Goal: Task Accomplishment & Management: Manage account settings

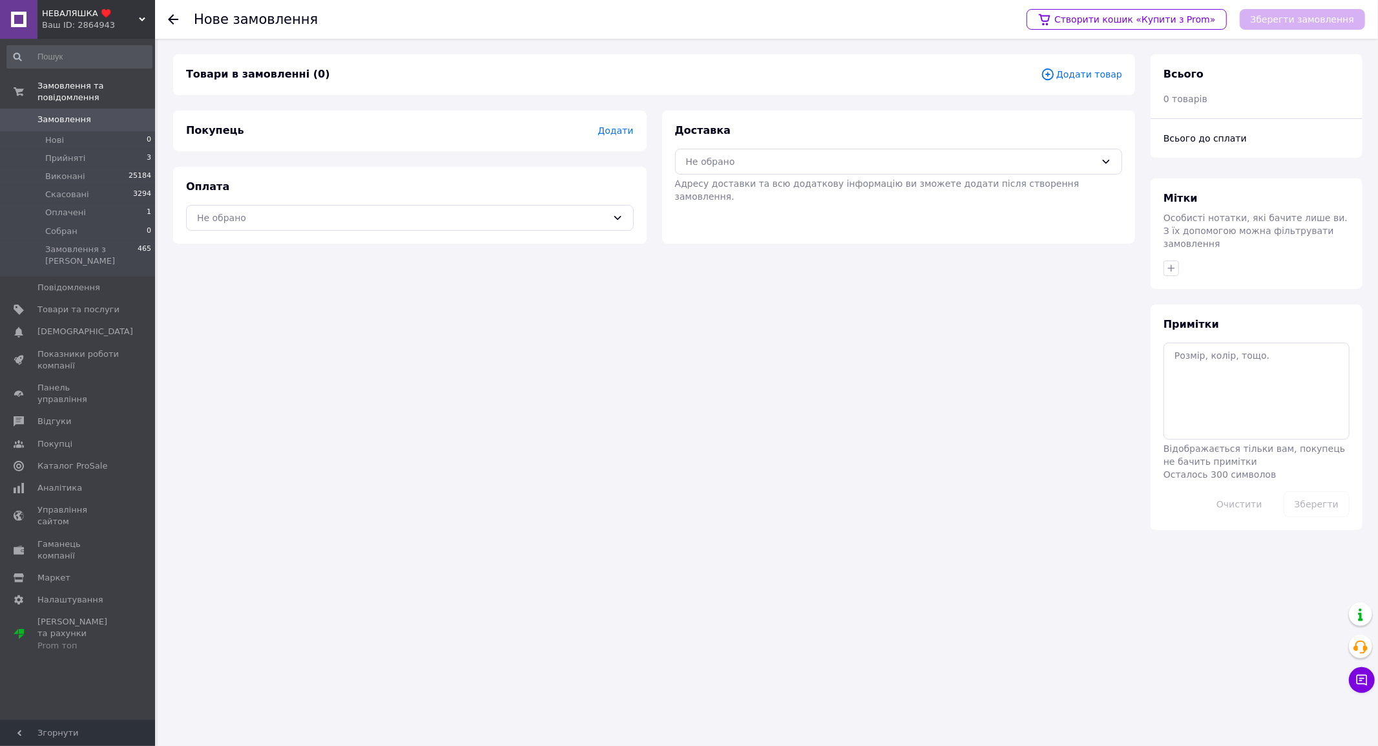
click at [1084, 73] on span "Додати товар" at bounding box center [1081, 74] width 81 height 14
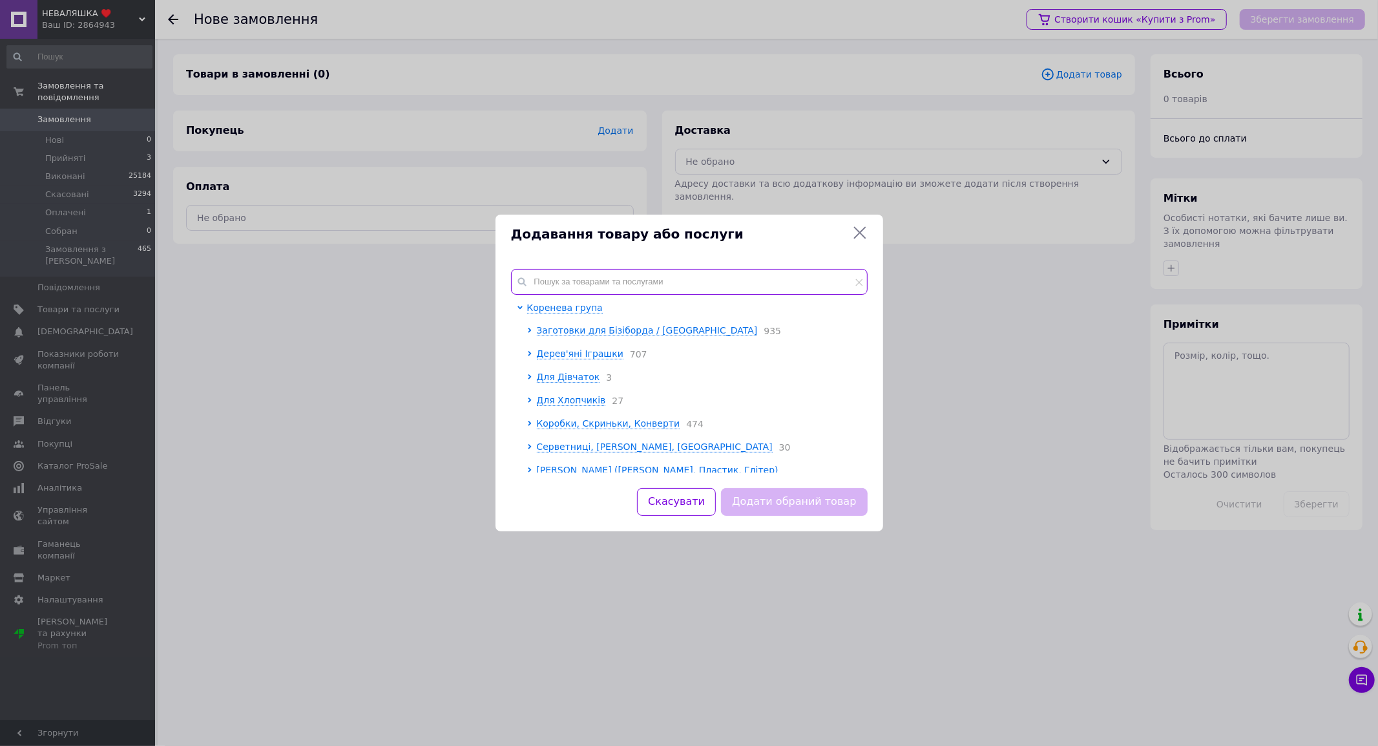
click at [569, 282] on input "text" at bounding box center [689, 282] width 357 height 26
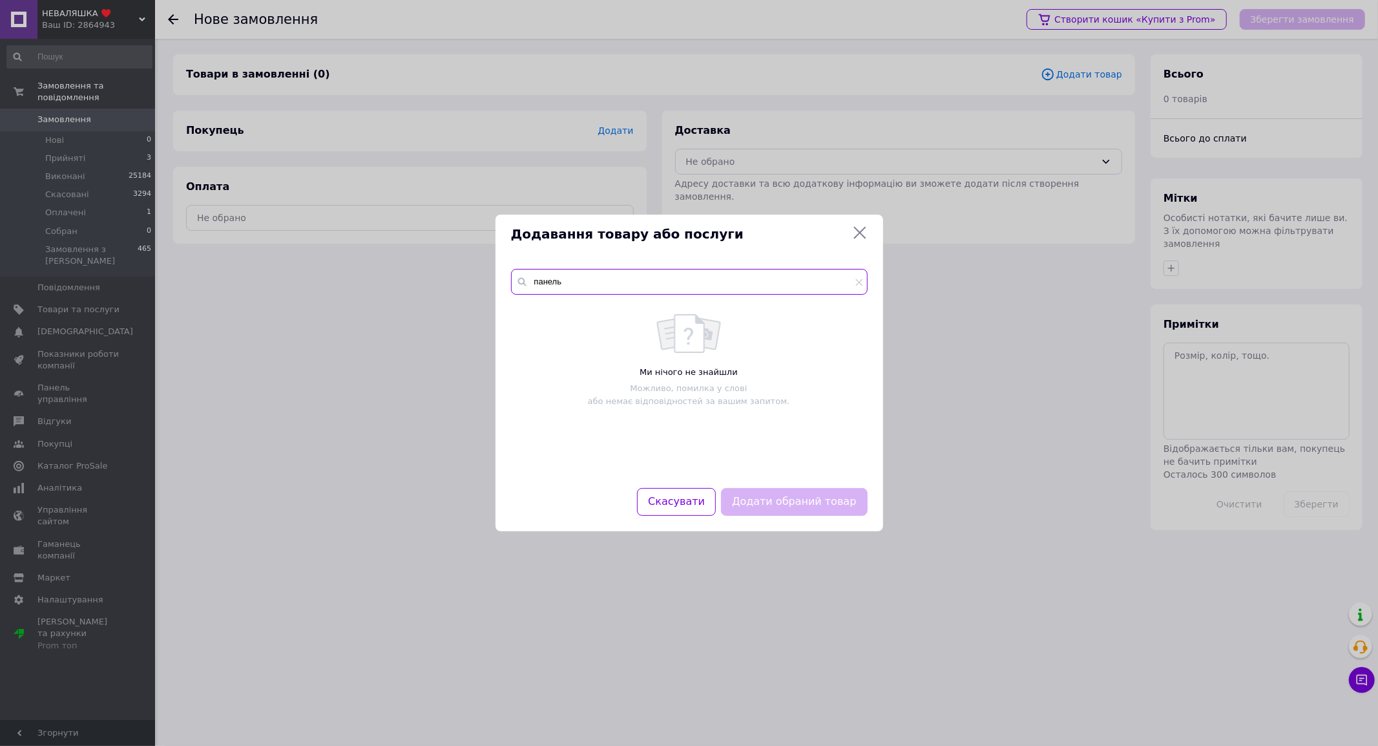
click at [566, 284] on input "панель" at bounding box center [689, 282] width 357 height 26
click at [566, 284] on input "панелька" at bounding box center [689, 282] width 357 height 26
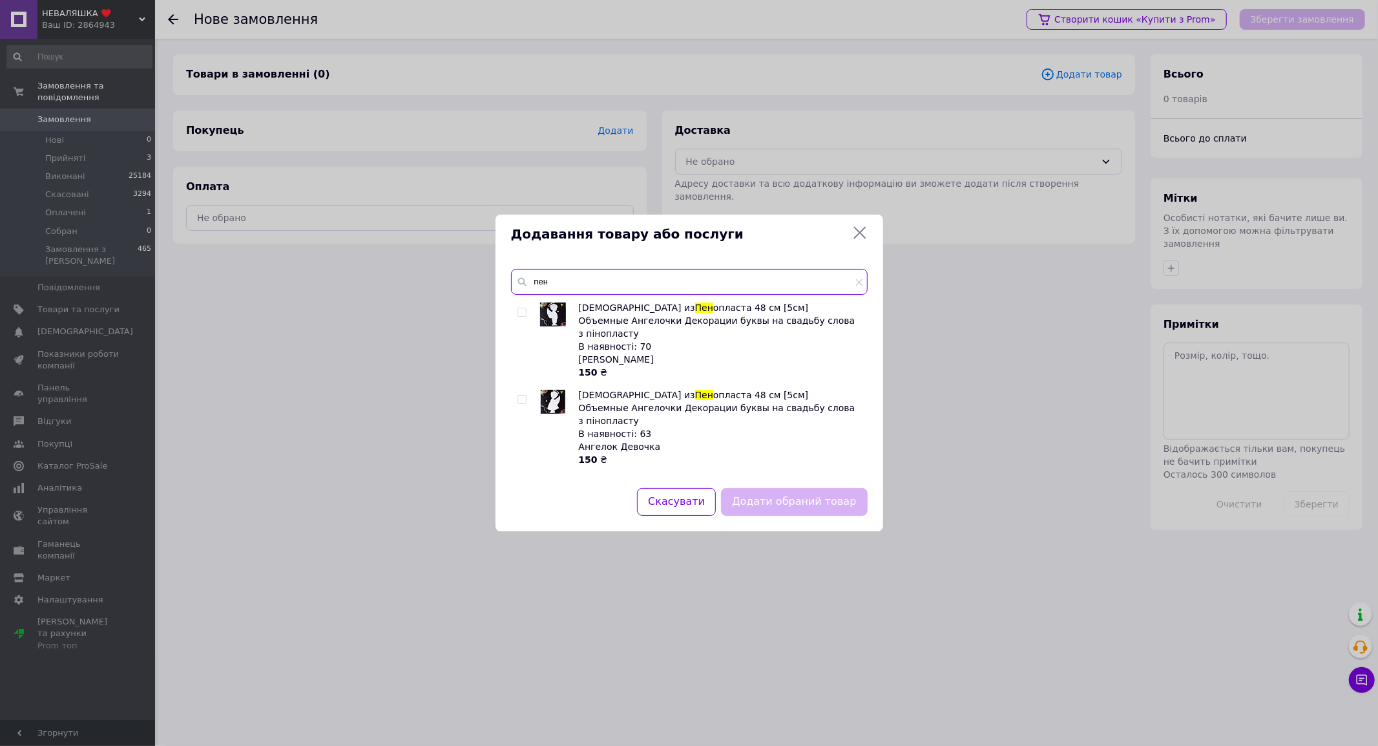
type input "пен"
click at [523, 311] on input "checkbox" at bounding box center [522, 312] width 8 height 8
checkbox input "true"
click at [795, 503] on button "Додати обраний товар" at bounding box center [794, 502] width 146 height 28
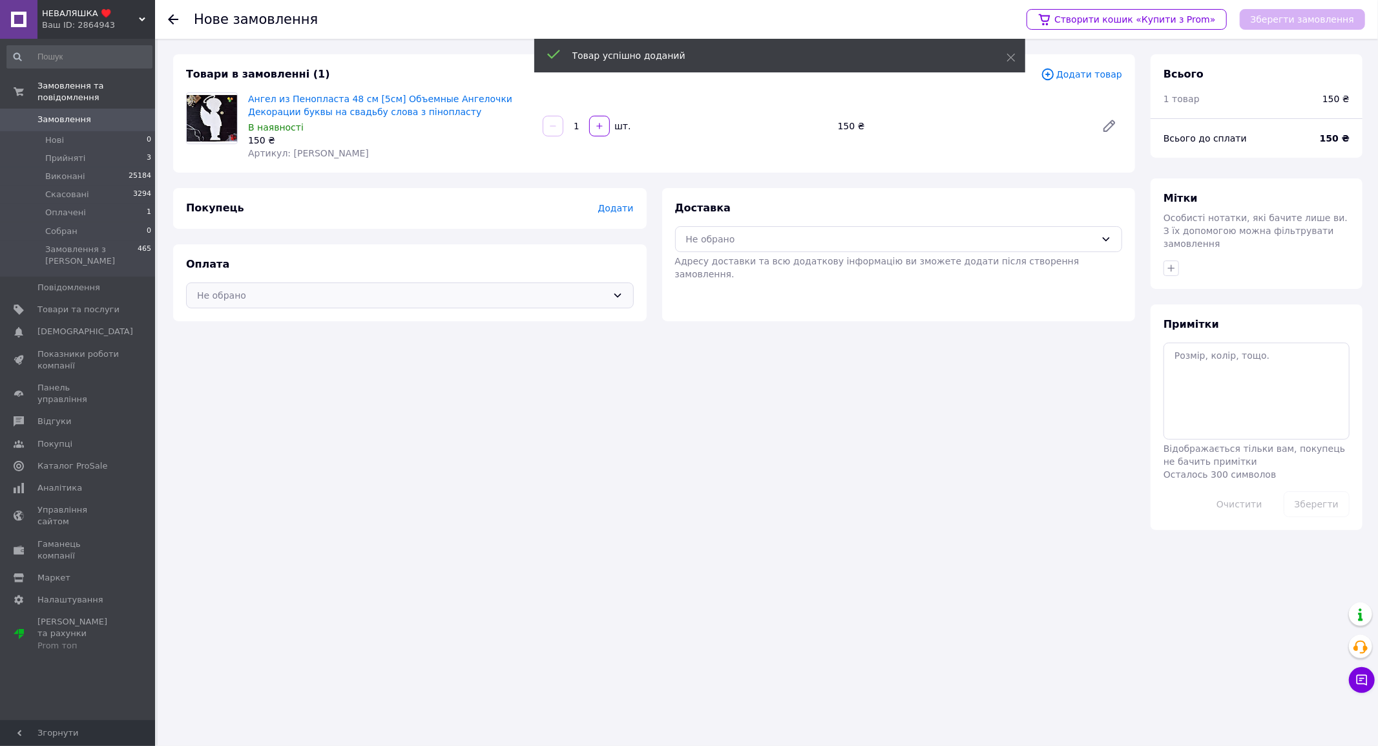
drag, startPoint x: 383, startPoint y: 282, endPoint x: 358, endPoint y: 306, distance: 34.7
click at [377, 285] on div "Не обрано" at bounding box center [410, 295] width 448 height 26
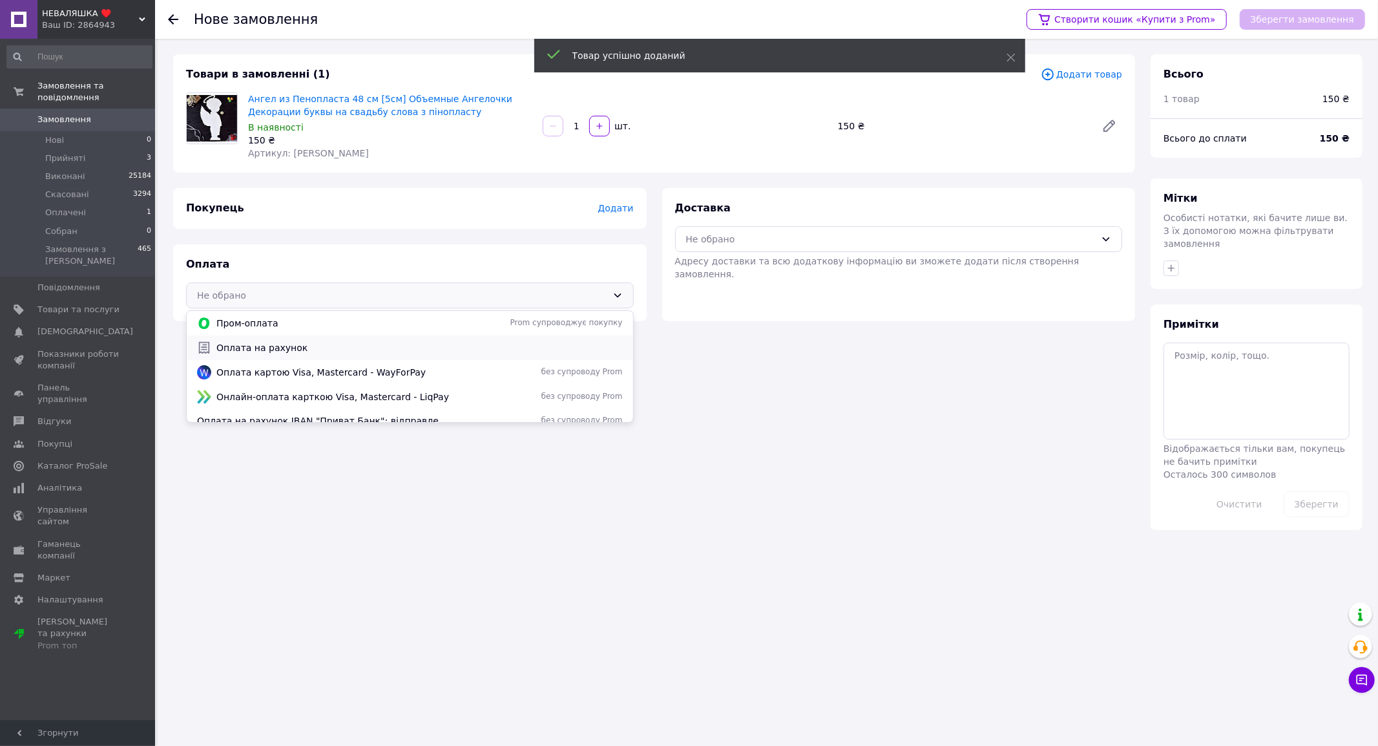
click at [288, 343] on span "Оплата на рахунок" at bounding box center [419, 347] width 406 height 13
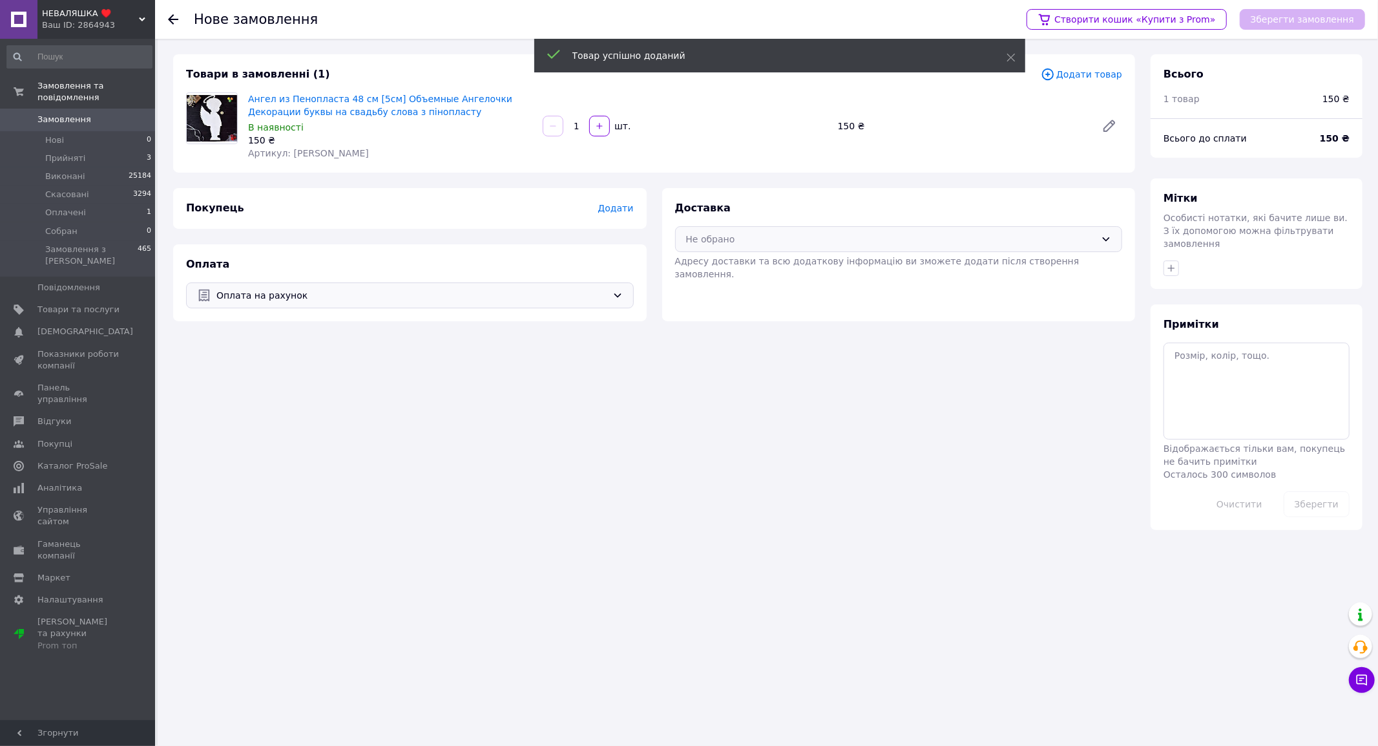
click at [941, 244] on div "Не обрано" at bounding box center [891, 239] width 410 height 14
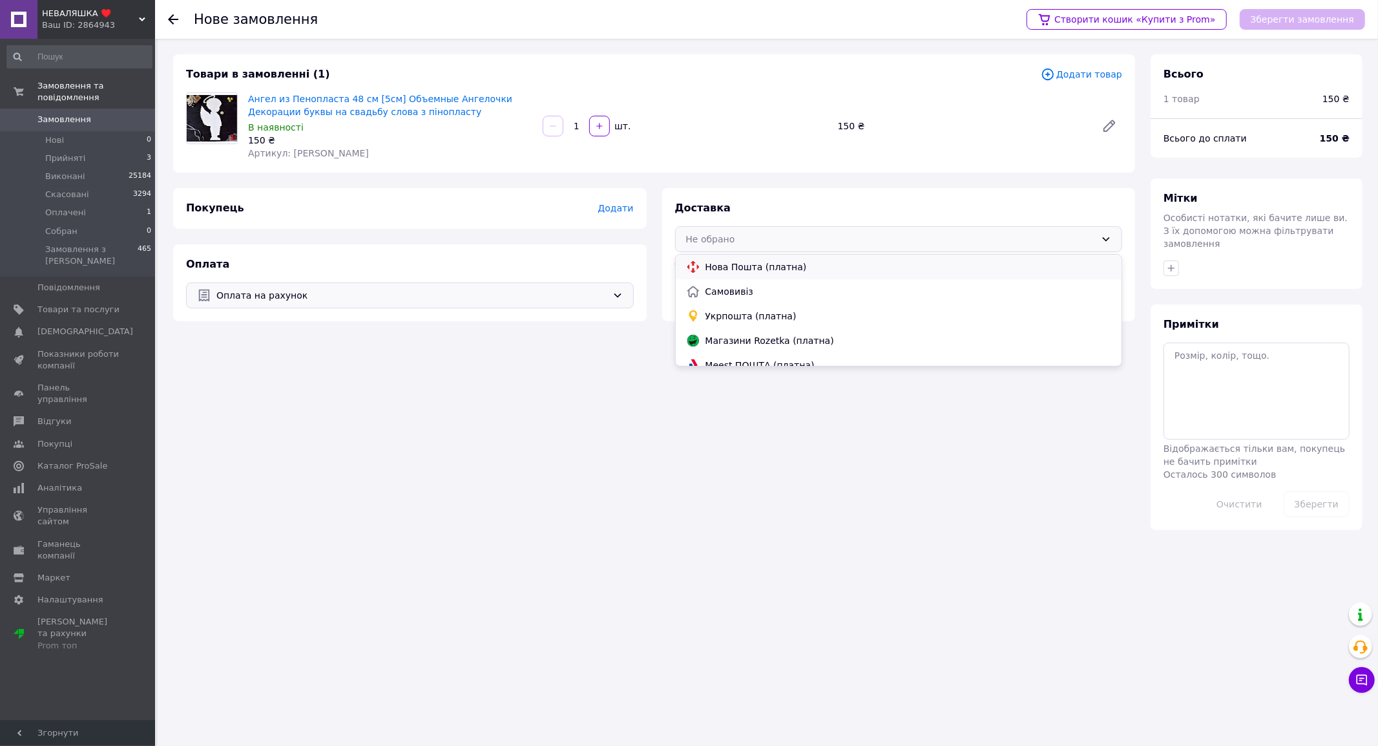
click at [803, 272] on span "Нова Пошта (платна)" at bounding box center [909, 266] width 406 height 13
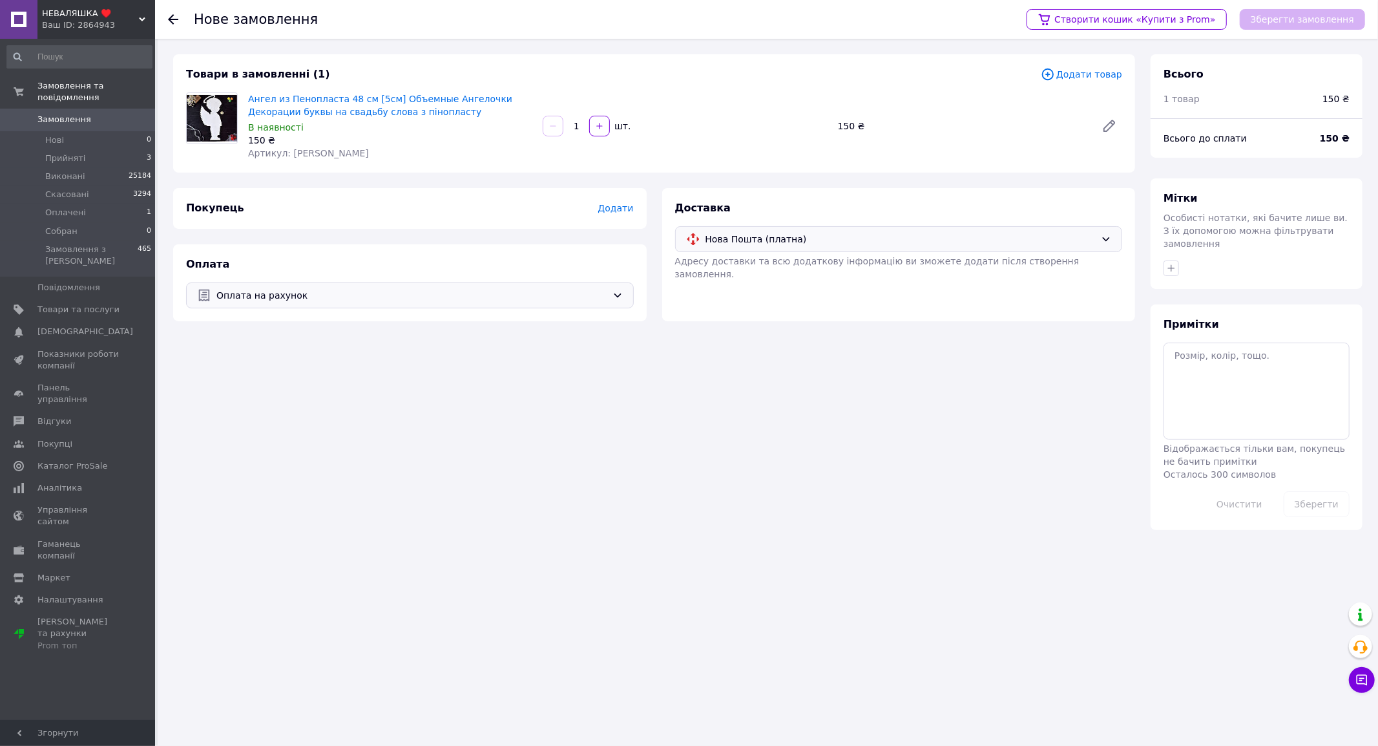
click at [874, 246] on div "Нова Пошта (платна)" at bounding box center [899, 239] width 448 height 26
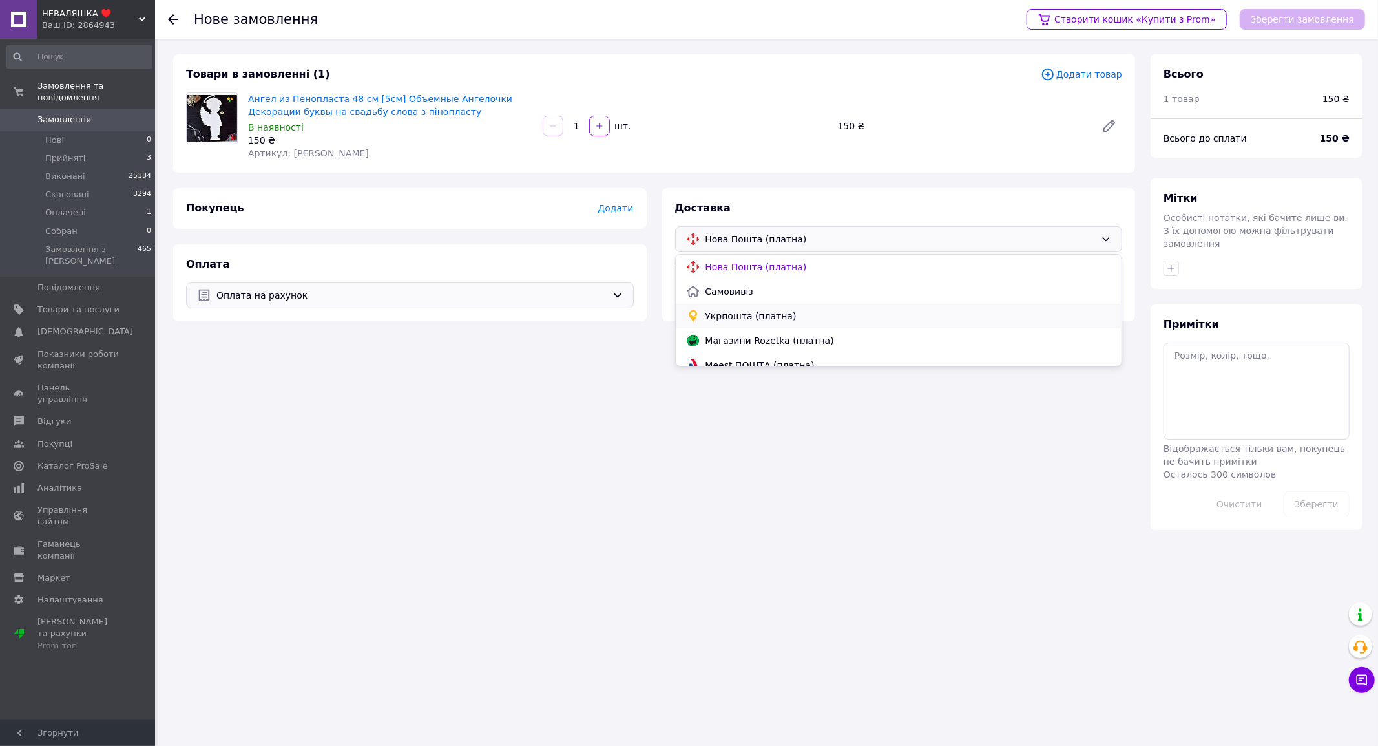
click at [759, 319] on span "Укрпошта (платна)" at bounding box center [909, 316] width 406 height 13
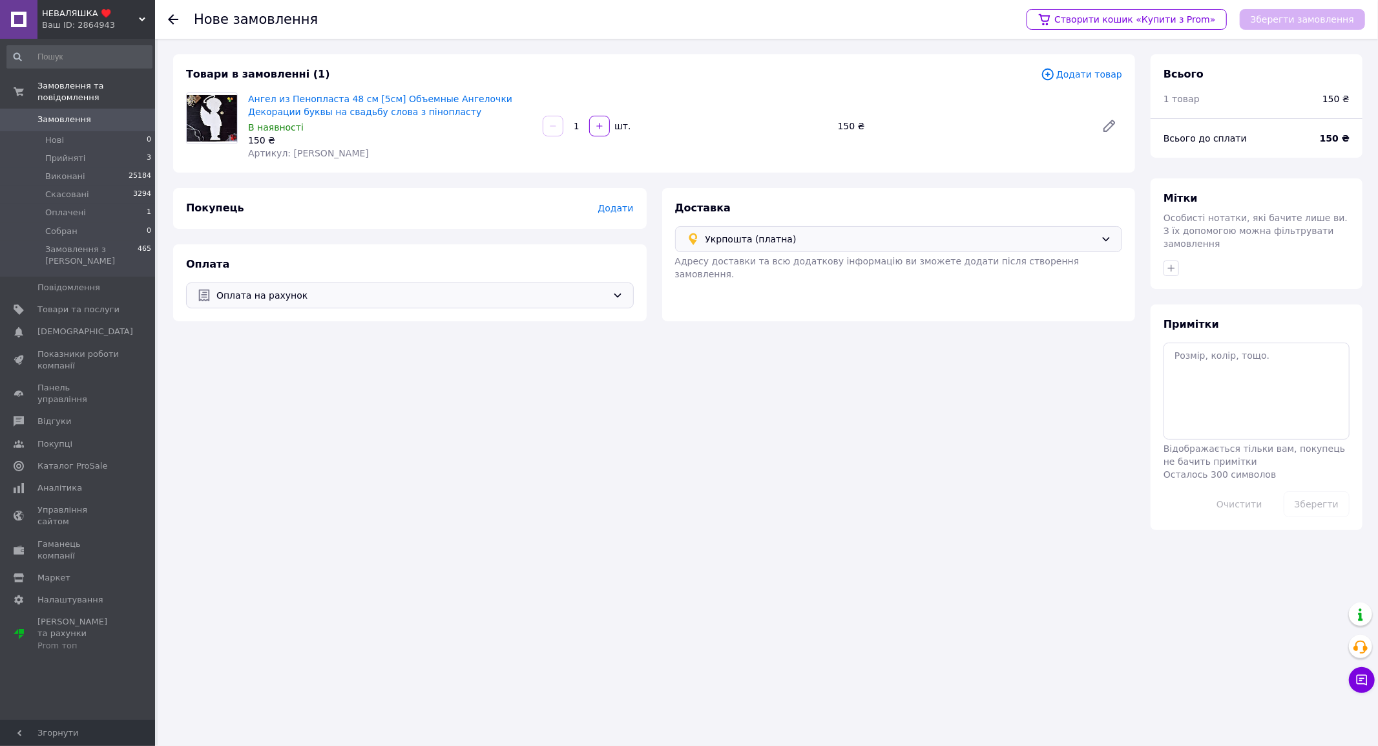
click at [617, 208] on span "Додати" at bounding box center [616, 208] width 36 height 10
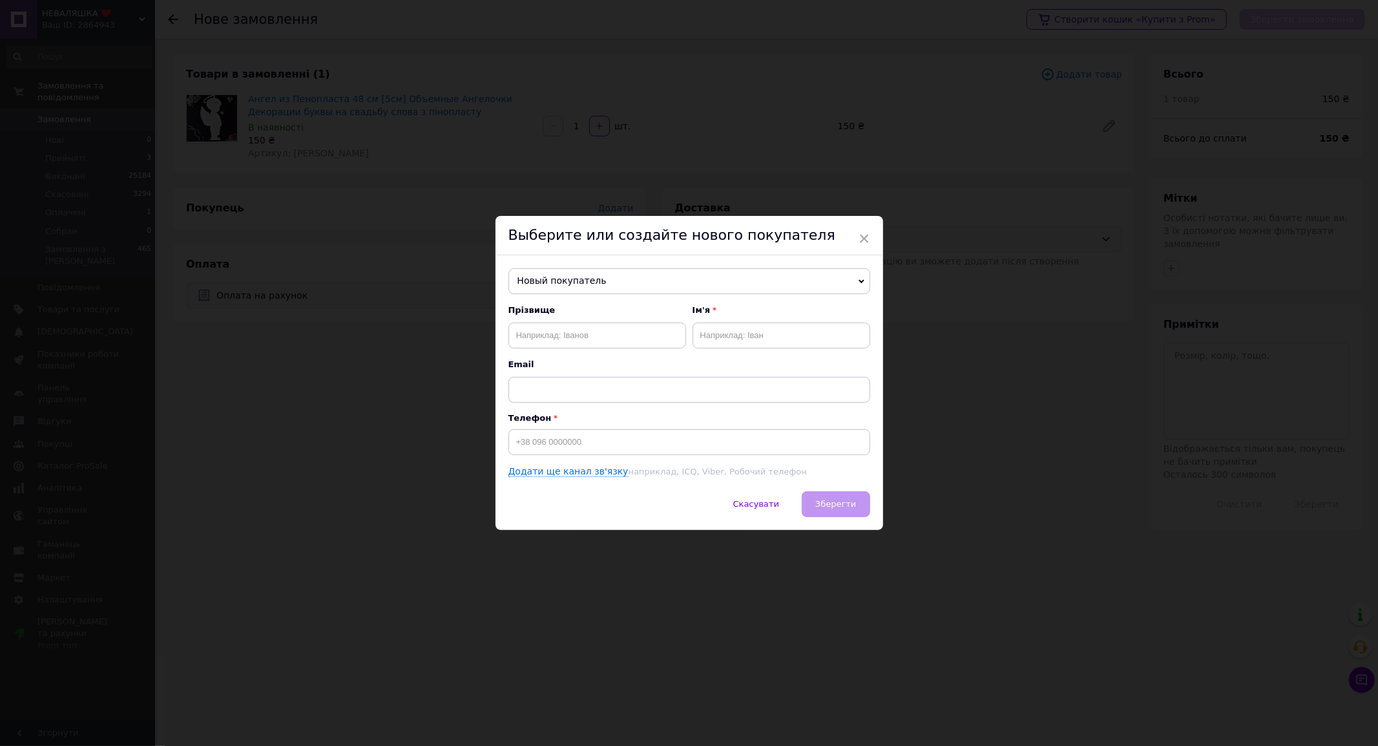
click at [571, 280] on span "Новый покупатель" at bounding box center [690, 281] width 362 height 26
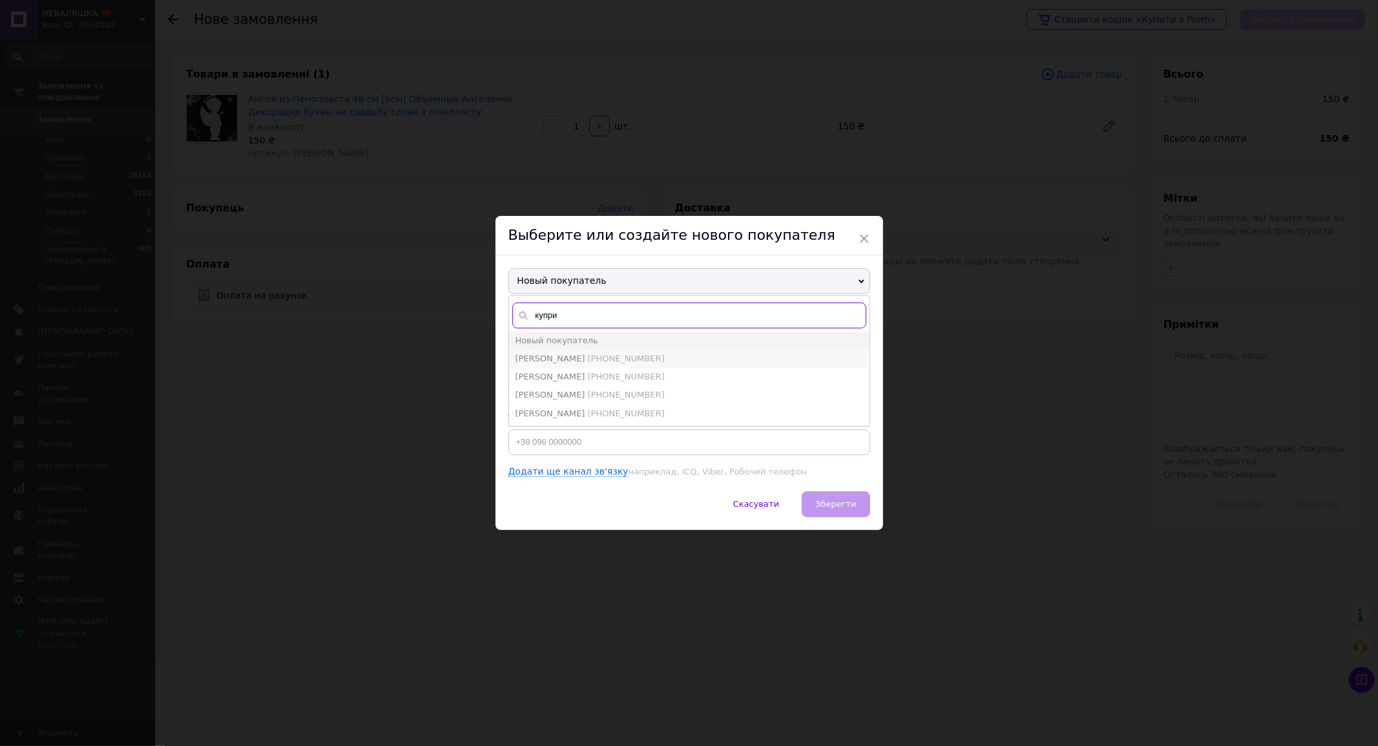
type input "купри"
click at [591, 359] on span "[PHONE_NUMBER]" at bounding box center [626, 358] width 77 height 10
type input "[PERSON_NAME]"
type input "[PHONE_NUMBER]"
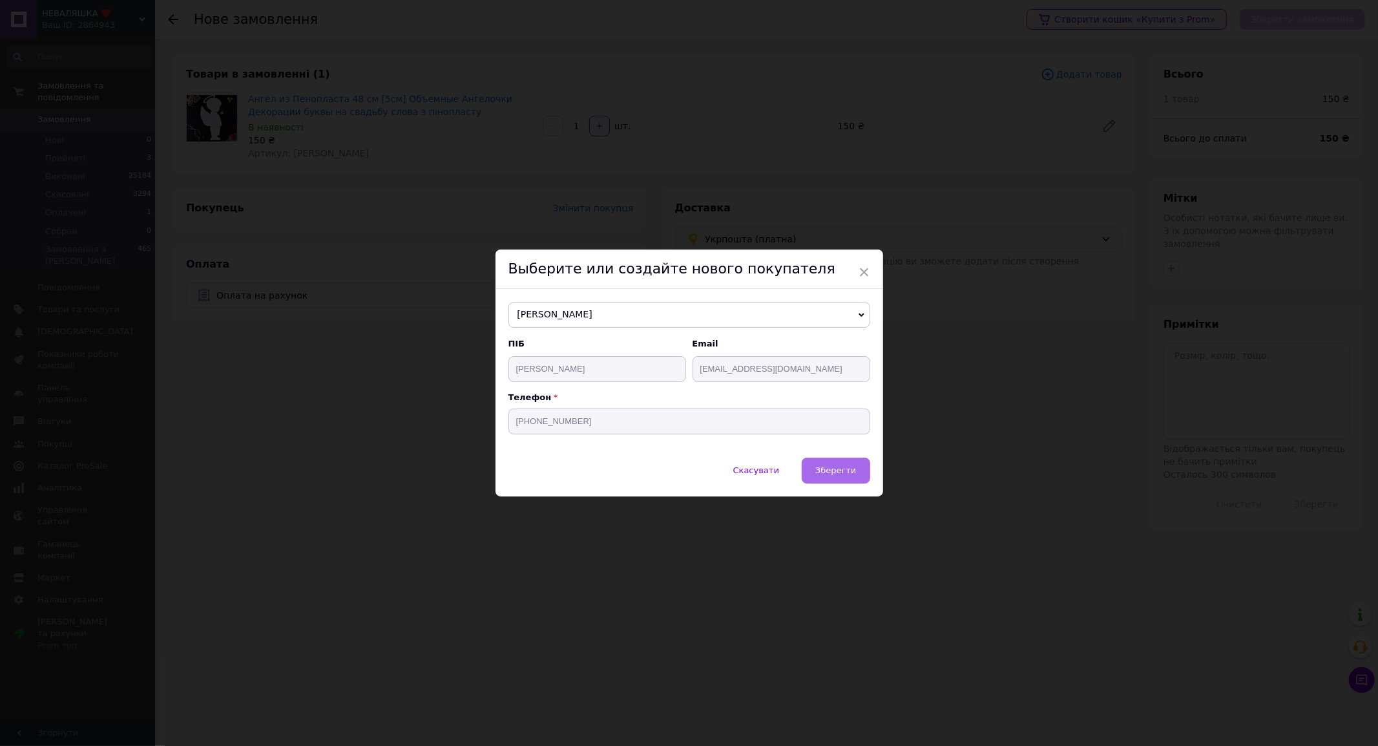
click at [841, 472] on span "Зберегти" at bounding box center [836, 470] width 41 height 10
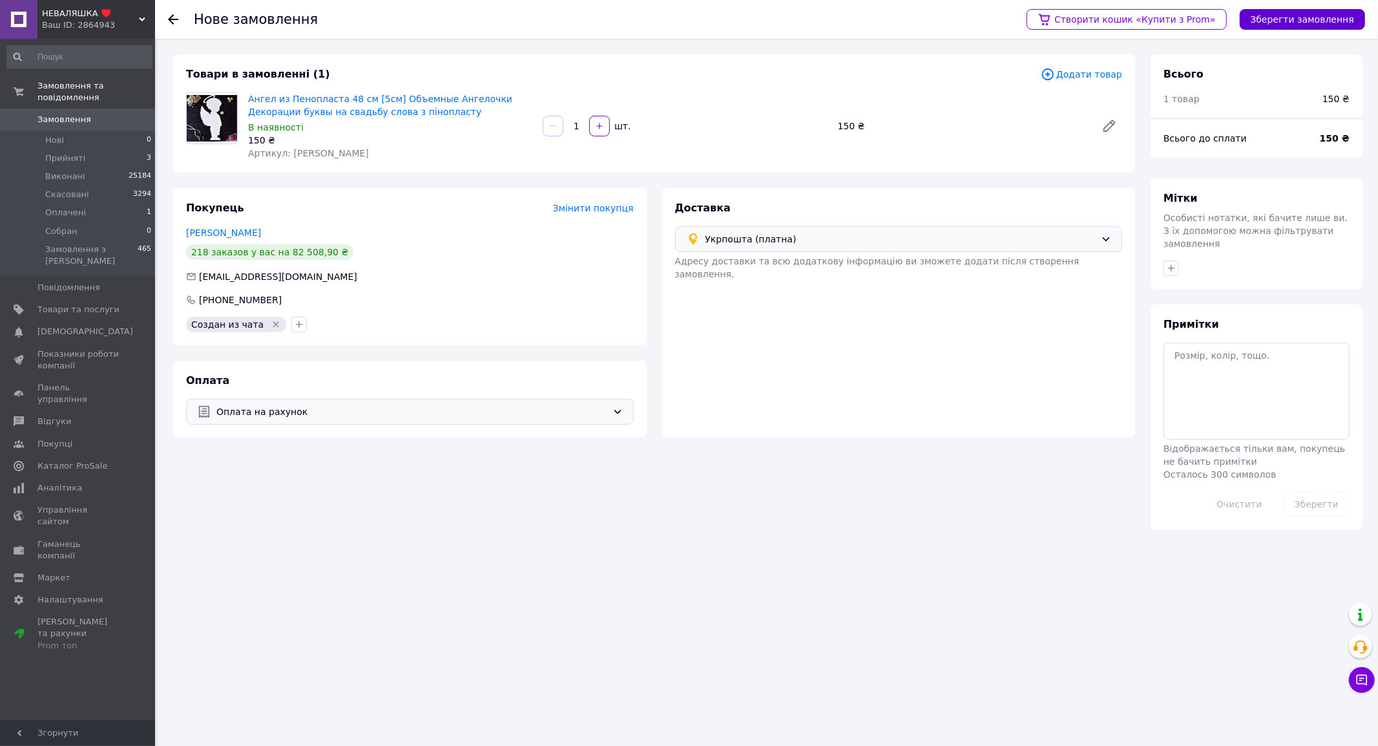
click at [1304, 23] on button "Зберегти замовлення" at bounding box center [1302, 19] width 125 height 21
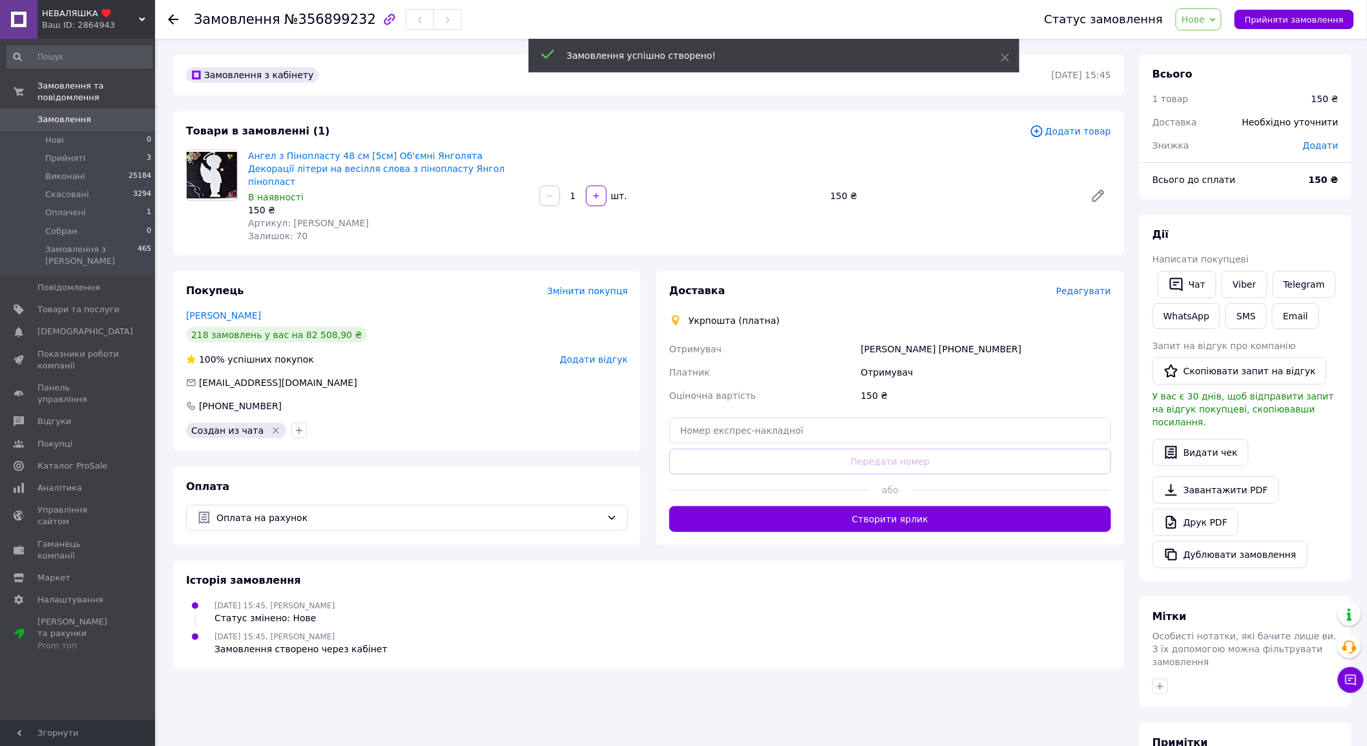
click at [1095, 286] on span "Редагувати" at bounding box center [1084, 291] width 55 height 10
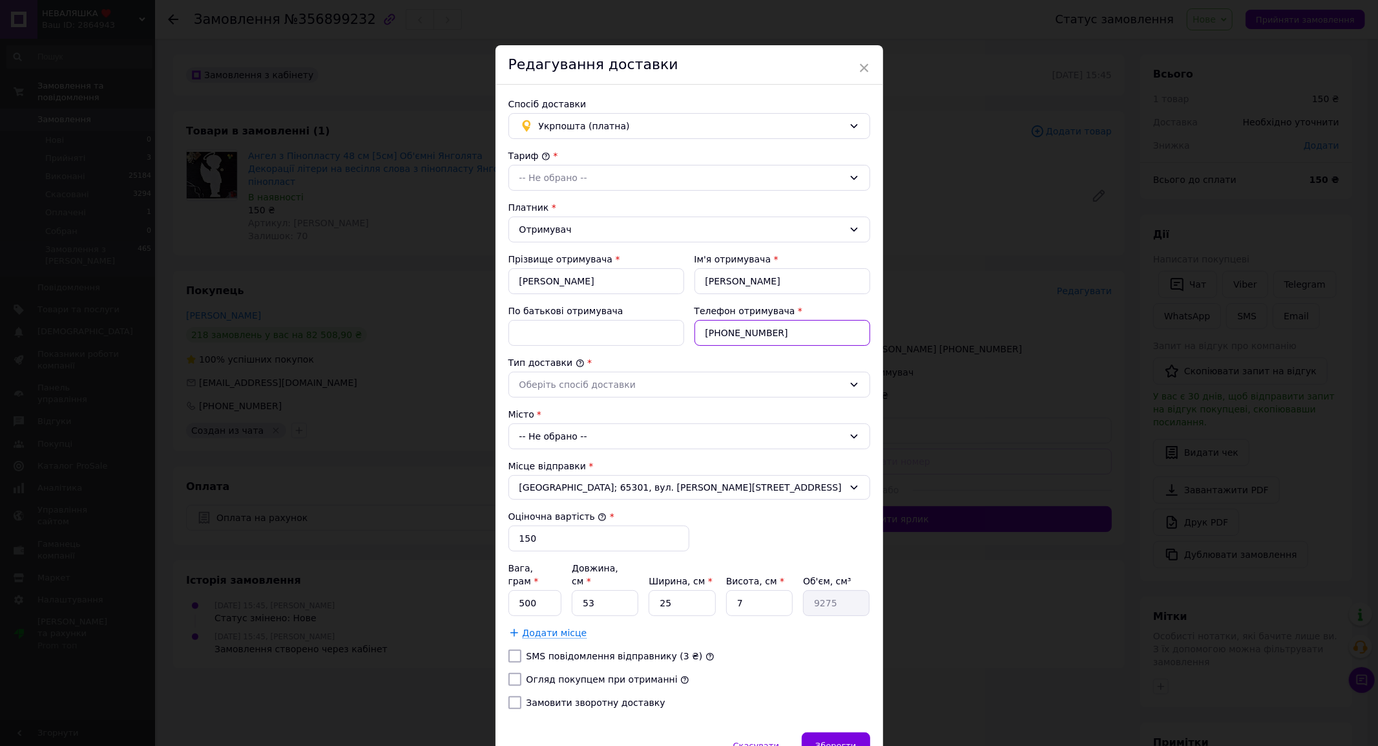
drag, startPoint x: 514, startPoint y: 312, endPoint x: 496, endPoint y: 312, distance: 18.1
click at [498, 312] on div "Спосіб доставки Укрпошта (платна) Тариф * -- Не обрано -- Платник * Отримувач П…" at bounding box center [690, 408] width 388 height 647
paste input "0677441280"
type input "0677441280"
click at [563, 430] on div "-- Не обрано --" at bounding box center [690, 436] width 362 height 26
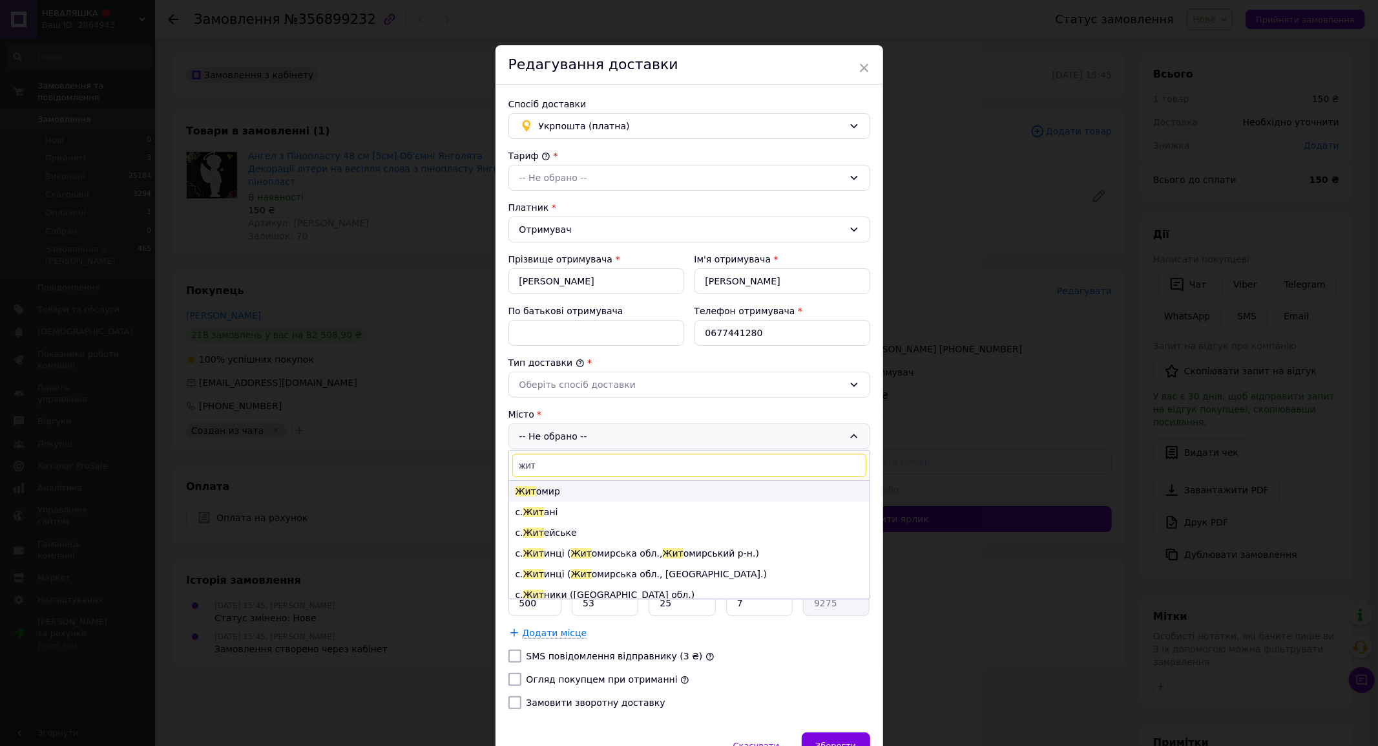
type input "жит"
click at [558, 492] on li "Жит омир" at bounding box center [689, 491] width 361 height 21
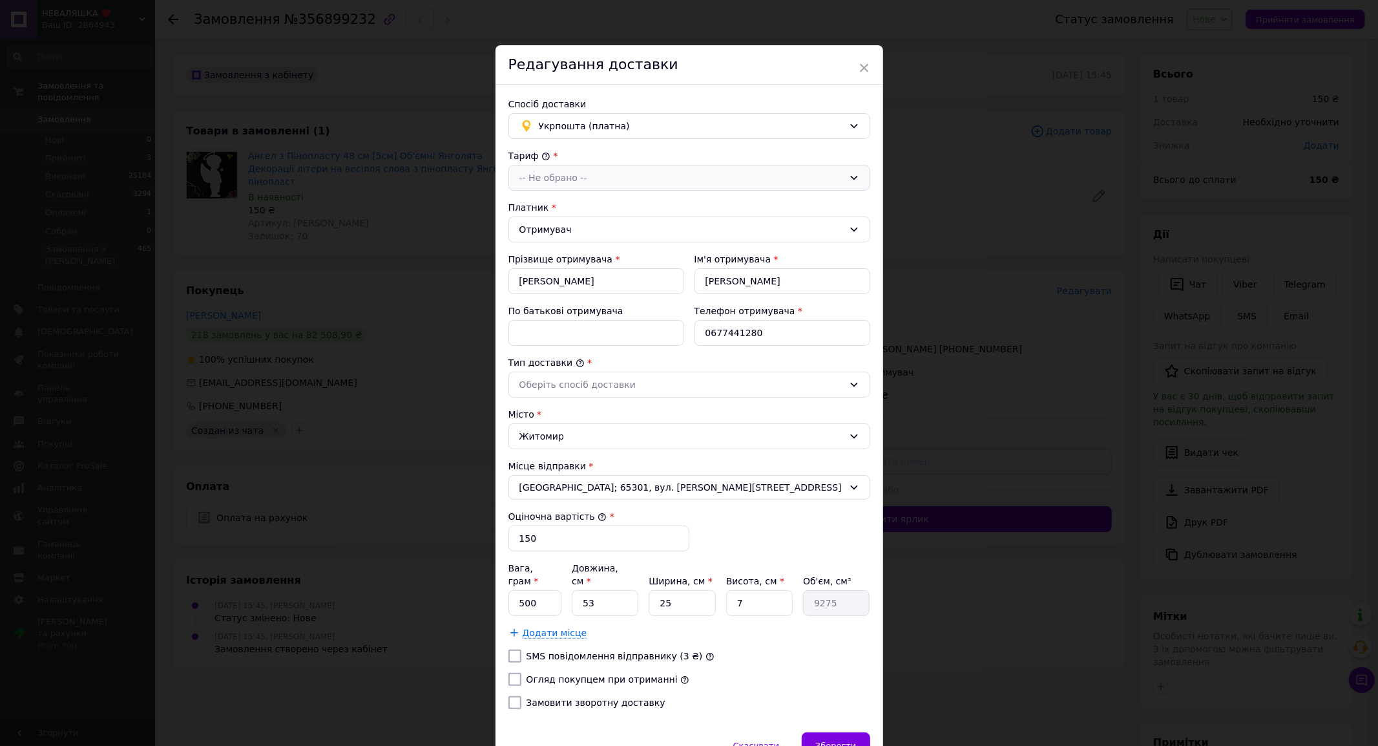
click at [571, 166] on div "-- Не обрано --" at bounding box center [690, 178] width 362 height 26
click at [556, 202] on li "Стандарт" at bounding box center [689, 205] width 361 height 25
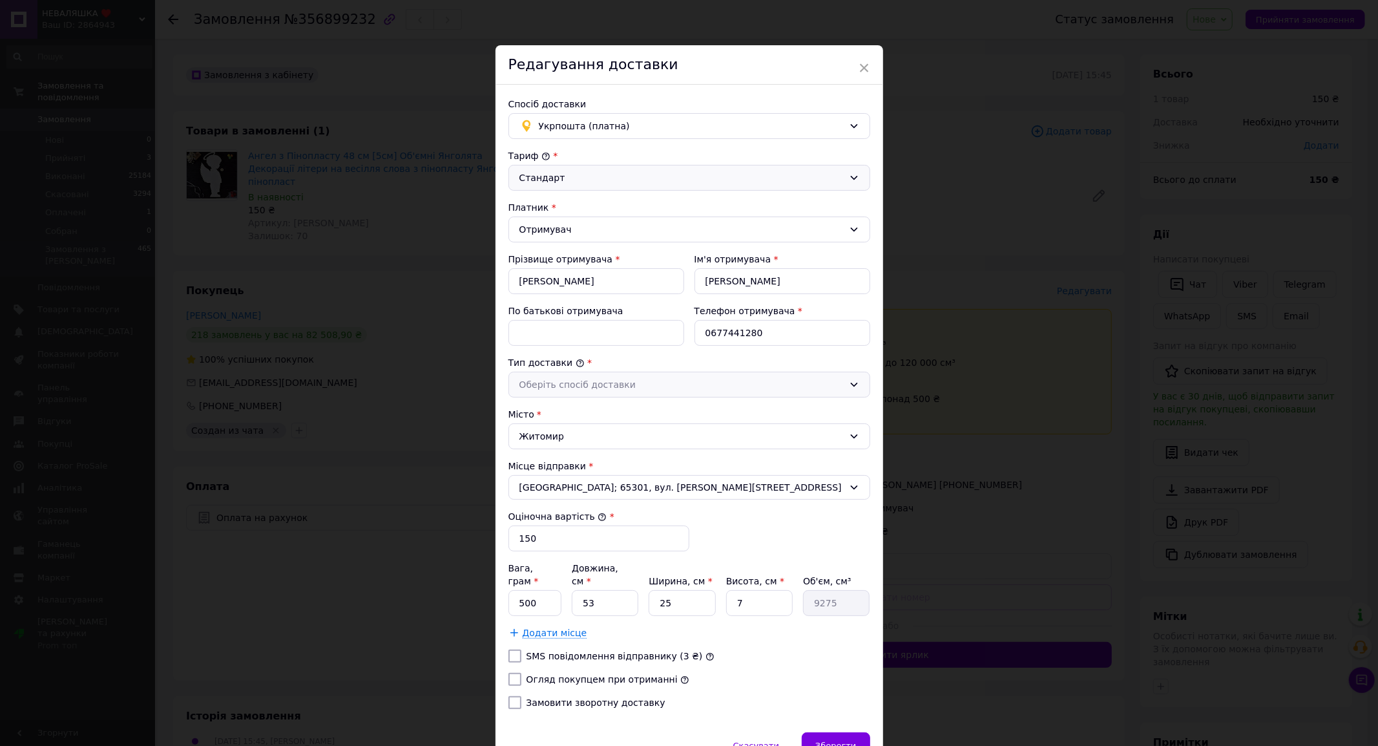
click at [586, 379] on div "Оберіть спосіб доставки" at bounding box center [682, 384] width 324 height 14
click at [573, 412] on li "Склад - склад" at bounding box center [689, 412] width 361 height 25
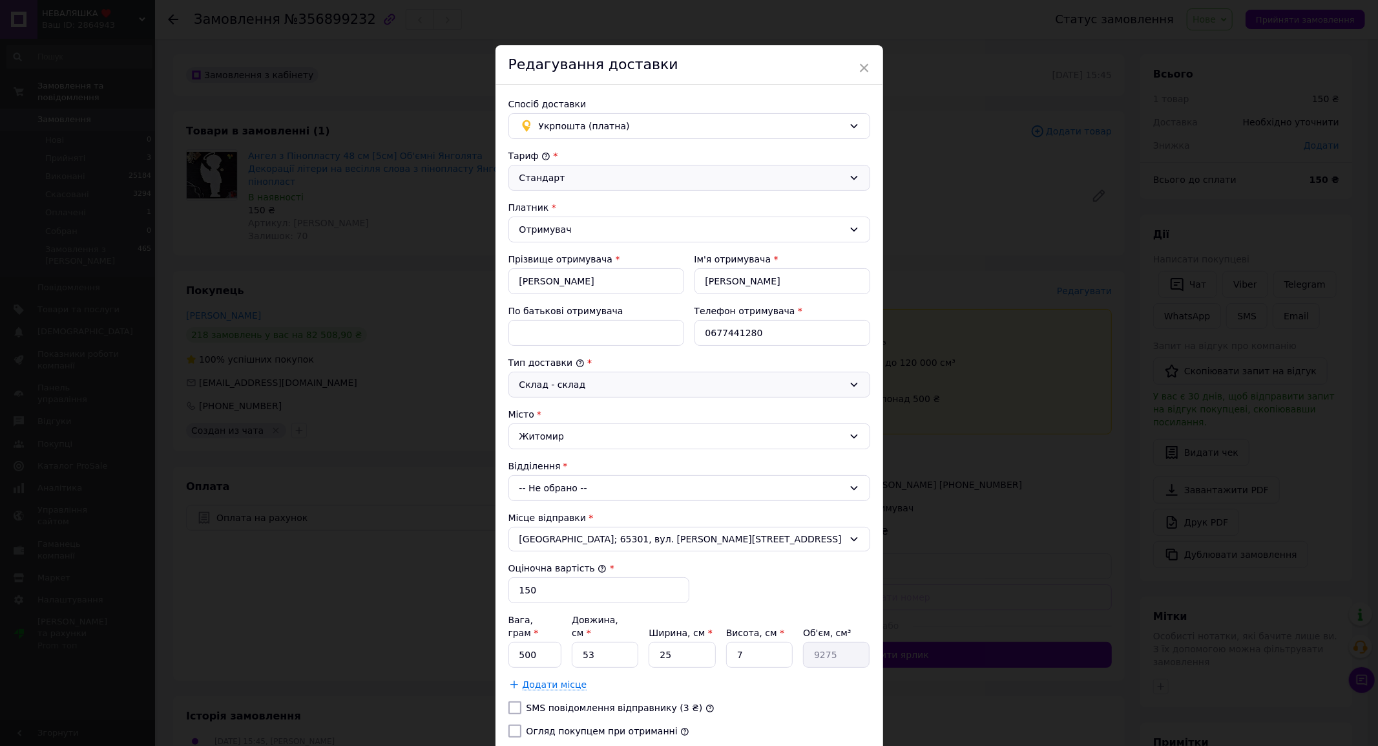
click at [549, 470] on div "Відділення" at bounding box center [690, 465] width 362 height 13
click at [547, 479] on div "-- Не обрано --" at bounding box center [690, 488] width 362 height 26
type input "10001"
click at [544, 547] on li "10001 , вул. [STREET_ADDRESS]" at bounding box center [689, 542] width 361 height 21
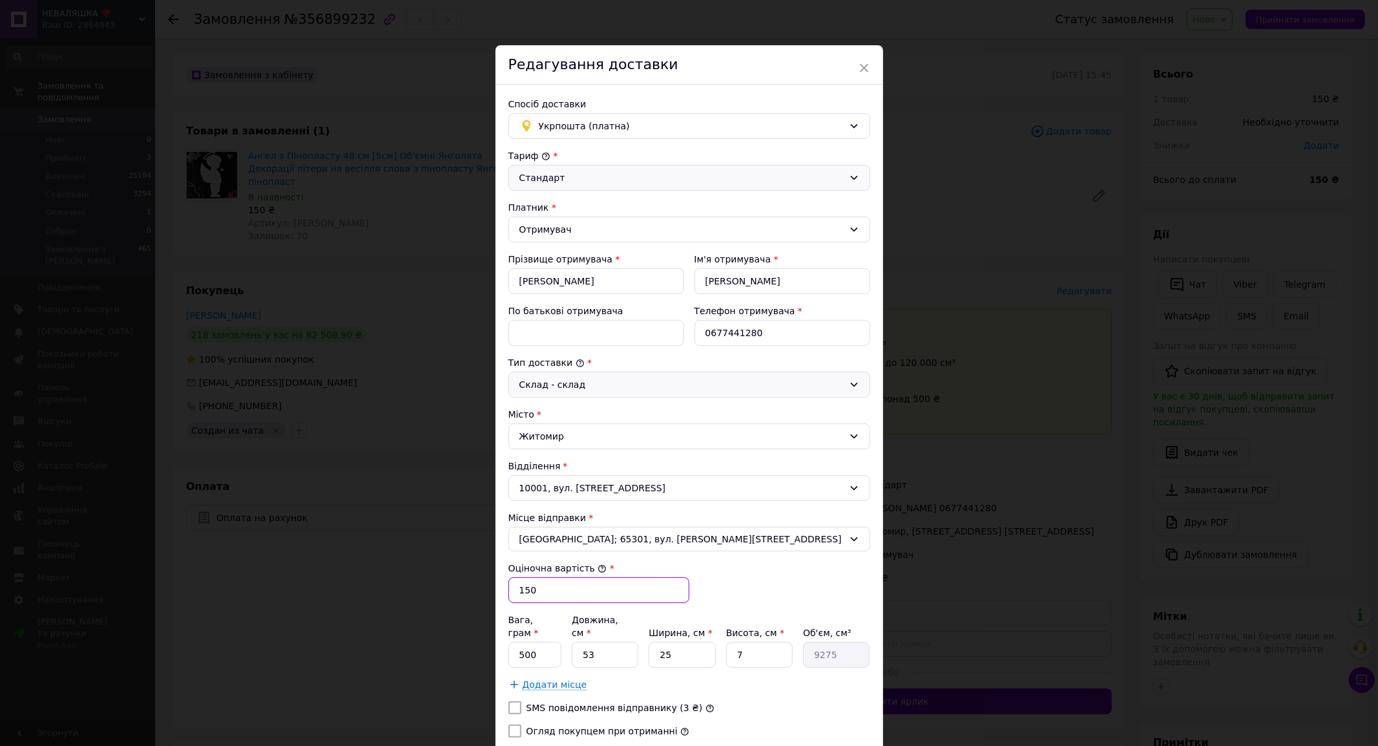
drag, startPoint x: 538, startPoint y: 595, endPoint x: 521, endPoint y: 595, distance: 16.2
click at [521, 595] on input "150" at bounding box center [599, 590] width 181 height 26
type input "100"
click at [534, 642] on input "500" at bounding box center [536, 655] width 54 height 26
drag, startPoint x: 536, startPoint y: 646, endPoint x: 513, endPoint y: 640, distance: 24.1
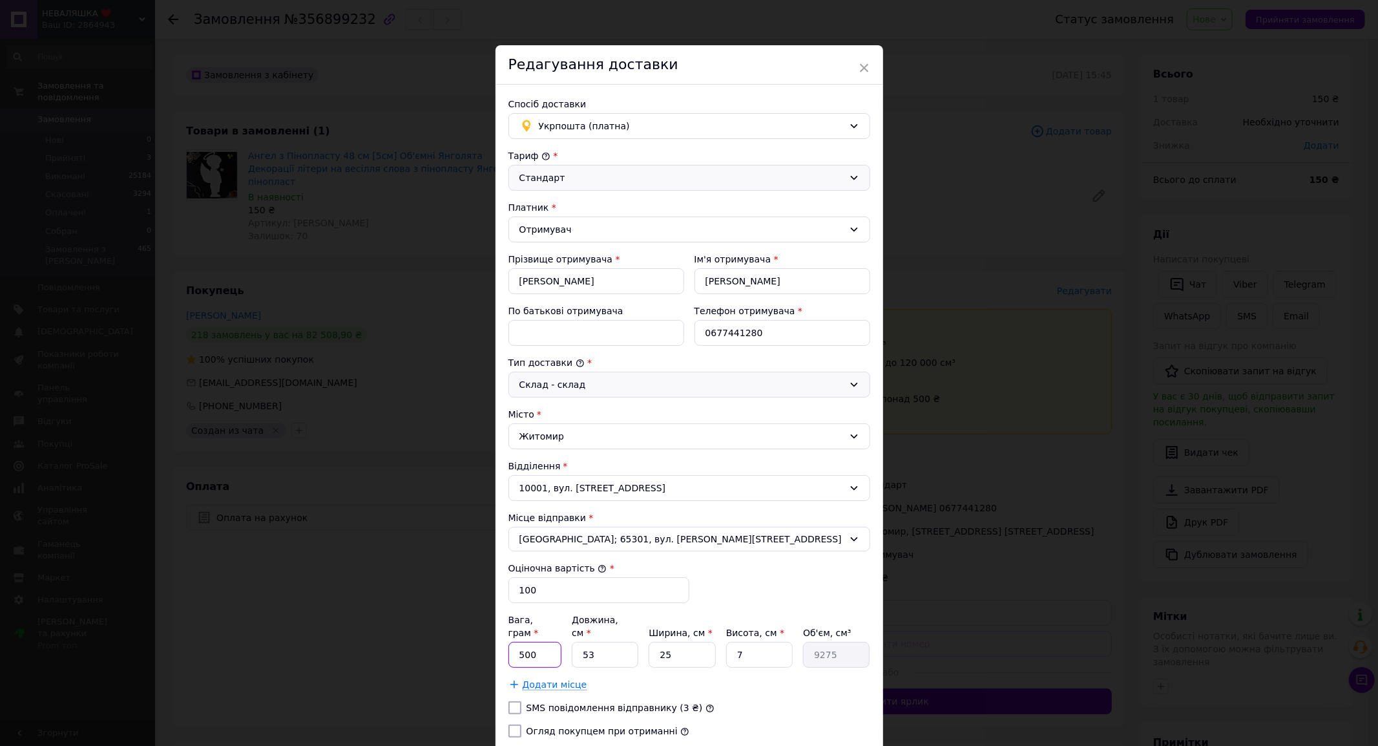
click at [513, 642] on input "500" at bounding box center [536, 655] width 54 height 26
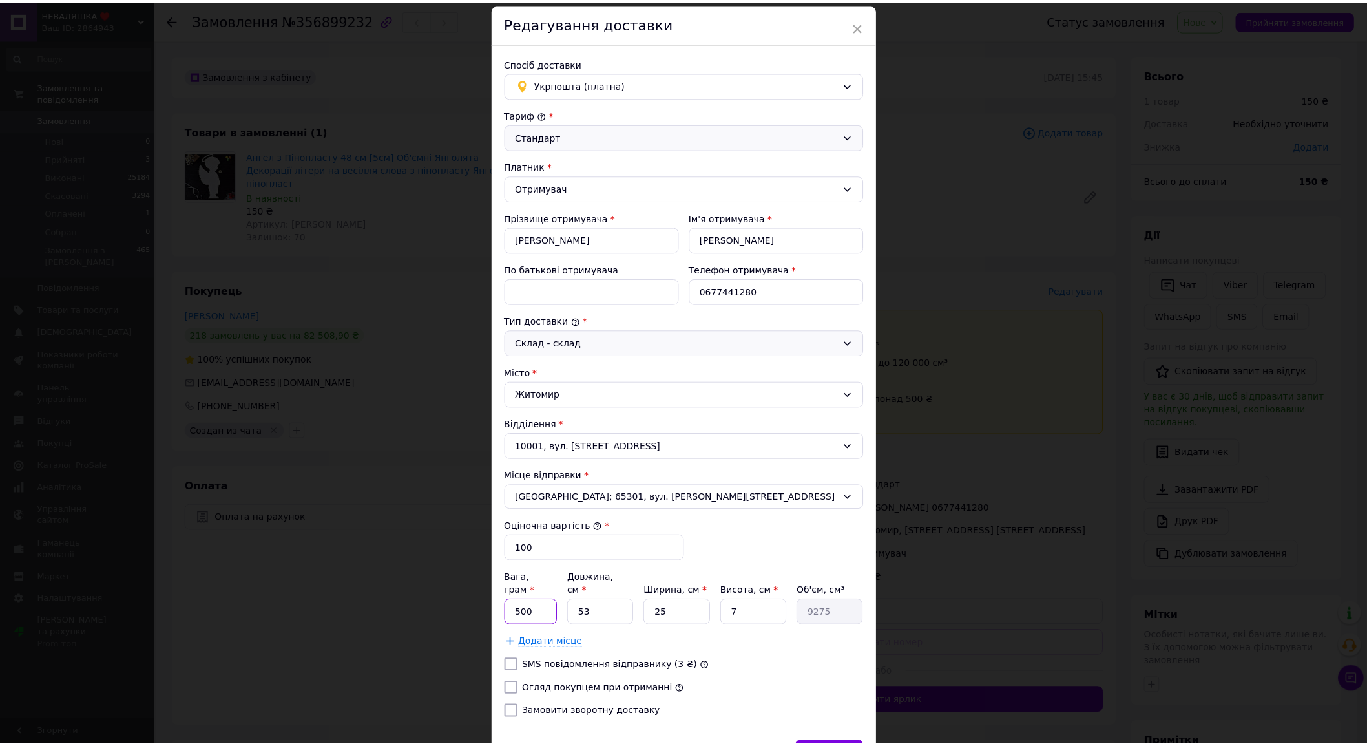
scroll to position [72, 0]
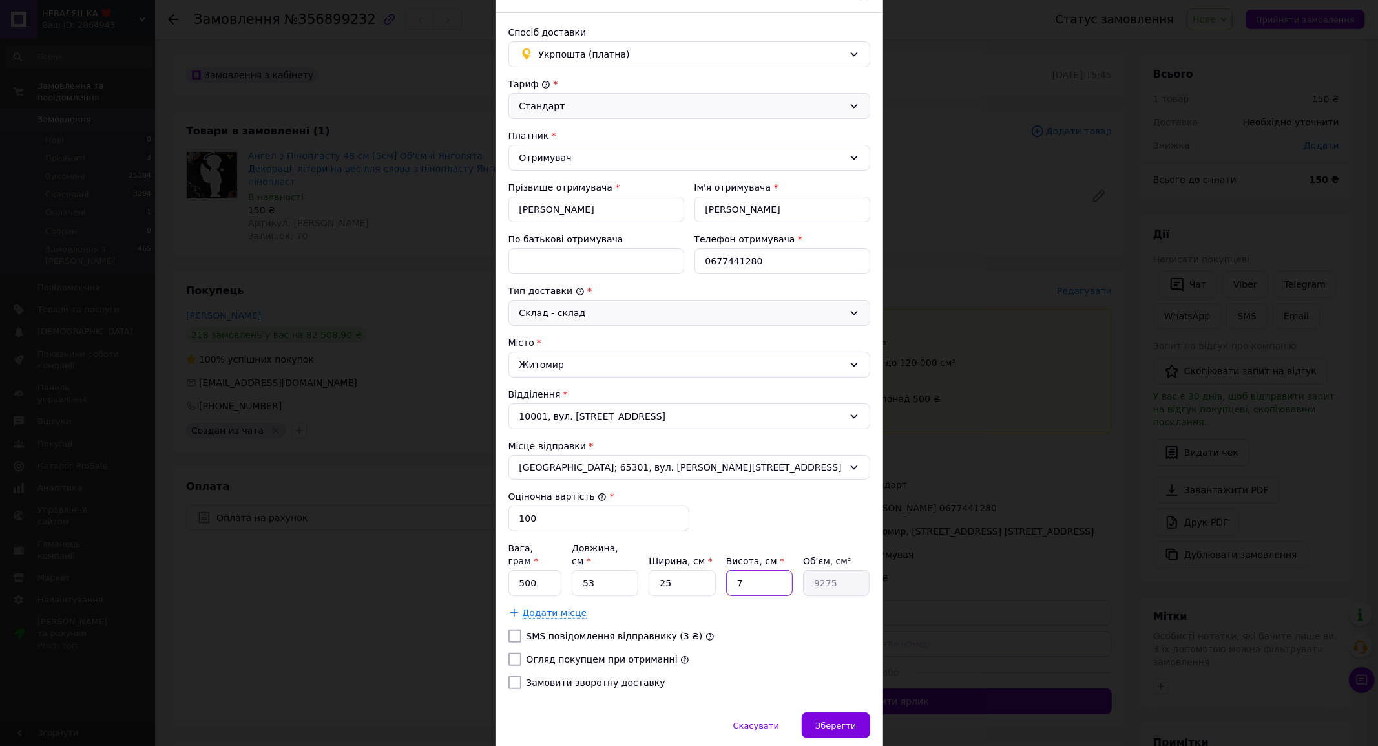
click at [757, 570] on input "7" at bounding box center [759, 583] width 67 height 26
drag, startPoint x: 611, startPoint y: 576, endPoint x: 572, endPoint y: 567, distance: 39.8
click at [572, 570] on input "53" at bounding box center [605, 583] width 67 height 26
type input "2"
type input "350"
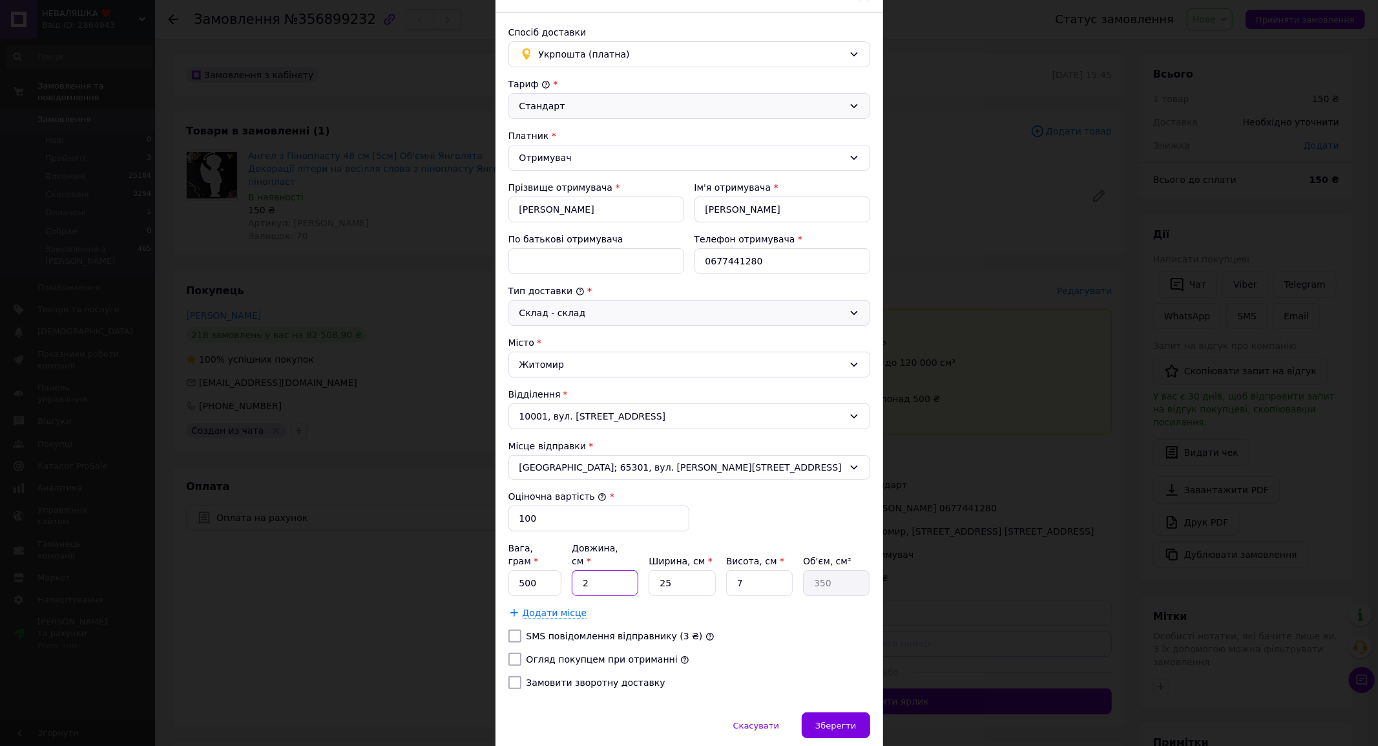
type input "20"
type input "3500"
type input "20"
drag, startPoint x: 671, startPoint y: 563, endPoint x: 605, endPoint y: 556, distance: 66.2
click at [605, 556] on div "Вага, грам * 500 Довжина, см * 20 Ширина, см * 25 Висота, см * 7 Об'єм, см³ 3500" at bounding box center [690, 569] width 362 height 54
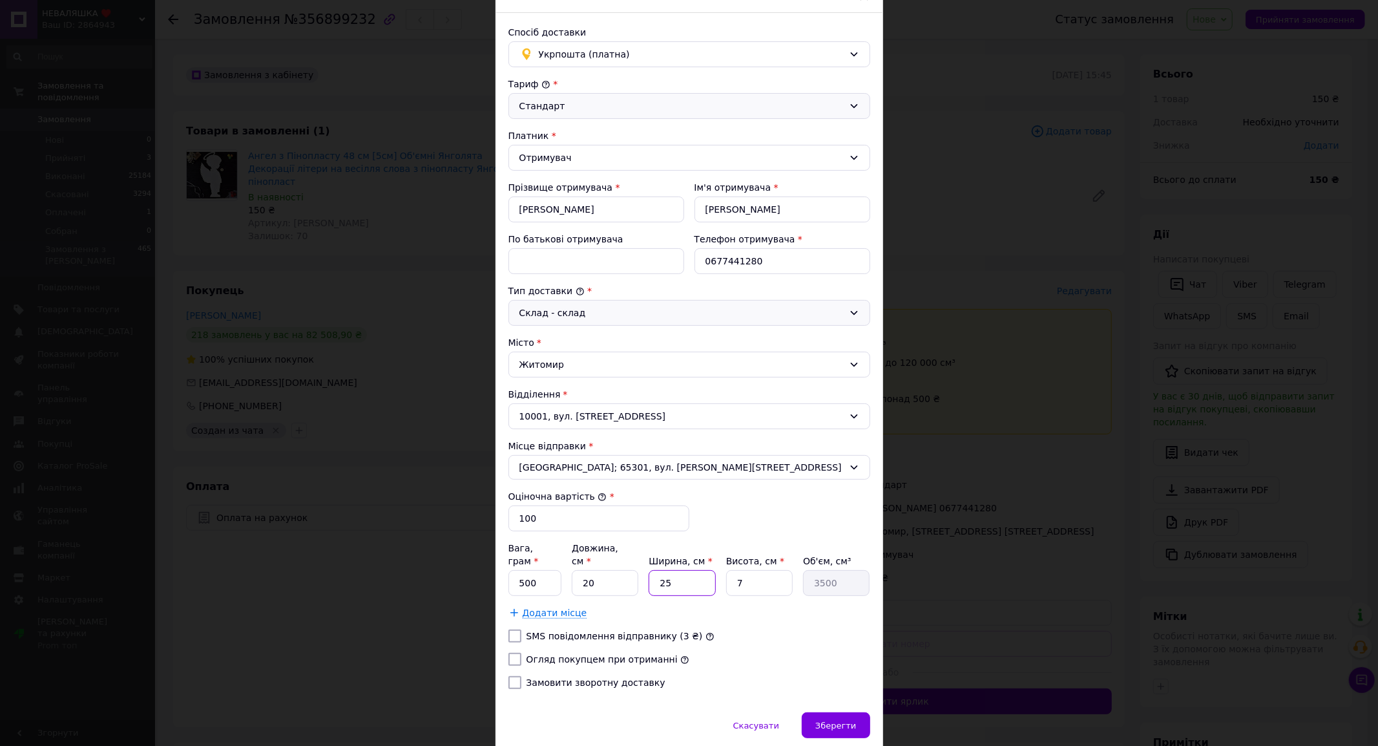
type input "1"
type input "140"
type input "10"
type input "1400"
type input "10"
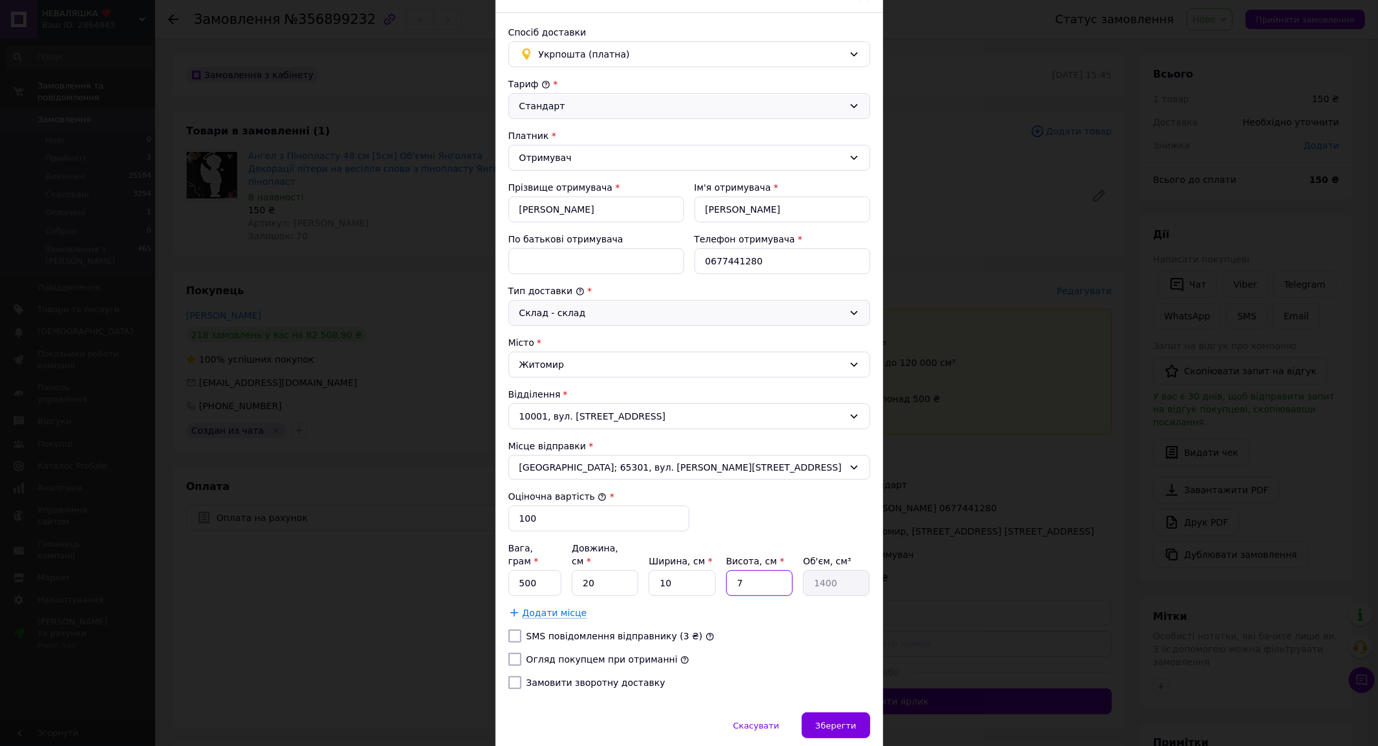
drag, startPoint x: 719, startPoint y: 561, endPoint x: 657, endPoint y: 550, distance: 63.0
click at [657, 550] on div "Вага, грам * 500 Довжина, см * 20 Ширина, см * 10 Висота, см * 7 Об'єм, см³ 1400" at bounding box center [690, 569] width 362 height 54
type input "5"
type input "1000"
type input "5"
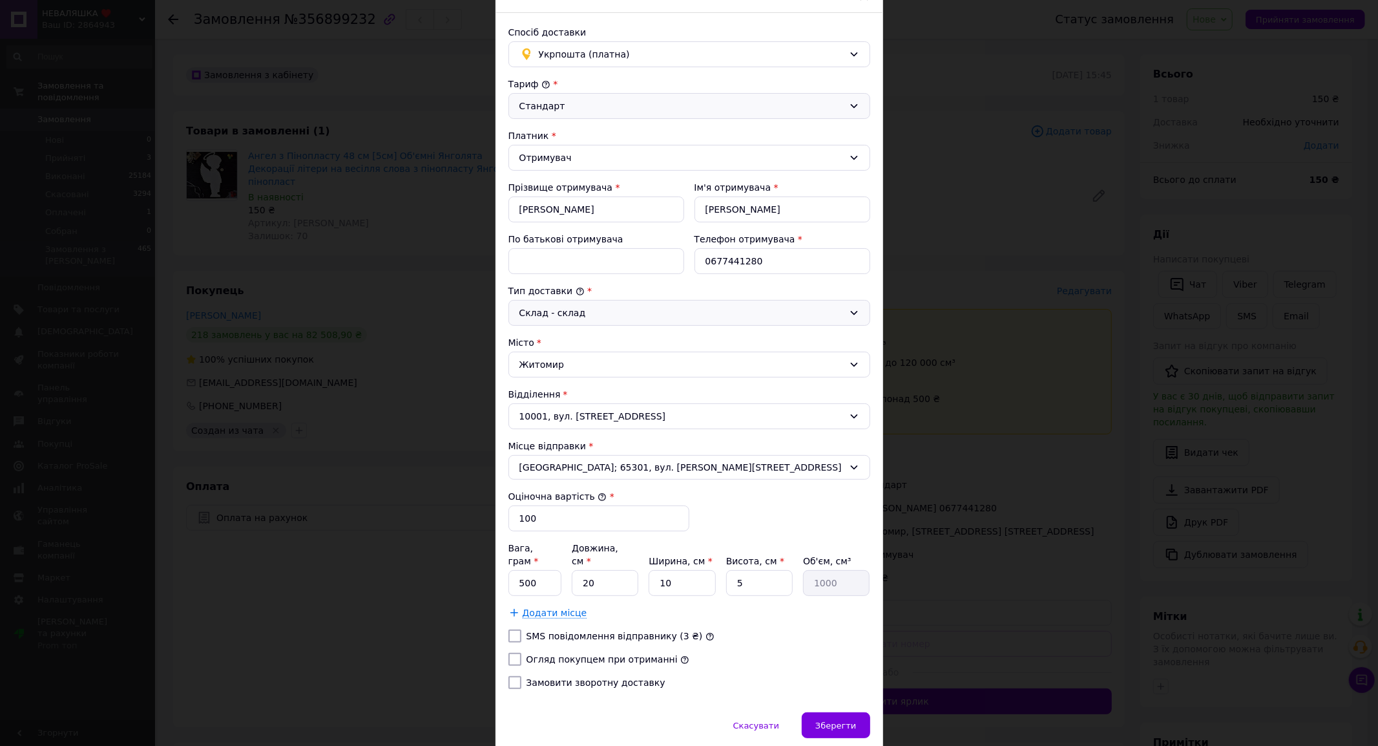
click at [578, 654] on label "Огляд покупцем при отриманні" at bounding box center [602, 659] width 151 height 10
click at [521, 653] on input "Огляд покупцем при отриманні" at bounding box center [515, 659] width 13 height 13
checkbox input "true"
click at [549, 209] on input "[PERSON_NAME]" at bounding box center [597, 209] width 176 height 26
paste input "арпович"
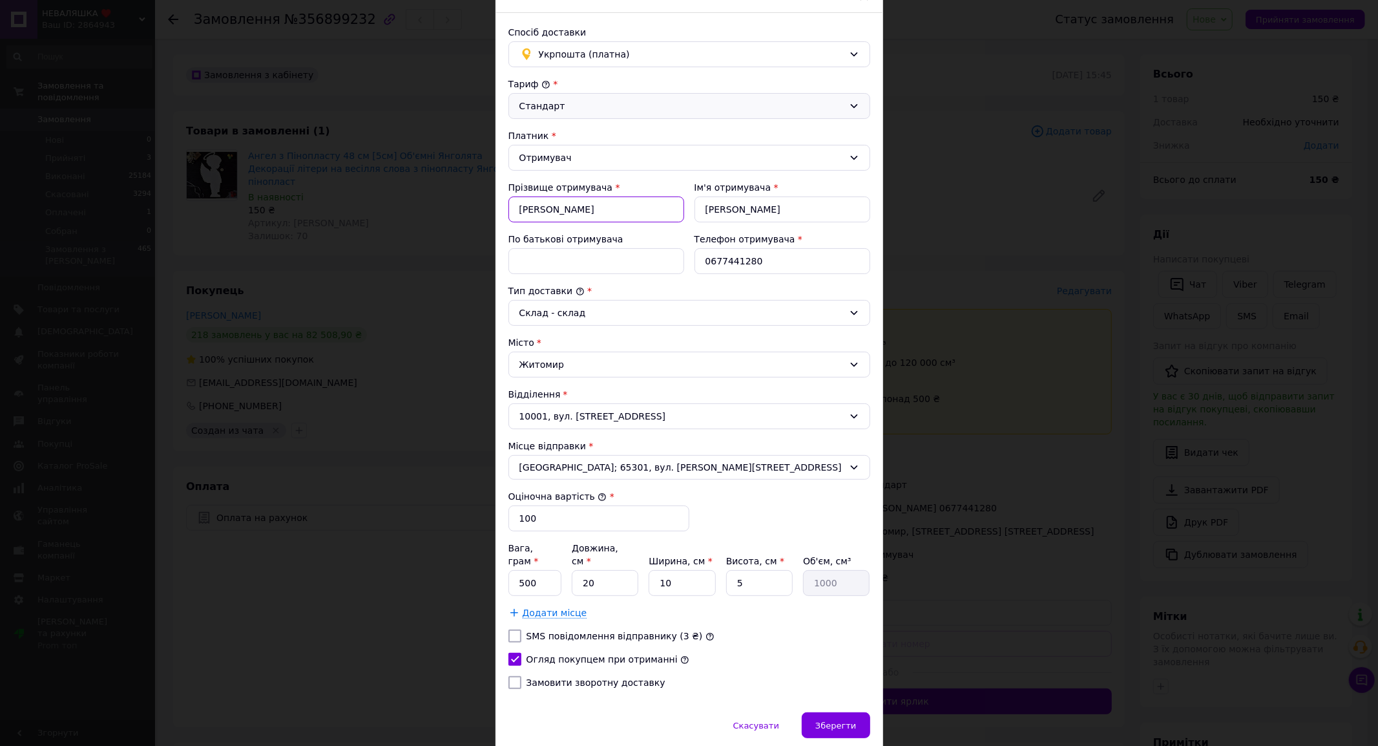
click at [549, 209] on input "[PERSON_NAME]" at bounding box center [597, 209] width 176 height 26
type input "[PERSON_NAME]"
click at [740, 211] on input "[PERSON_NAME]" at bounding box center [783, 209] width 176 height 26
click at [734, 211] on input "[PERSON_NAME]" at bounding box center [783, 209] width 176 height 26
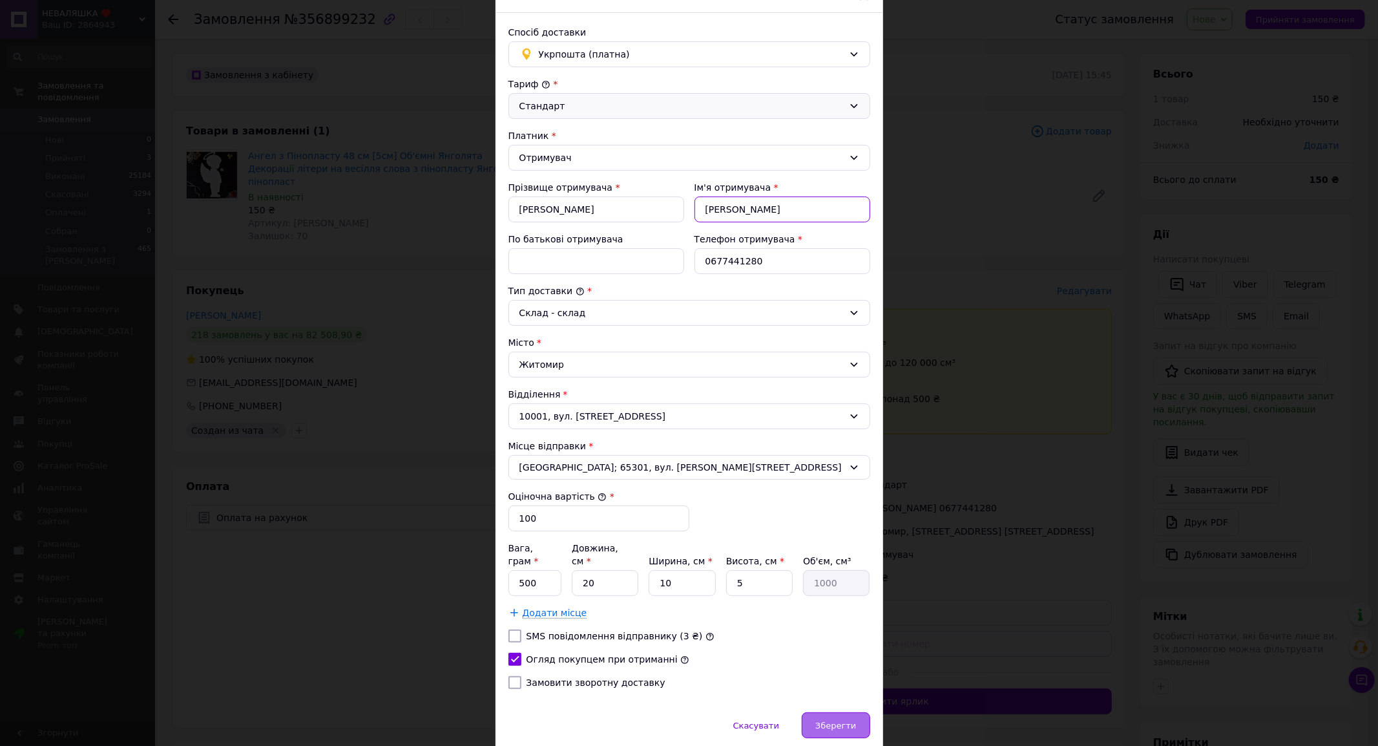
type input "[PERSON_NAME]"
click at [836, 721] on span "Зберегти" at bounding box center [836, 726] width 41 height 10
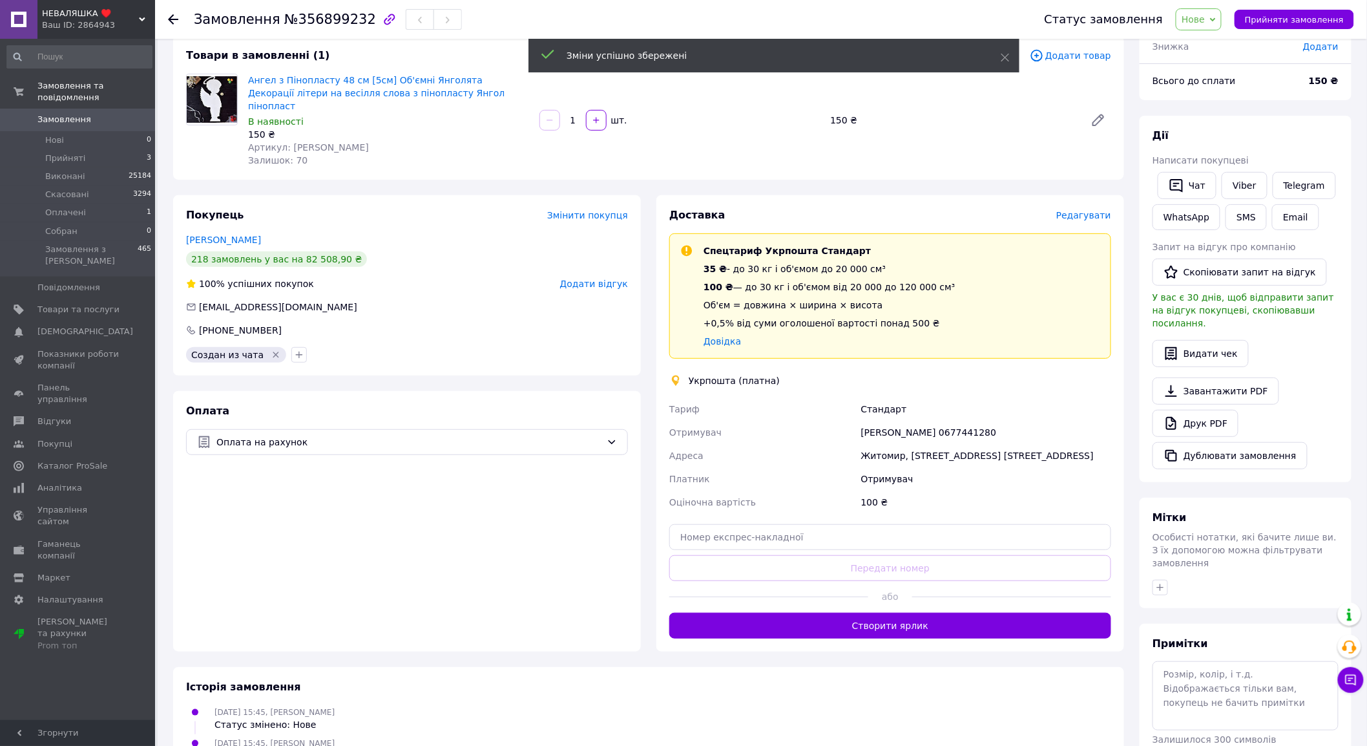
scroll to position [143, 0]
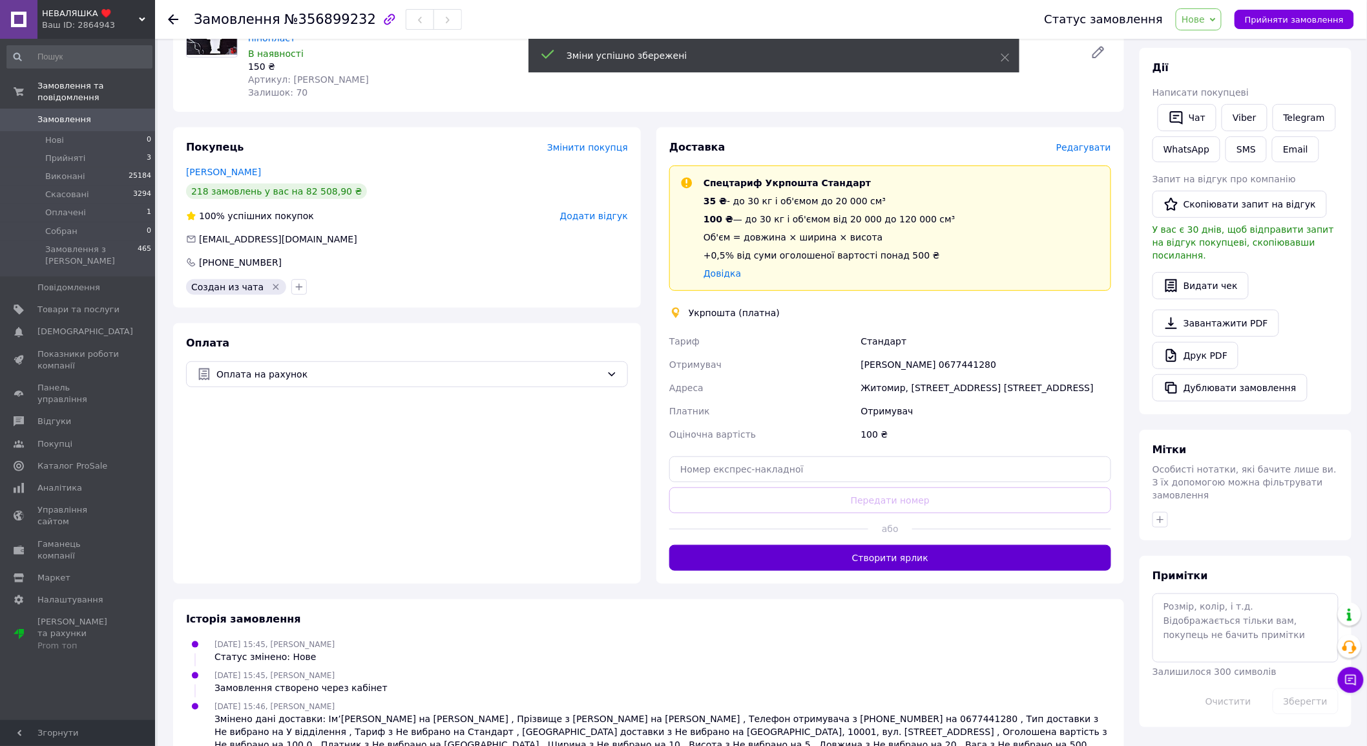
drag, startPoint x: 828, startPoint y: 527, endPoint x: 824, endPoint y: 540, distance: 14.1
click at [827, 529] on div at bounding box center [768, 529] width 199 height 32
click at [822, 547] on button "Створити ярлик" at bounding box center [890, 558] width 442 height 26
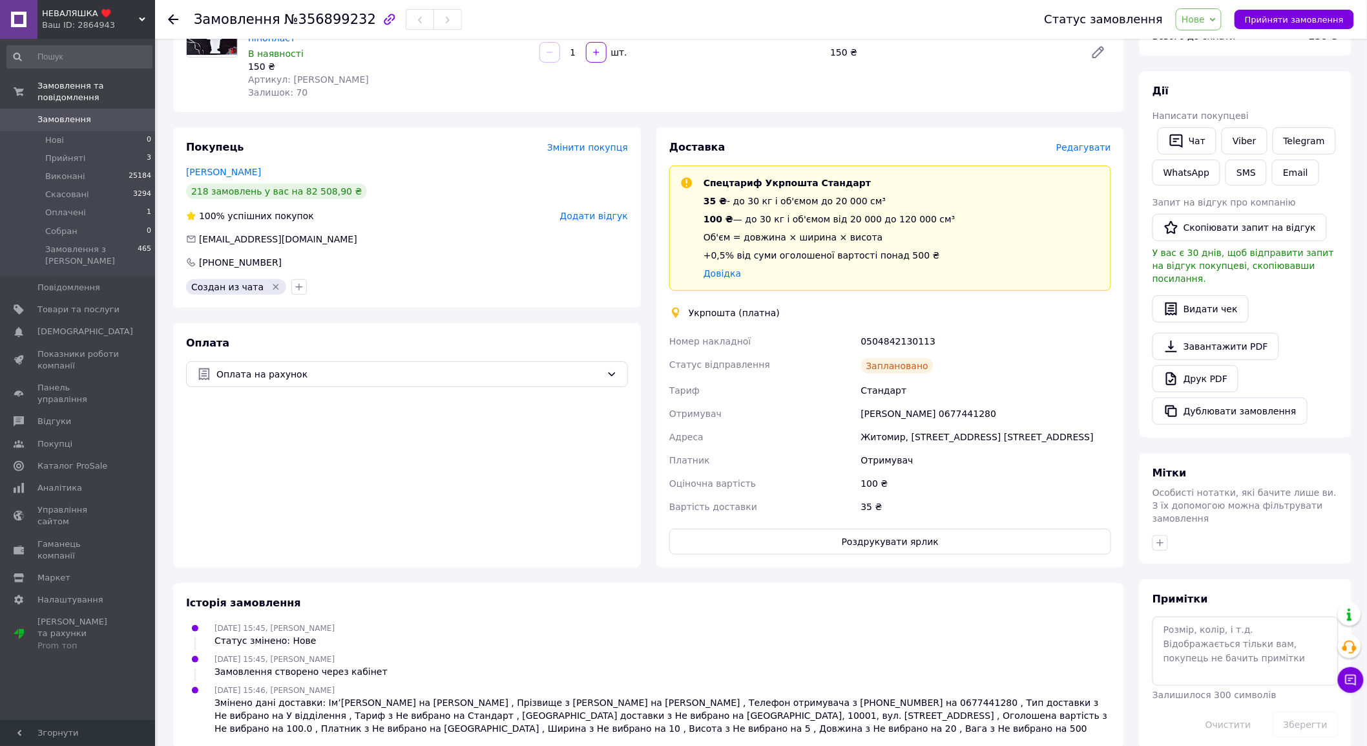
click at [908, 330] on div "0504842130113" at bounding box center [986, 341] width 255 height 23
copy div "0504842130113"
click at [1306, 24] on span "Прийняти замовлення" at bounding box center [1294, 20] width 99 height 10
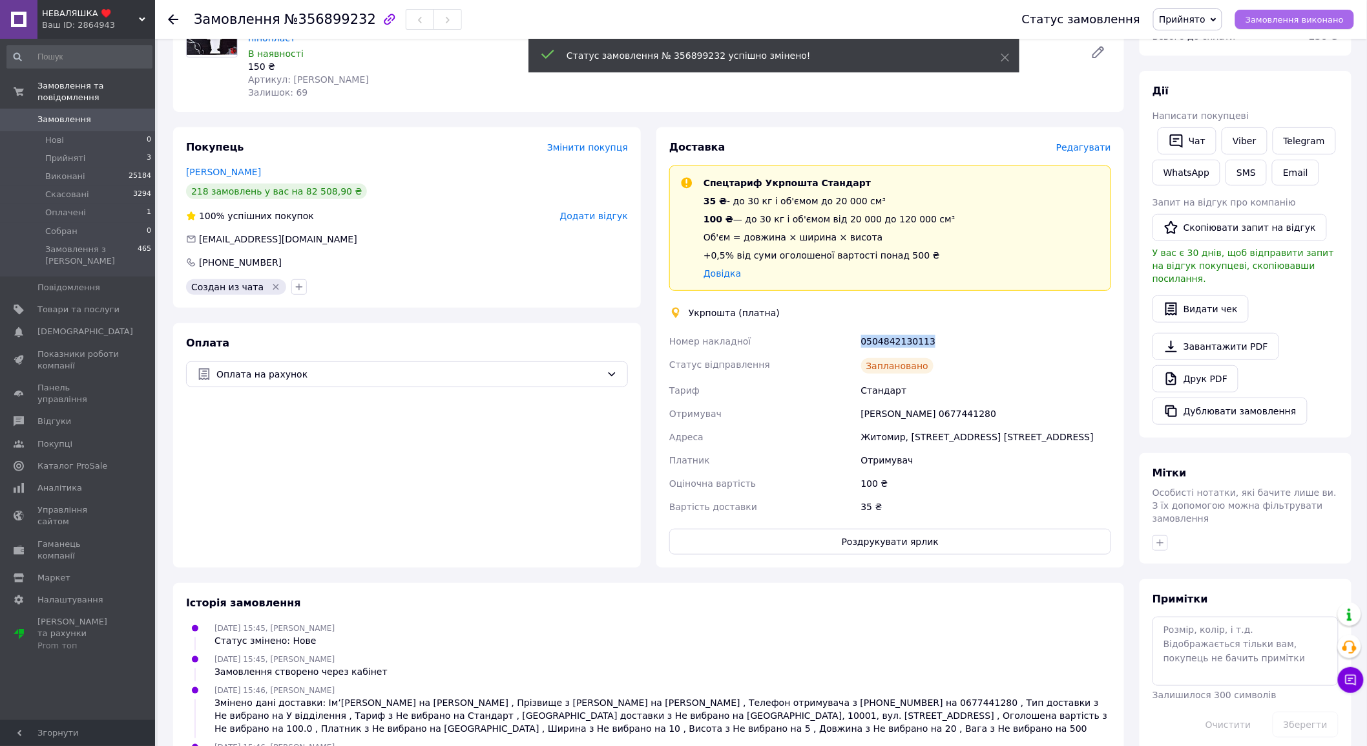
click at [1323, 28] on button "Замовлення виконано" at bounding box center [1295, 19] width 119 height 19
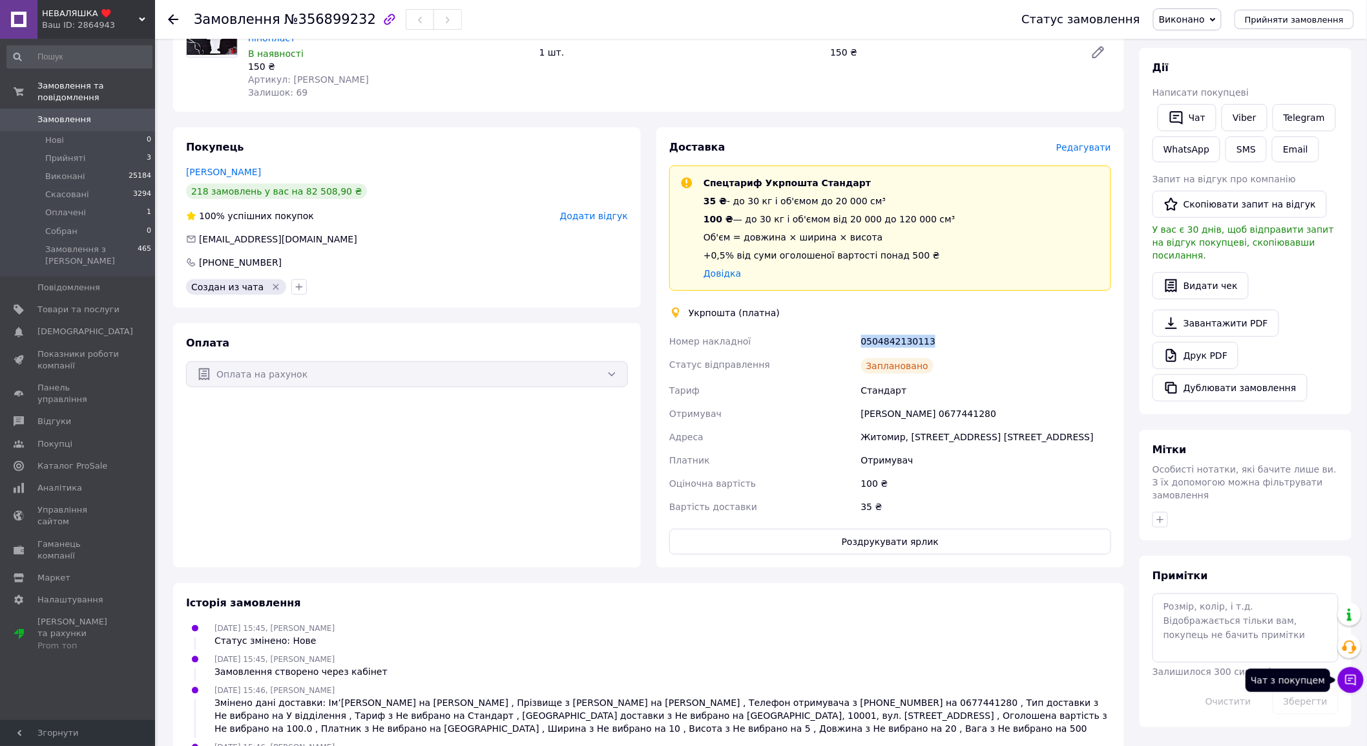
click at [1360, 686] on button "Чат з покупцем" at bounding box center [1351, 680] width 26 height 26
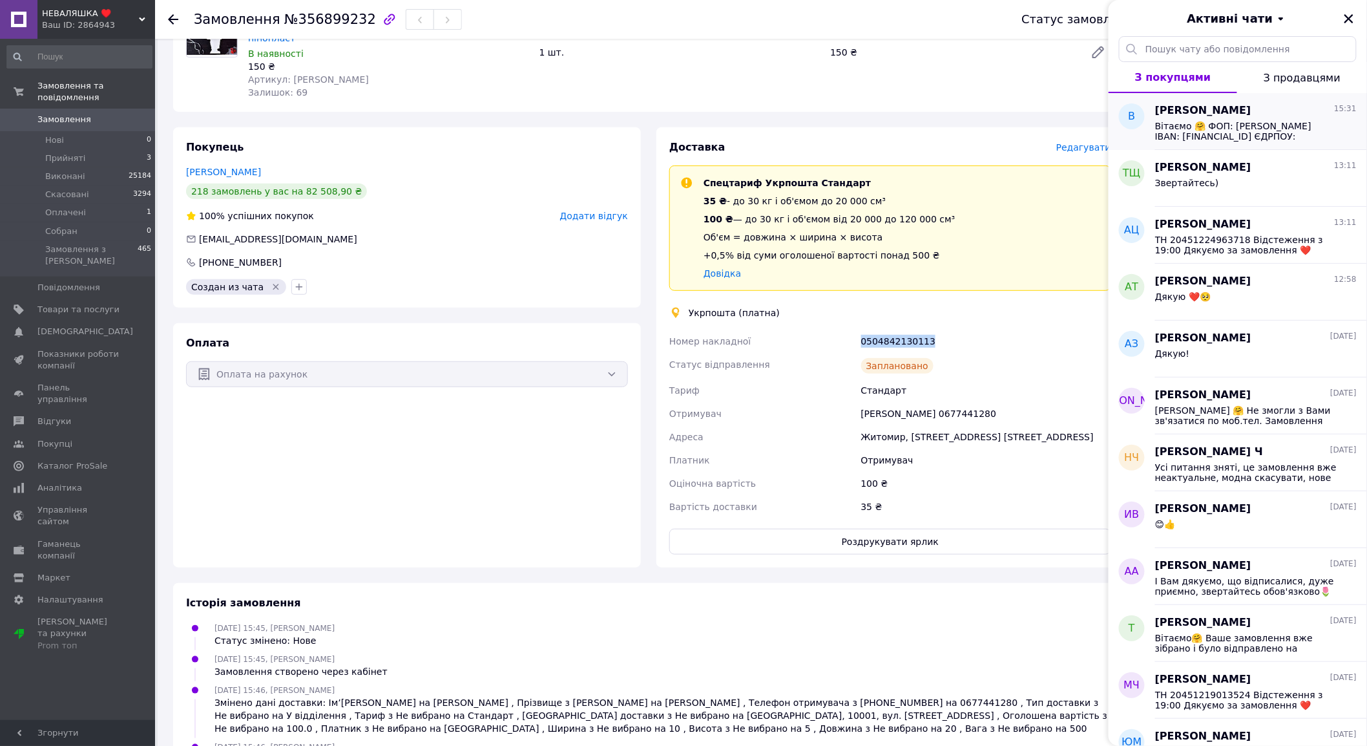
click at [1231, 138] on span "Вітаємо 🤗 ФОП: [PERSON_NAME] IBAN: [FINANCIAL_ID] ЄДРПОУ: 3303915548 Призначенн…" at bounding box center [1247, 131] width 184 height 21
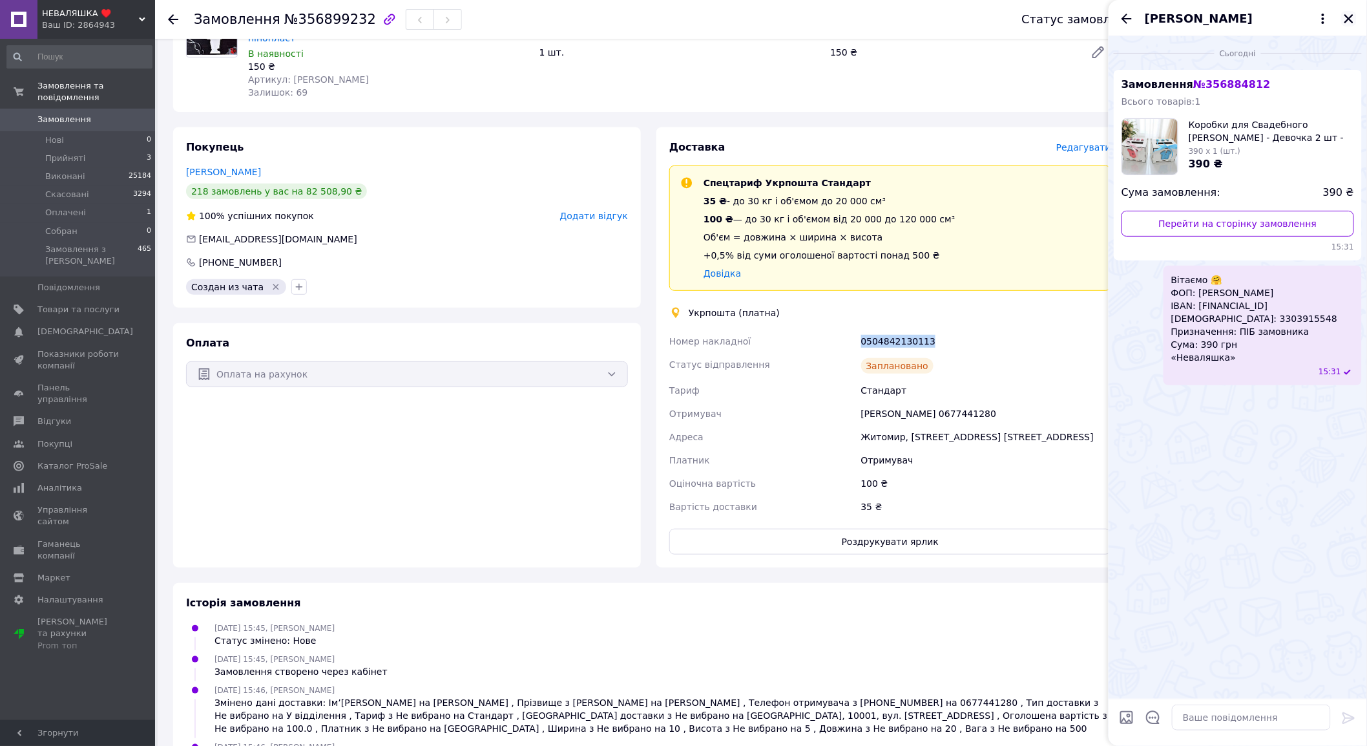
click at [1351, 22] on icon "Закрити" at bounding box center [1349, 19] width 12 height 12
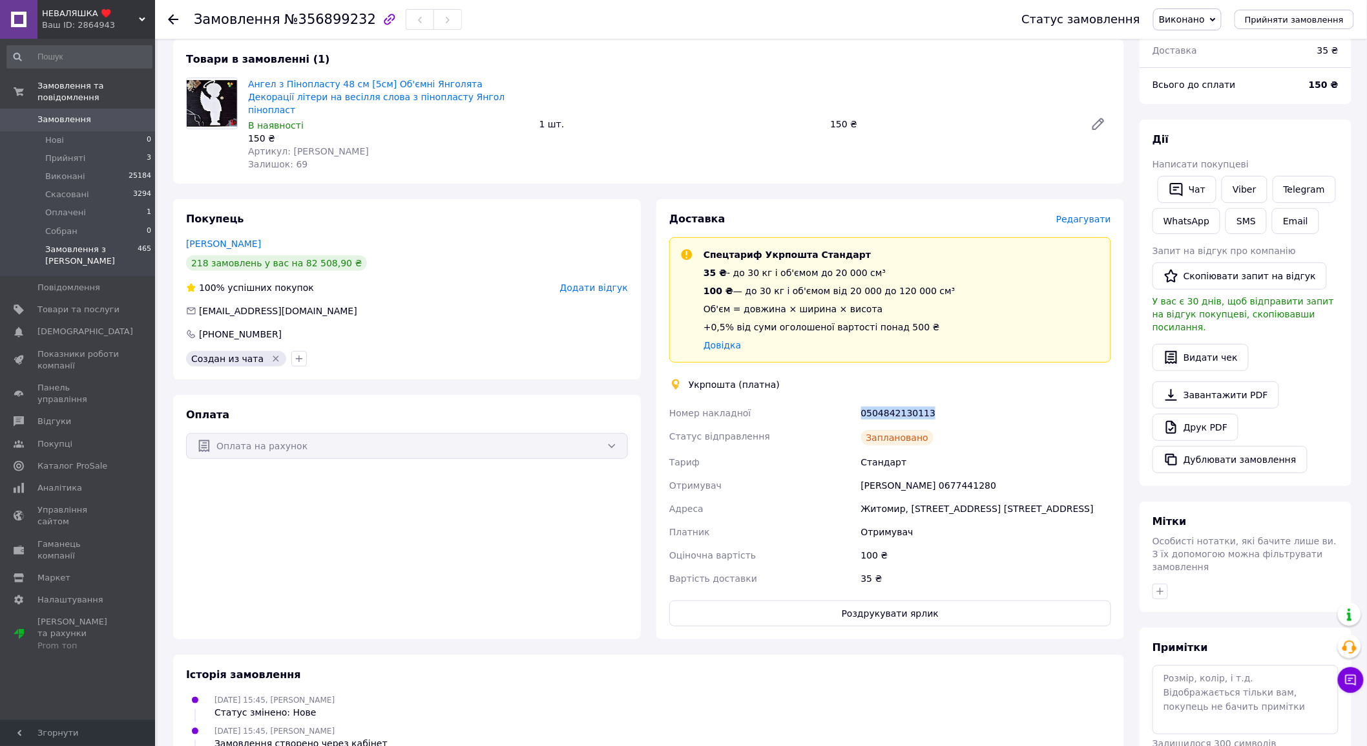
scroll to position [0, 0]
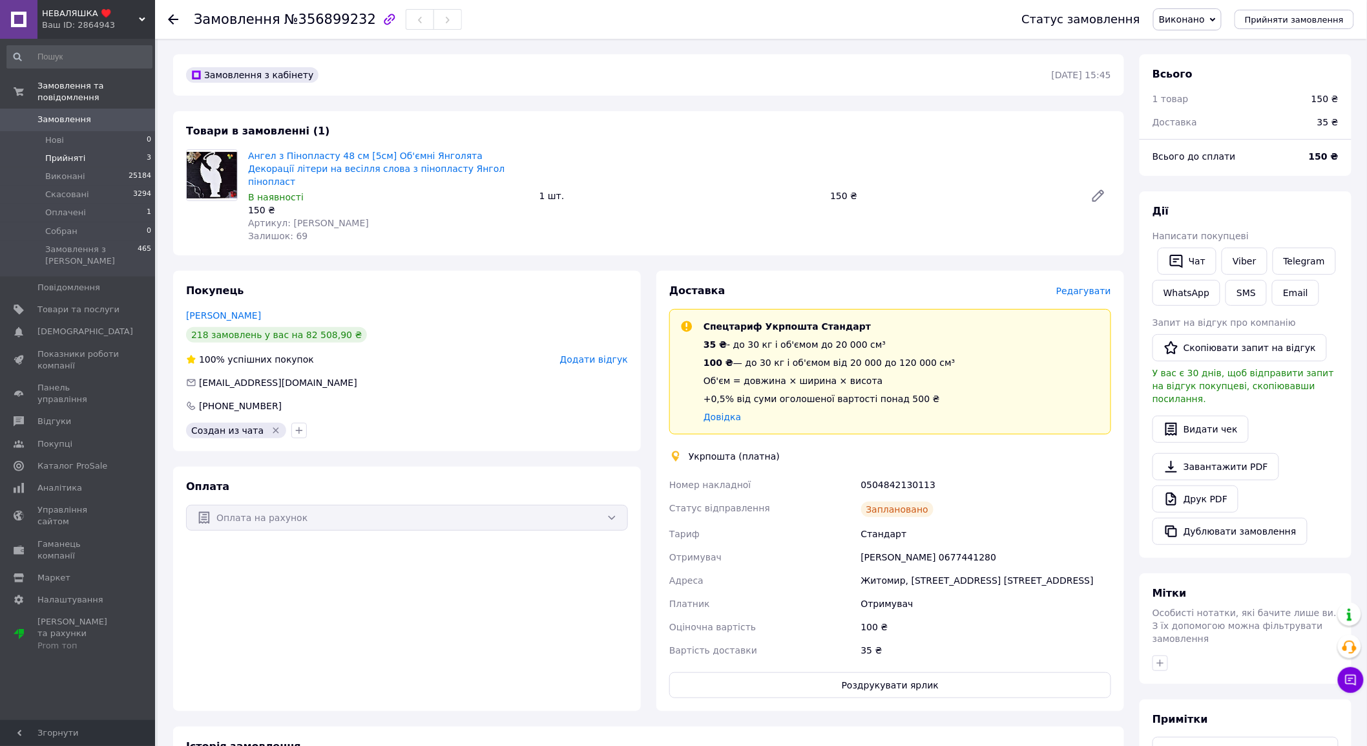
click at [80, 153] on span "Прийняті" at bounding box center [65, 159] width 40 height 12
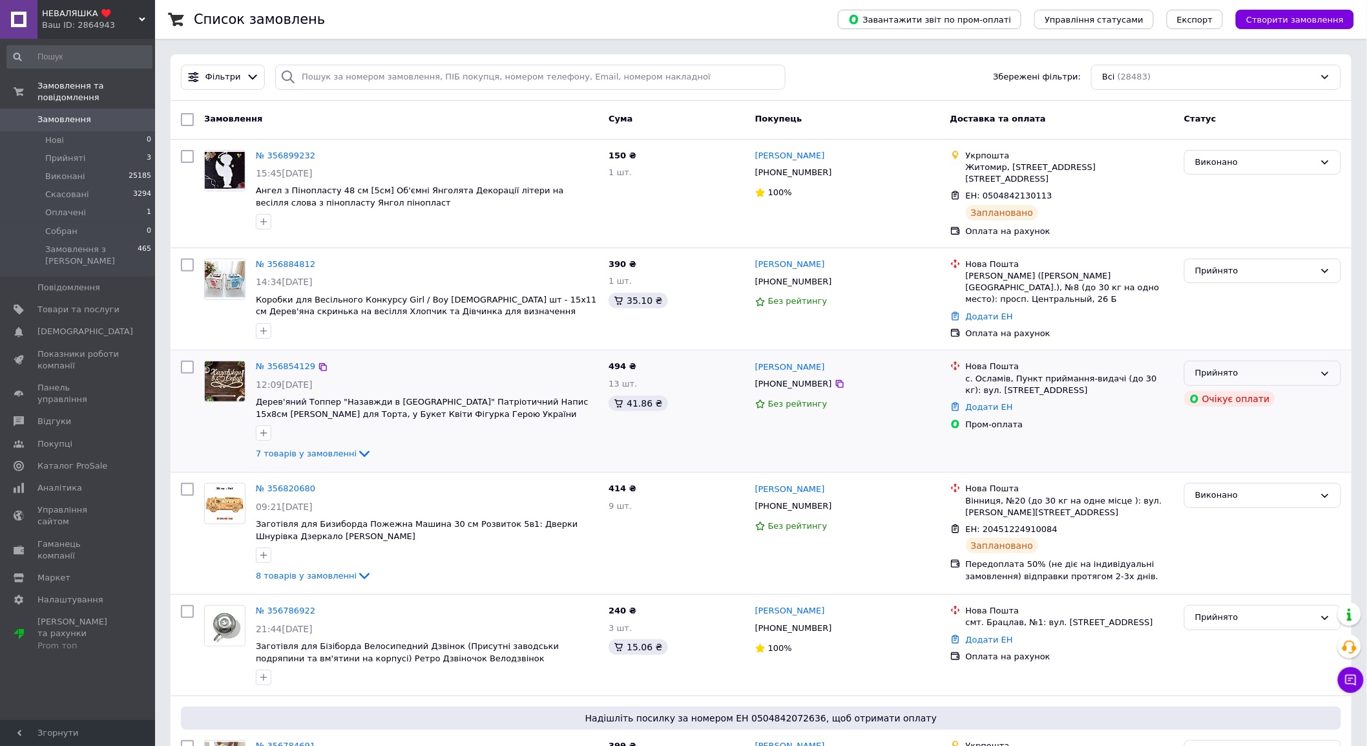
click at [1276, 366] on div "Прийнято" at bounding box center [1255, 373] width 120 height 14
click at [1235, 440] on li "Оплачено" at bounding box center [1263, 448] width 156 height 24
click at [83, 204] on li "Оплачені 1" at bounding box center [79, 213] width 159 height 18
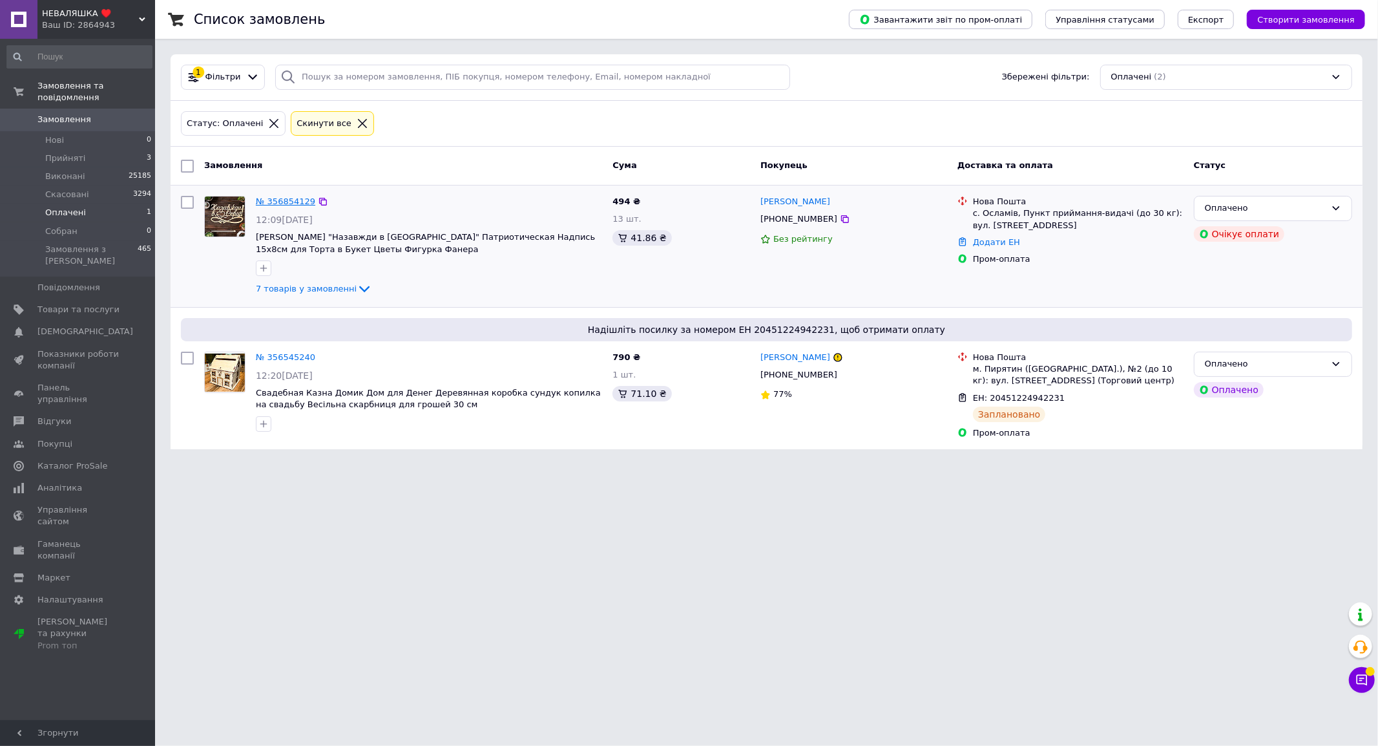
click at [276, 197] on link "№ 356854129" at bounding box center [285, 201] width 59 height 10
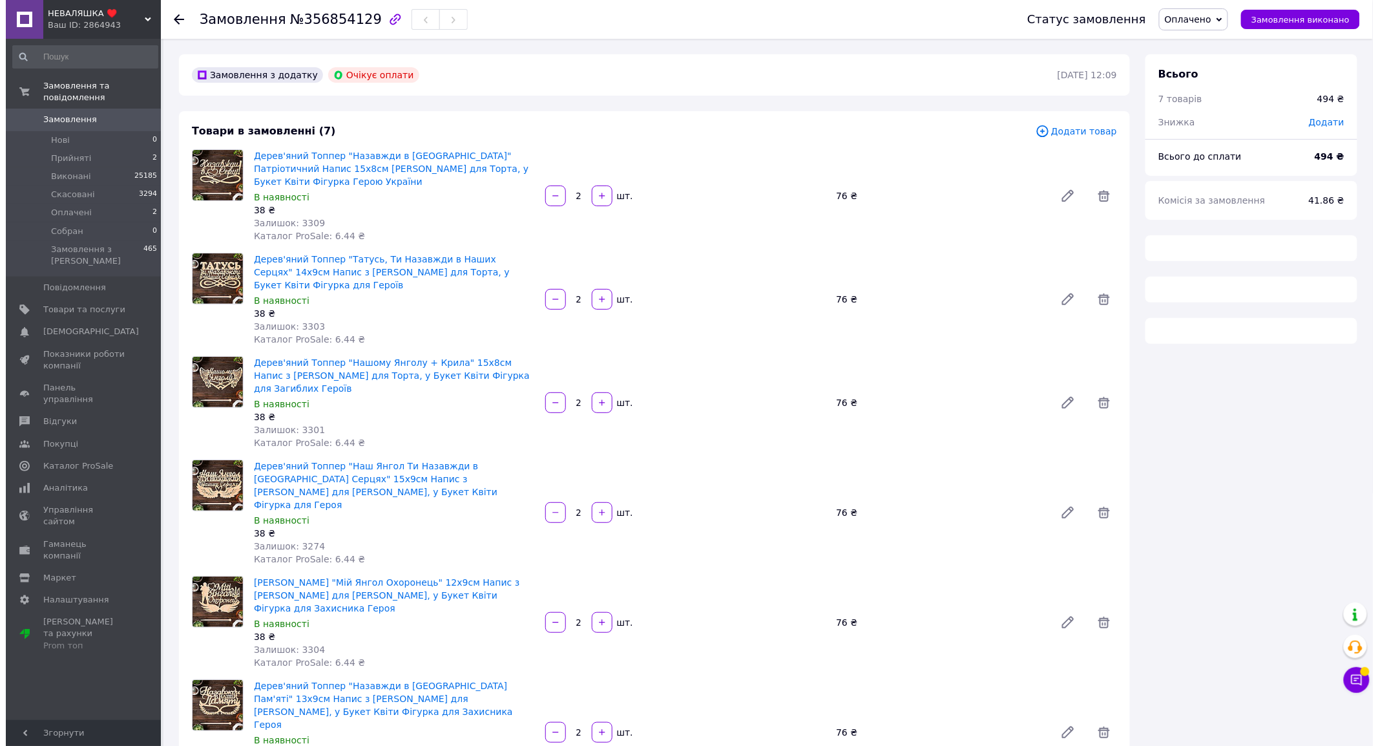
scroll to position [504, 0]
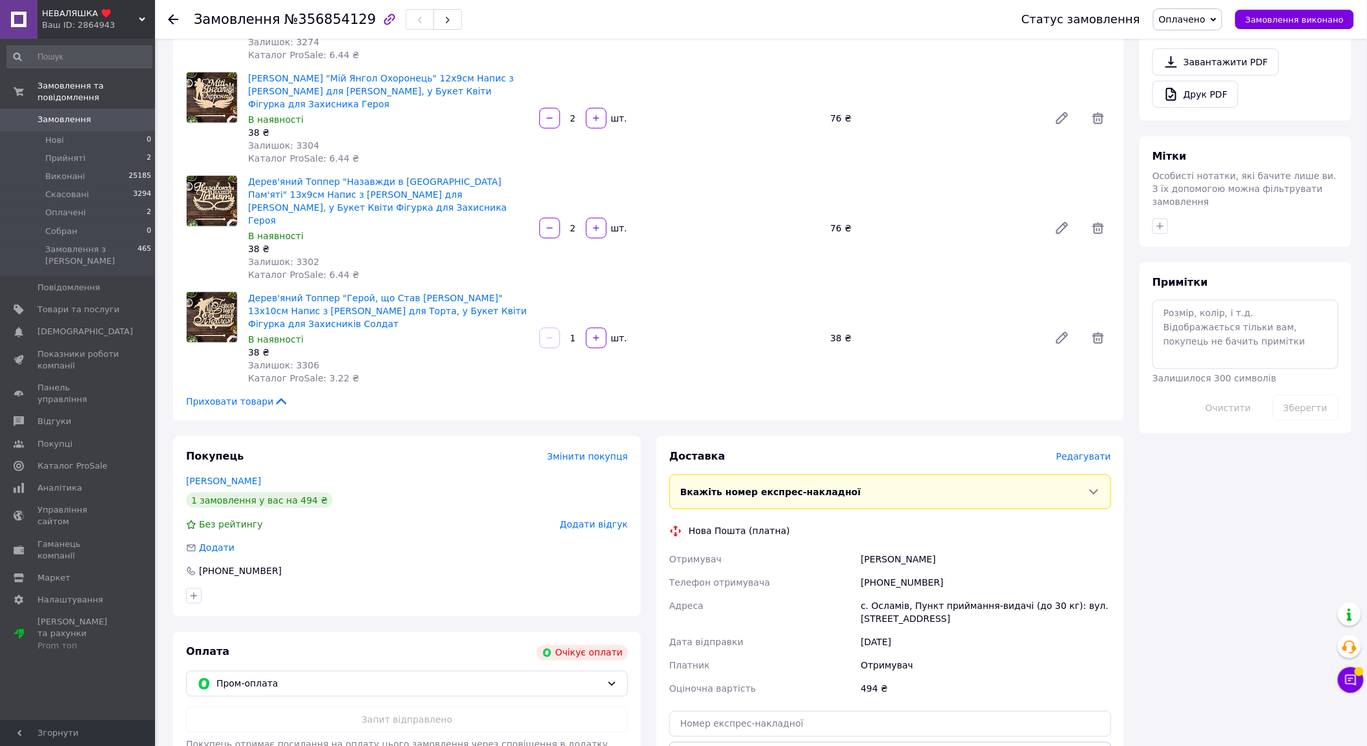
click at [1093, 450] on div "Редагувати" at bounding box center [1084, 456] width 55 height 13
click at [1091, 451] on span "Редагувати" at bounding box center [1084, 456] width 55 height 10
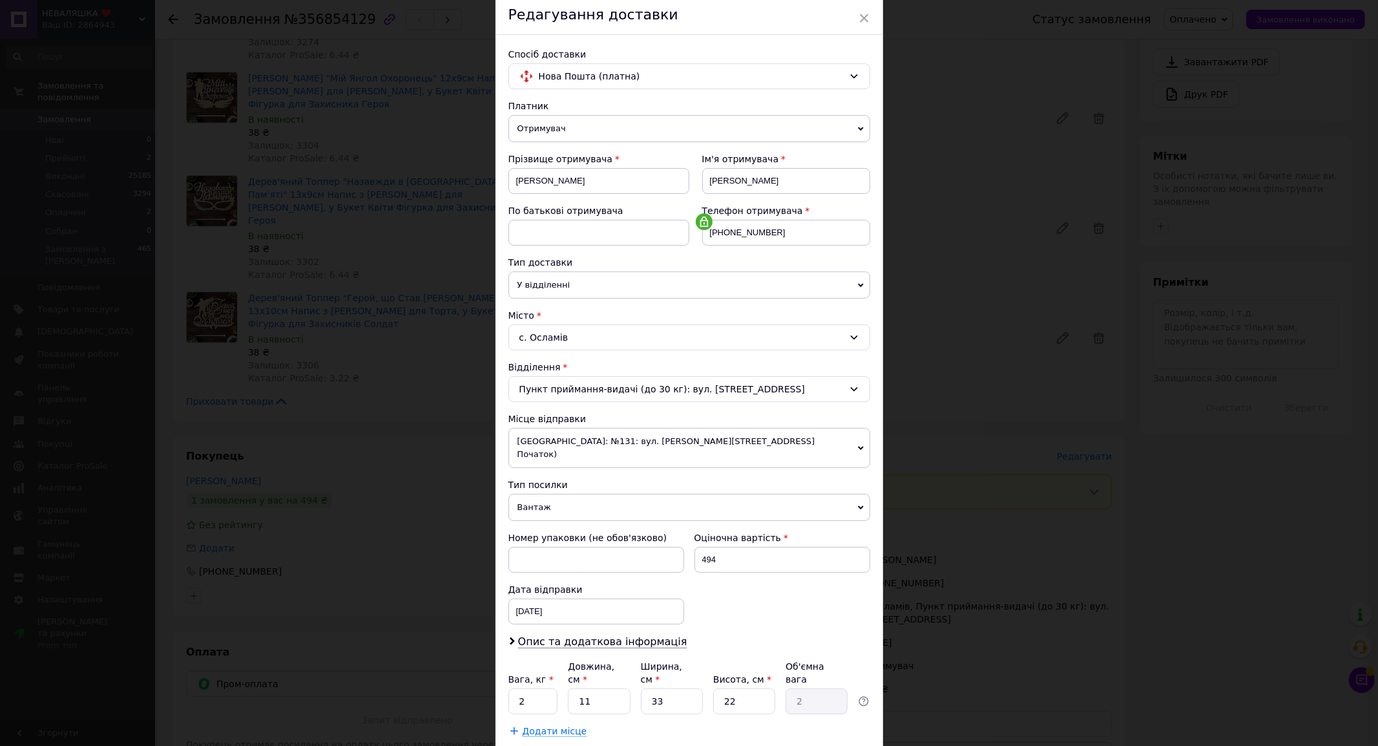
scroll to position [113, 0]
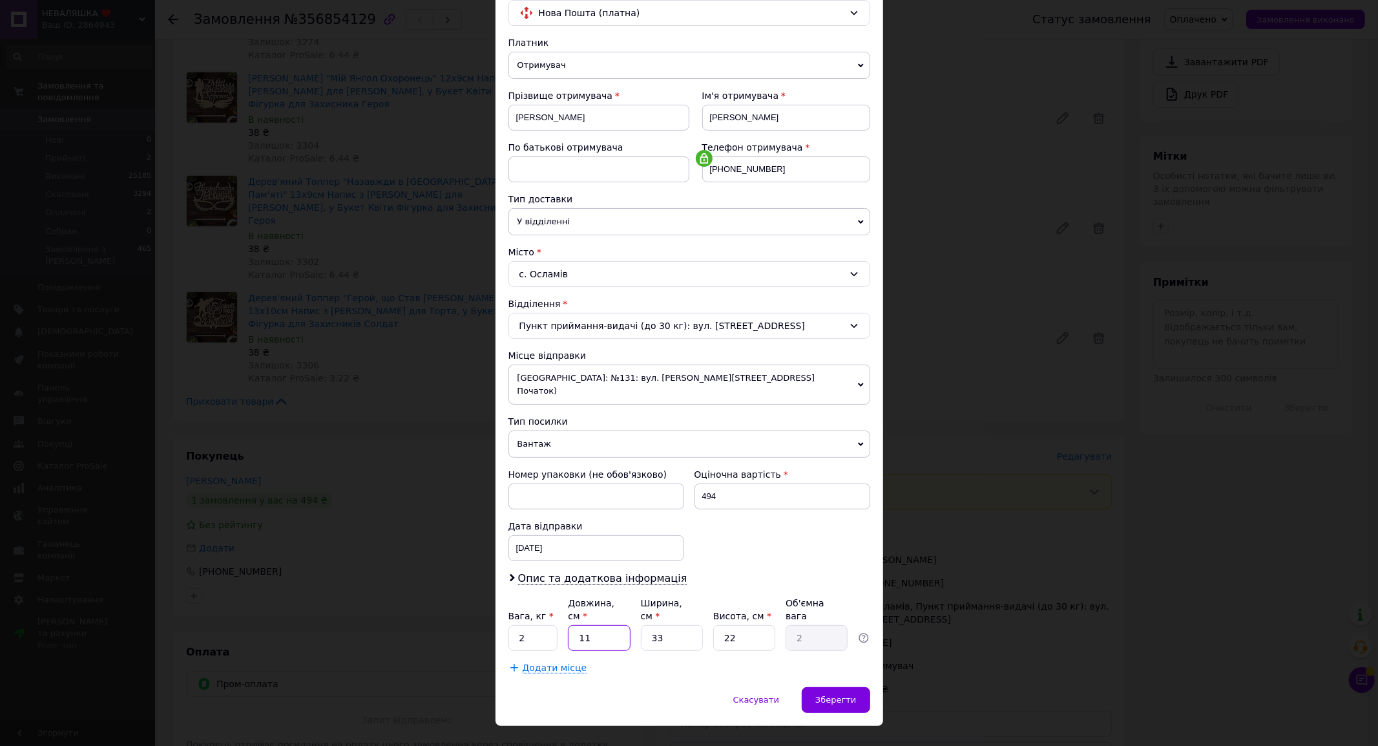
drag, startPoint x: 507, startPoint y: 605, endPoint x: 480, endPoint y: 602, distance: 27.3
click at [480, 602] on div "× Редагування доставки Спосіб доставки Нова Пошта (платна) Платник Отримувач Ві…" at bounding box center [689, 373] width 1378 height 746
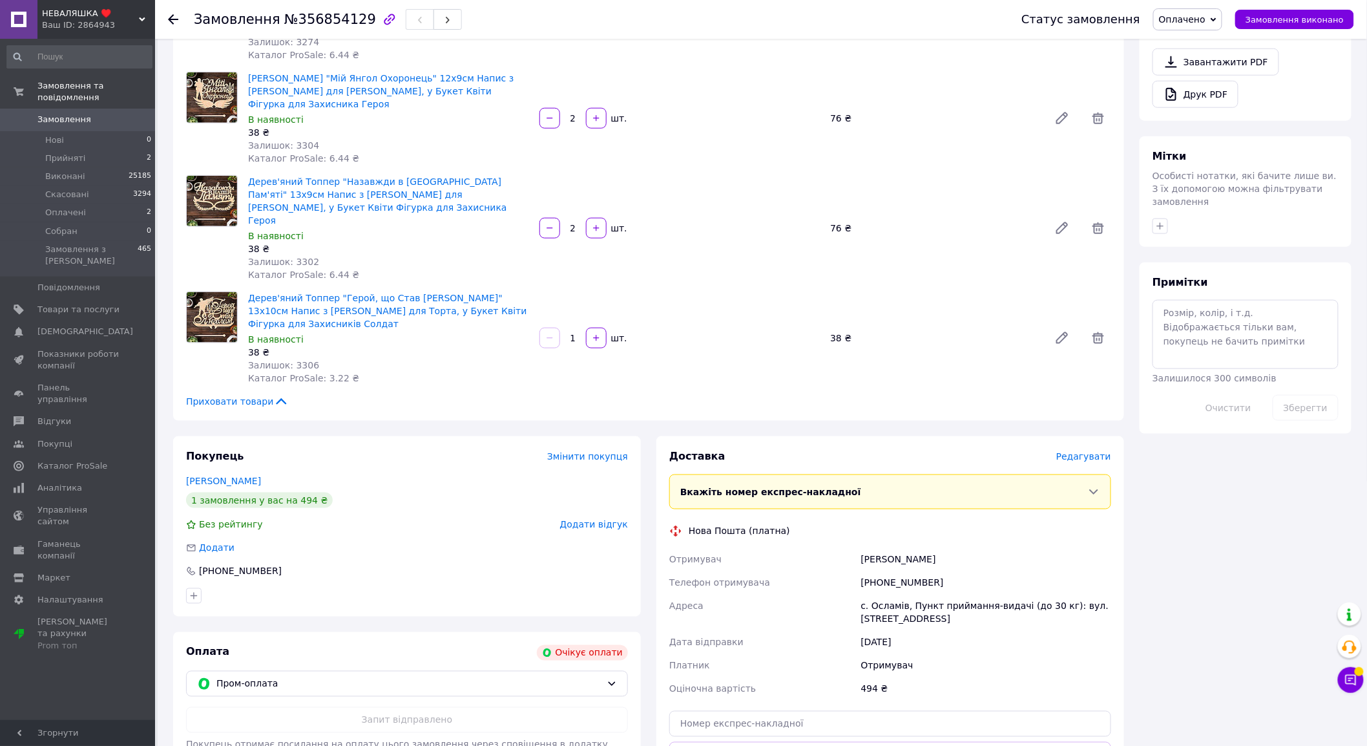
click at [1094, 451] on span "Редагувати" at bounding box center [1084, 456] width 55 height 10
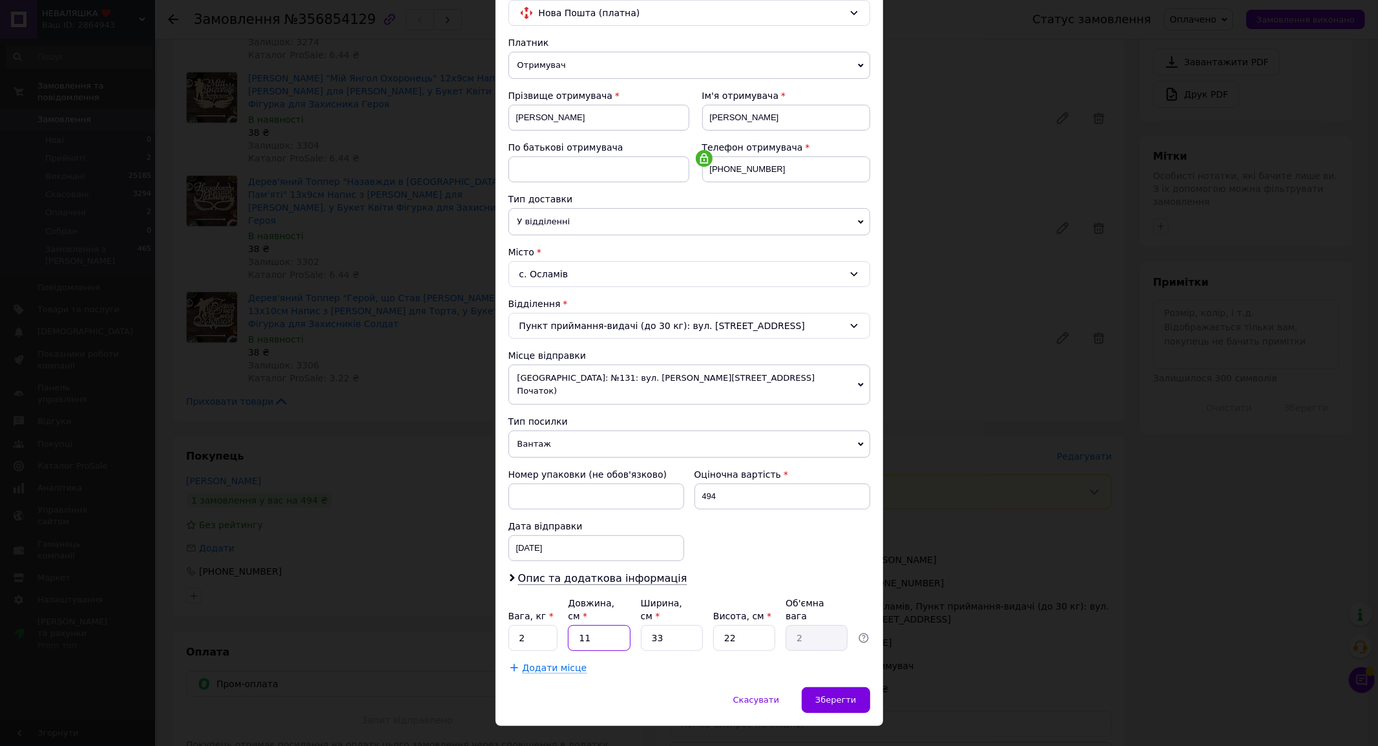
drag, startPoint x: 583, startPoint y: 611, endPoint x: 569, endPoint y: 610, distance: 14.2
click at [569, 625] on input "11" at bounding box center [599, 638] width 62 height 26
drag, startPoint x: 609, startPoint y: 610, endPoint x: 566, endPoint y: 608, distance: 42.7
click at [568, 625] on input "11" at bounding box center [599, 638] width 62 height 26
type input "2"
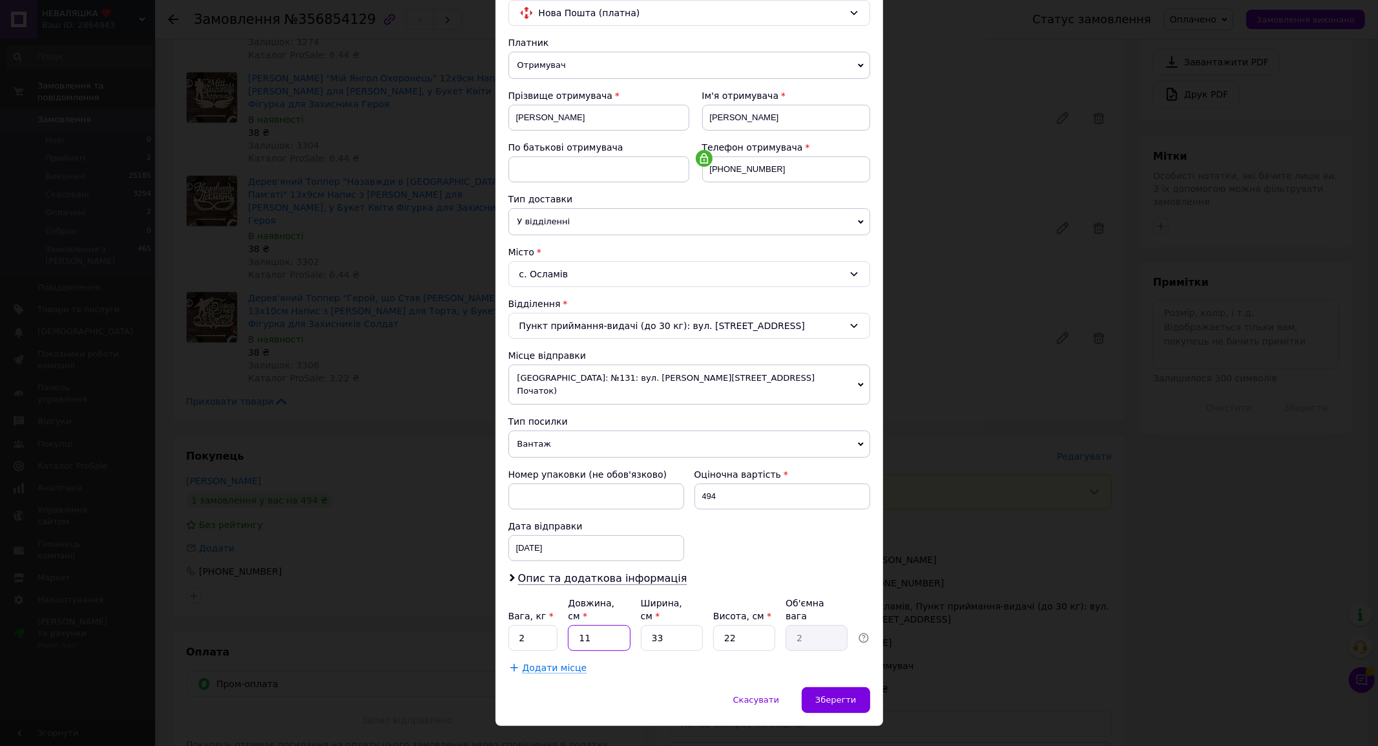
type input "0.36"
type input "25"
type input "4.54"
type input "25"
click at [612, 602] on div "Вага, кг * 2 Довжина, см * 25 Ширина, см * 33 Висота, см * 22 Об'ємна вага 4.54" at bounding box center [690, 623] width 362 height 54
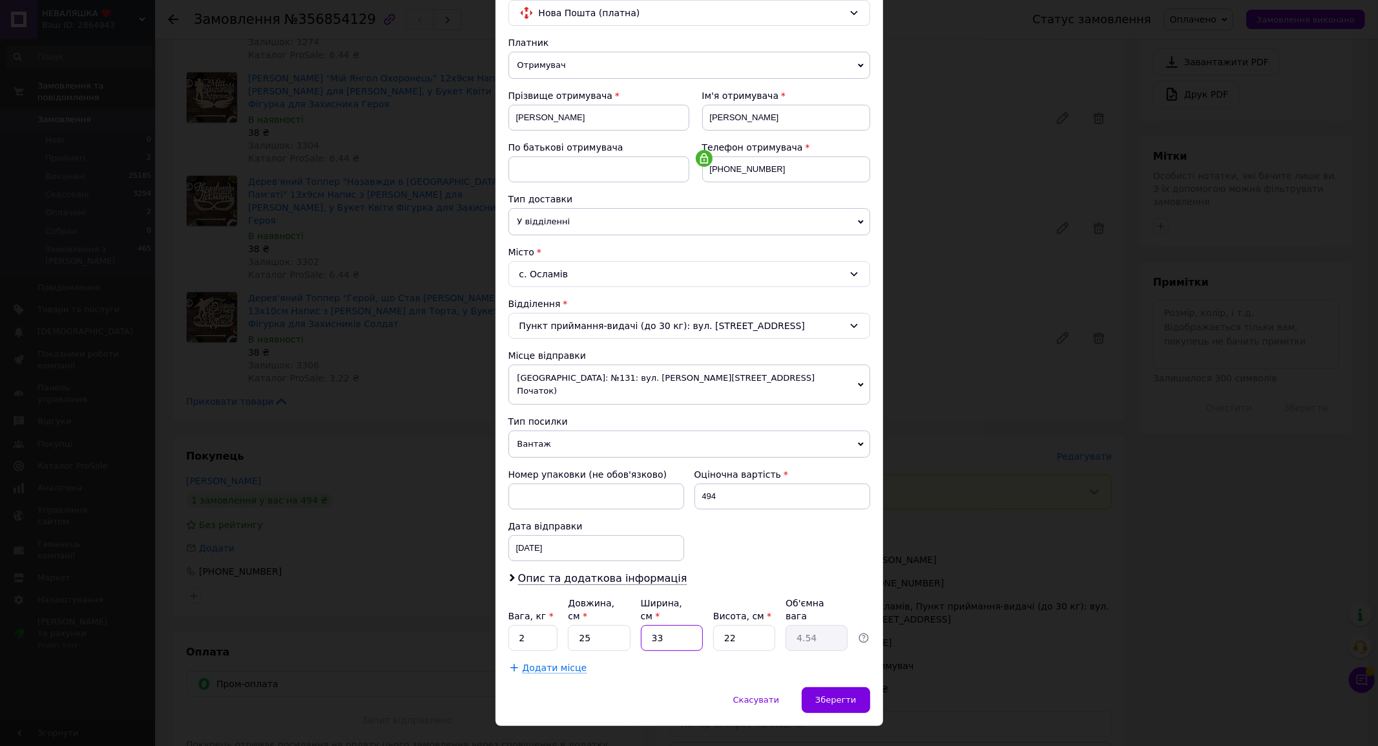
type input "1"
type input "0.14"
type input "15"
type input "2.06"
type input "15"
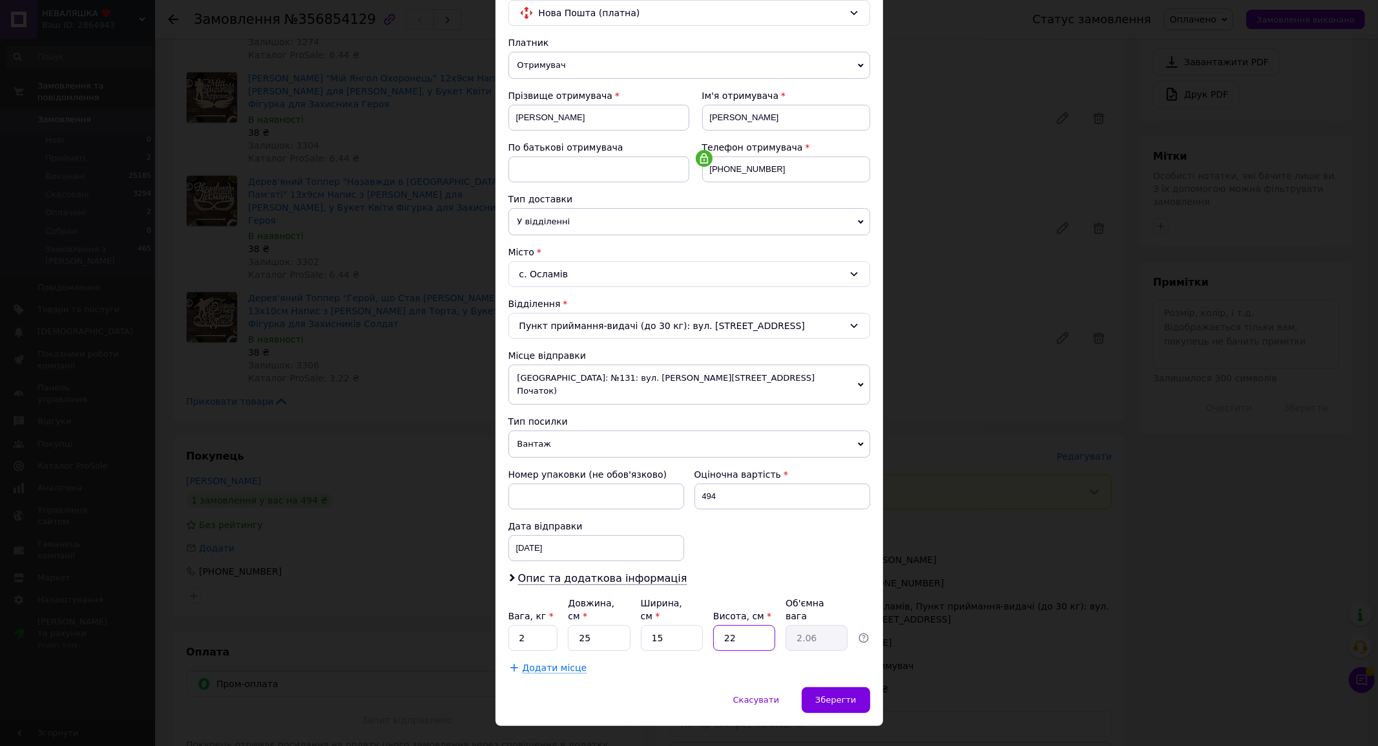
drag, startPoint x: 732, startPoint y: 609, endPoint x: 651, endPoint y: 611, distance: 81.4
click at [666, 605] on div "Вага, кг * 2 Довжина, см * 25 Ширина, см * 15 Висота, см * 22 Об'ємна вага 2.06" at bounding box center [690, 623] width 362 height 54
type input "5"
type input "0.47"
type input "5"
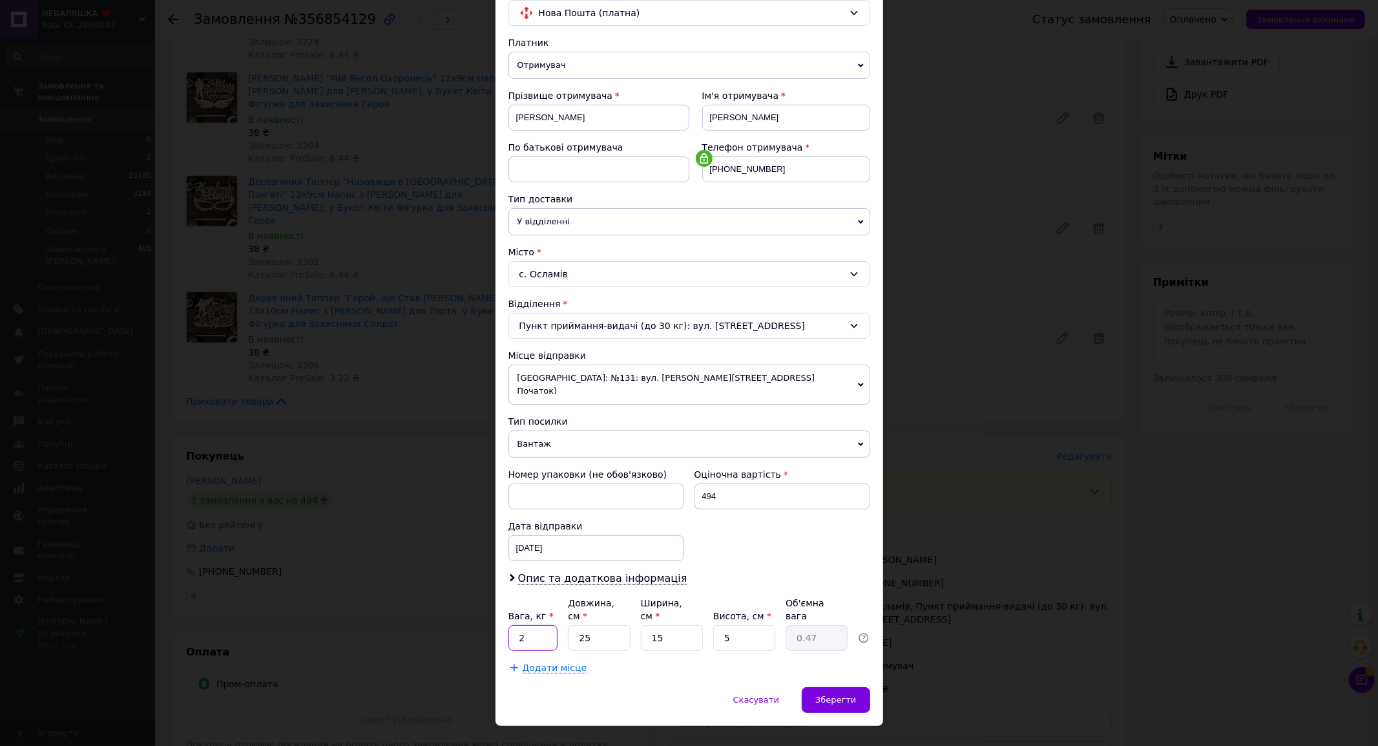
click at [512, 625] on input "2" at bounding box center [534, 638] width 50 height 26
click at [521, 625] on input "05" at bounding box center [534, 638] width 50 height 26
click at [523, 625] on input "05" at bounding box center [534, 638] width 50 height 26
type input "0.5"
click at [831, 687] on div "Зберегти" at bounding box center [836, 700] width 68 height 26
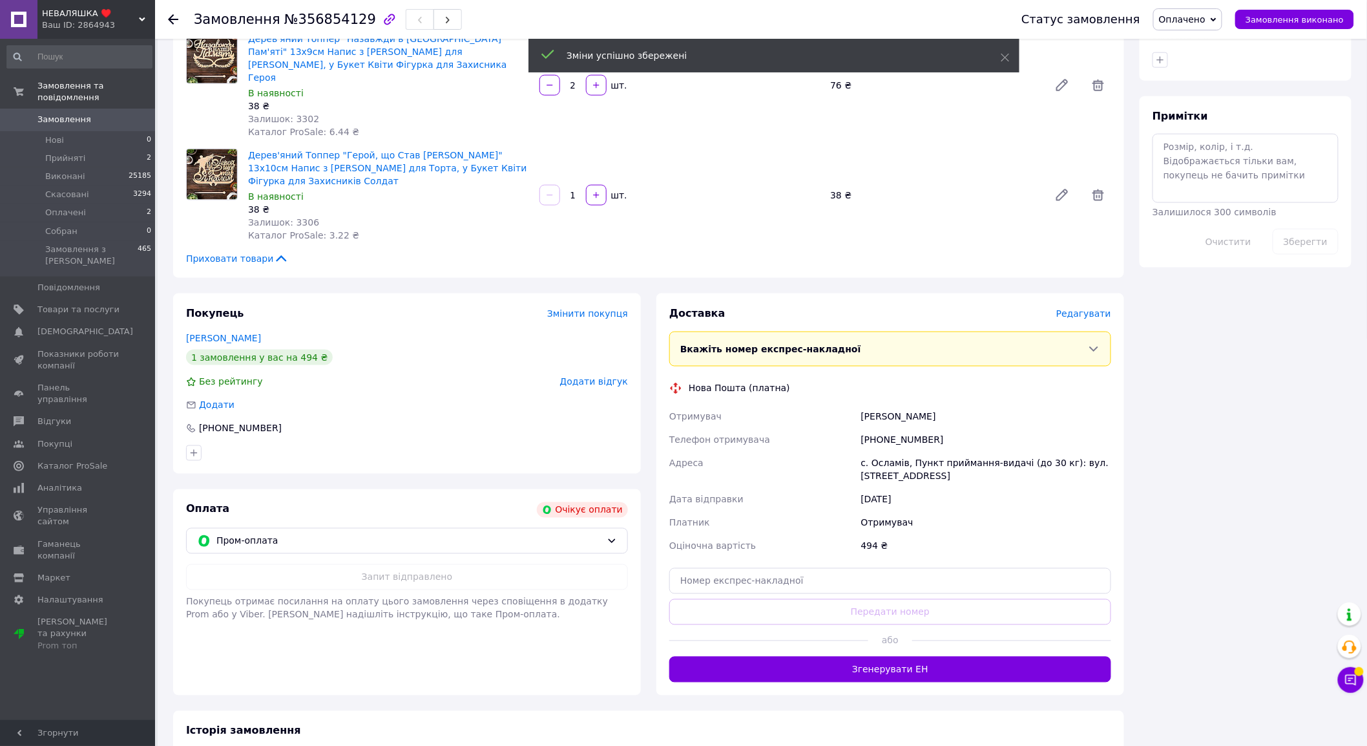
scroll to position [647, 0]
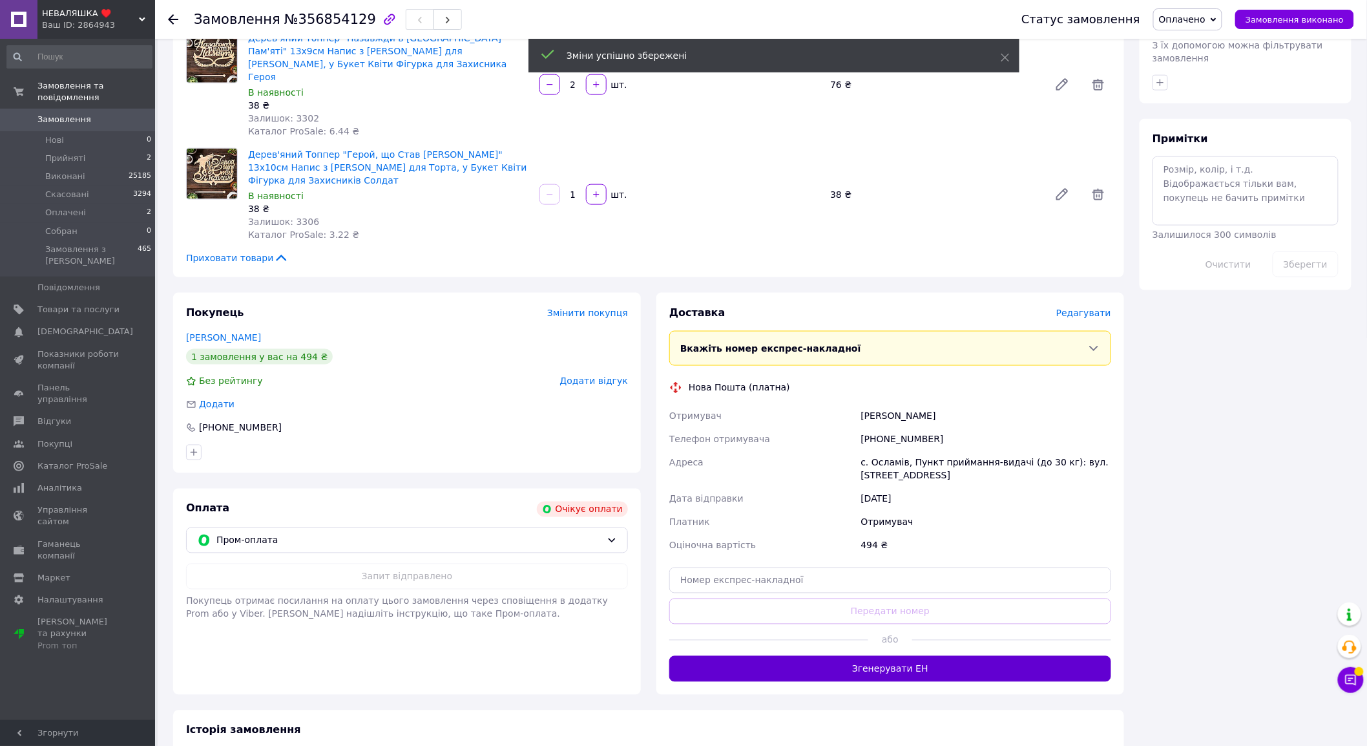
click at [900, 656] on button "Згенерувати ЕН" at bounding box center [890, 669] width 442 height 26
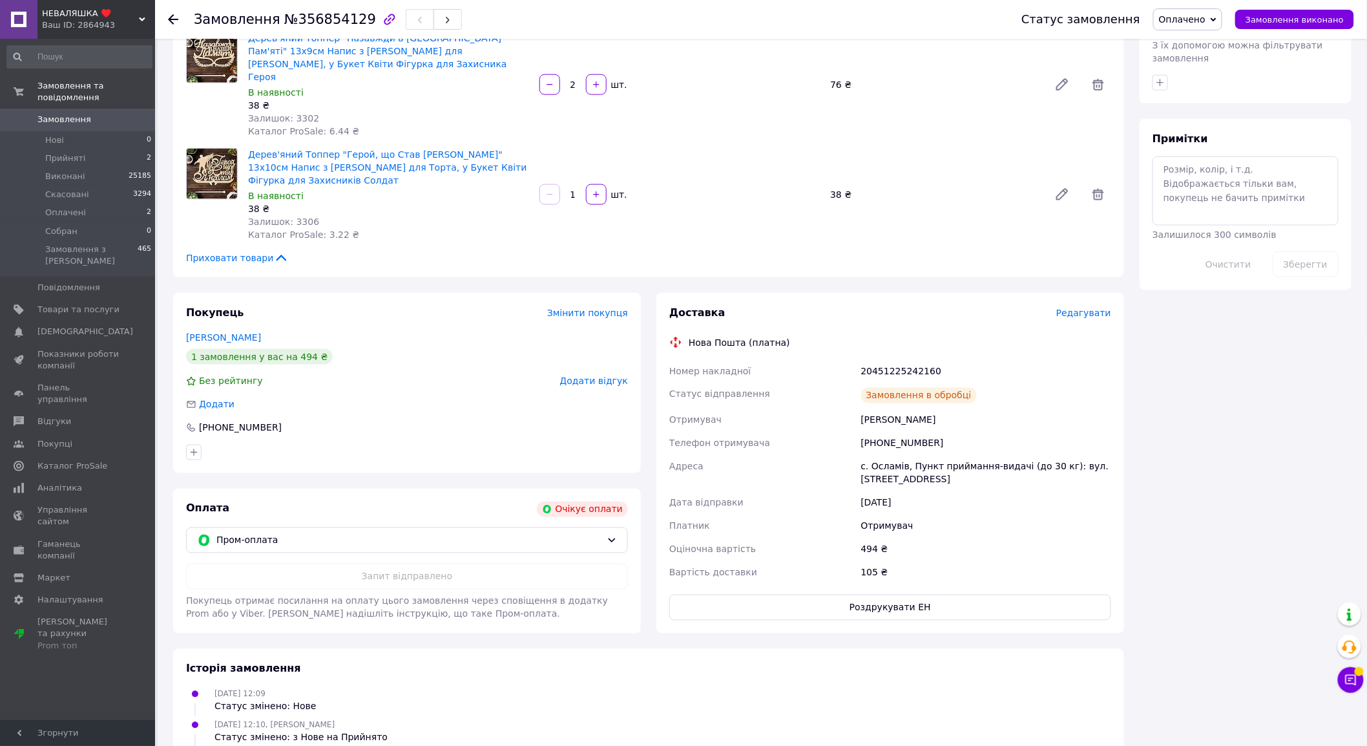
click at [912, 359] on div "20451225242160" at bounding box center [986, 370] width 255 height 23
copy div "20451225242160"
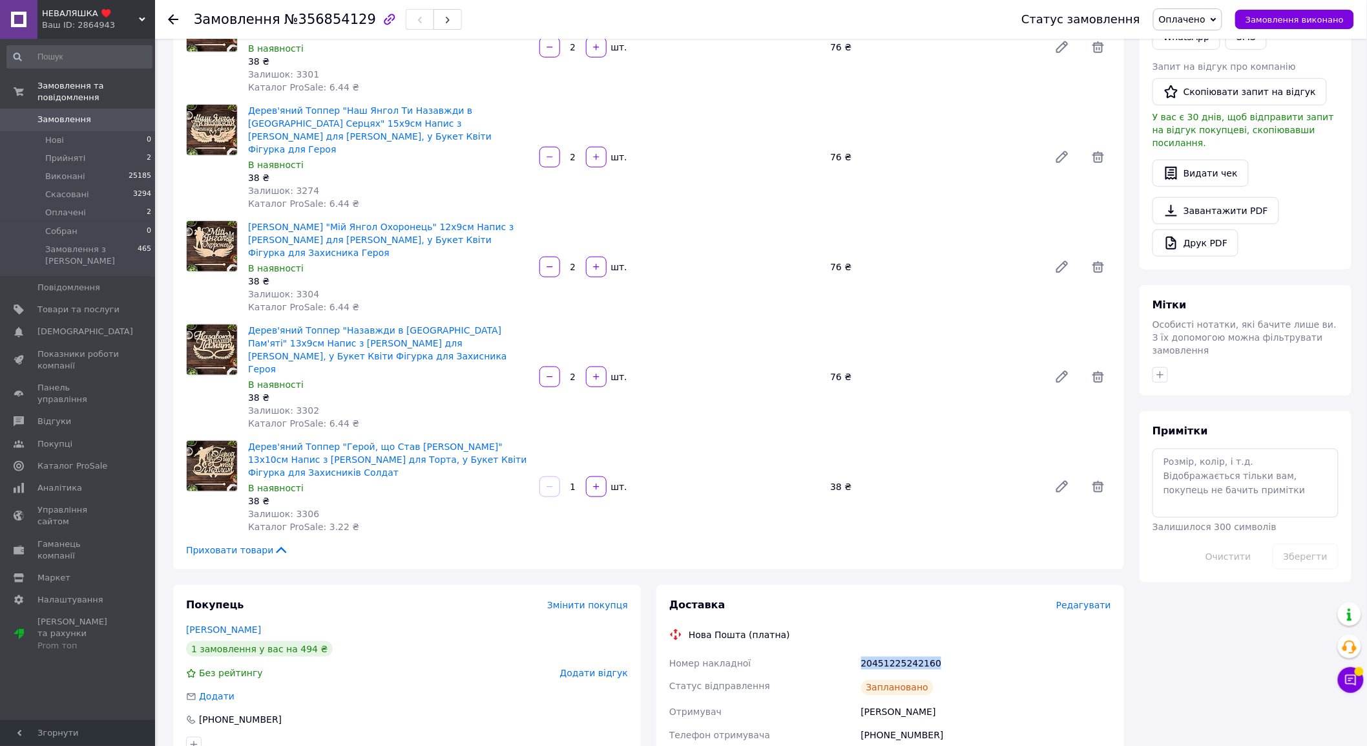
scroll to position [430, 0]
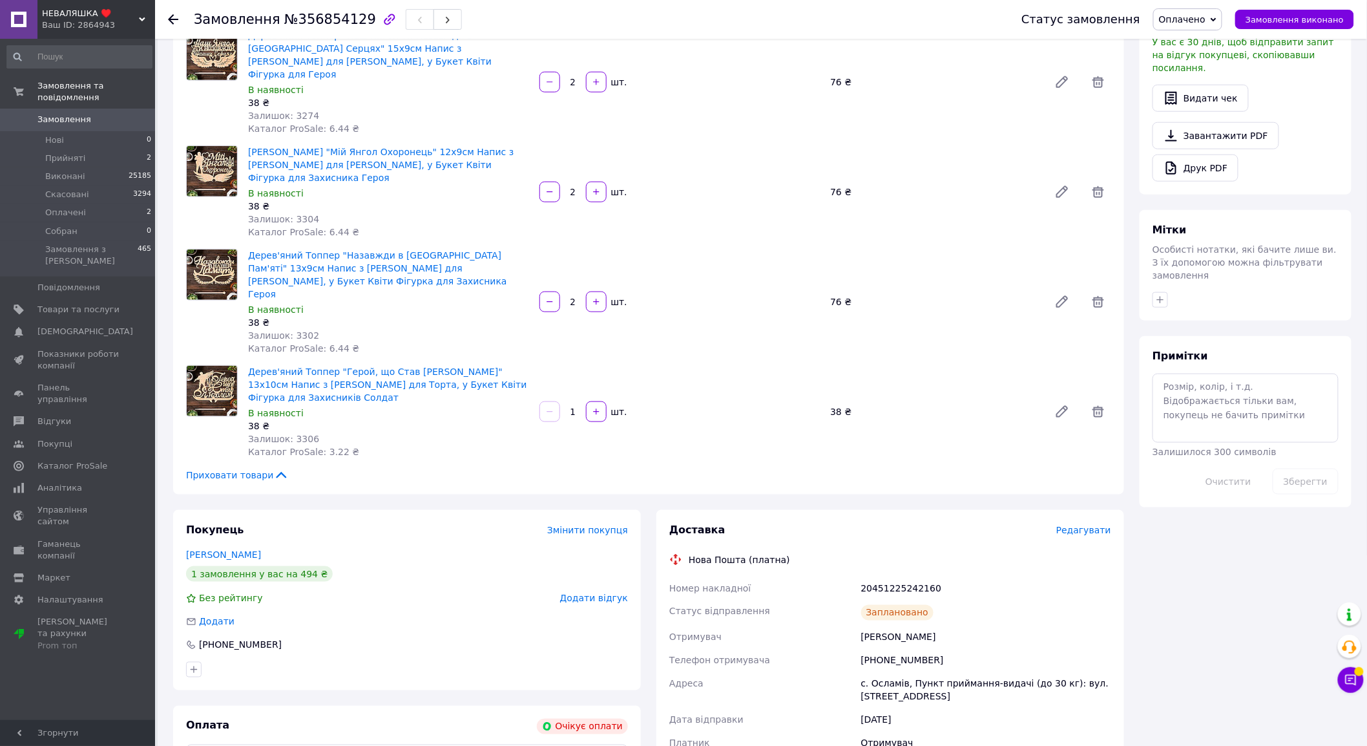
click at [1101, 525] on span "Редагувати" at bounding box center [1084, 530] width 55 height 10
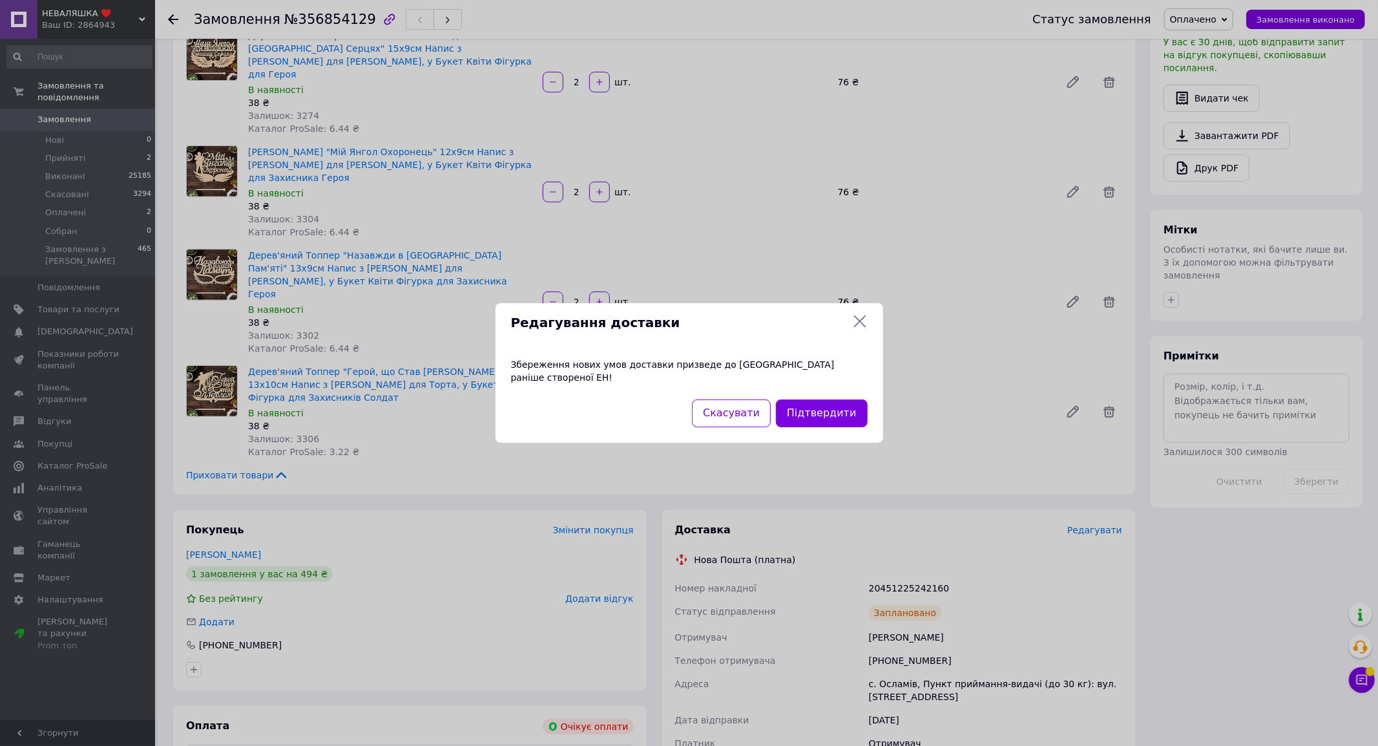
click at [850, 318] on div "Редагування доставки" at bounding box center [690, 322] width 388 height 39
click at [866, 325] on icon at bounding box center [860, 321] width 16 height 16
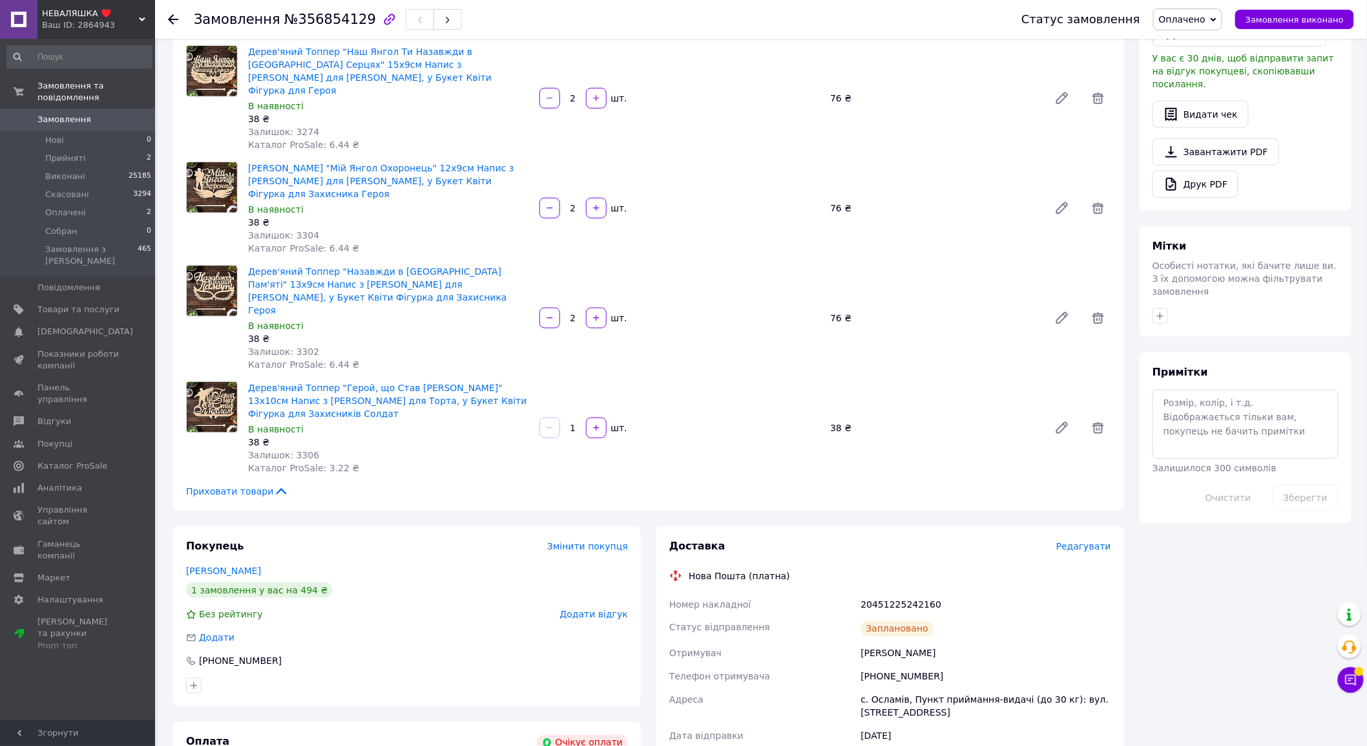
scroll to position [215, 0]
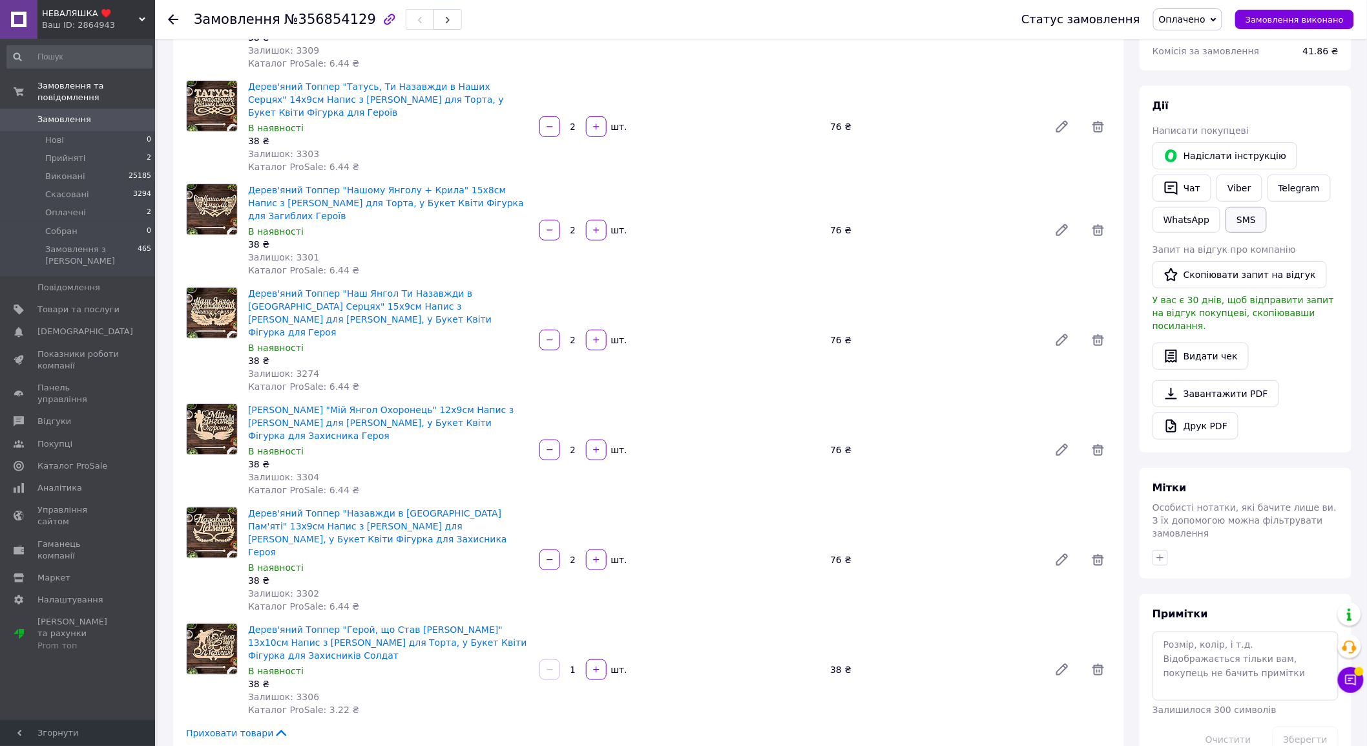
click at [1254, 169] on button "Надіслати інструкцію" at bounding box center [1225, 155] width 145 height 27
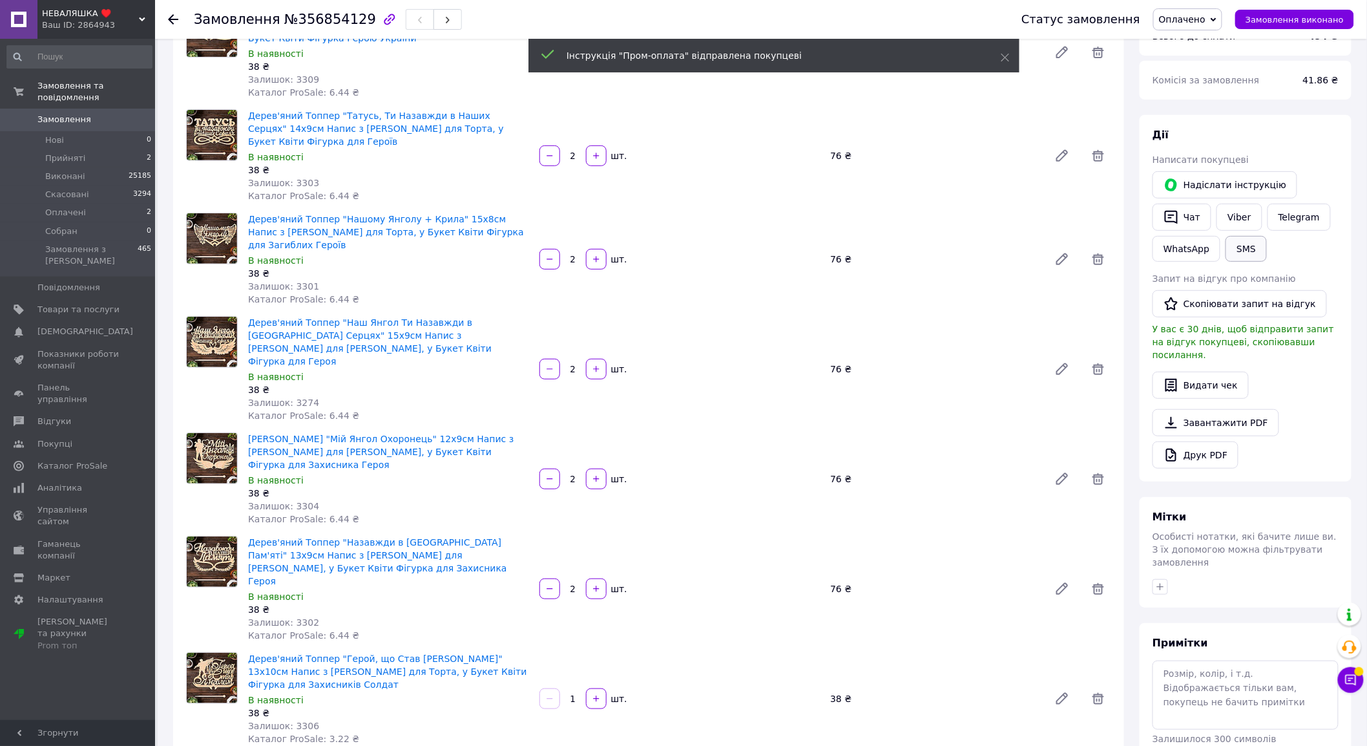
click at [1244, 246] on button "SMS" at bounding box center [1246, 249] width 41 height 26
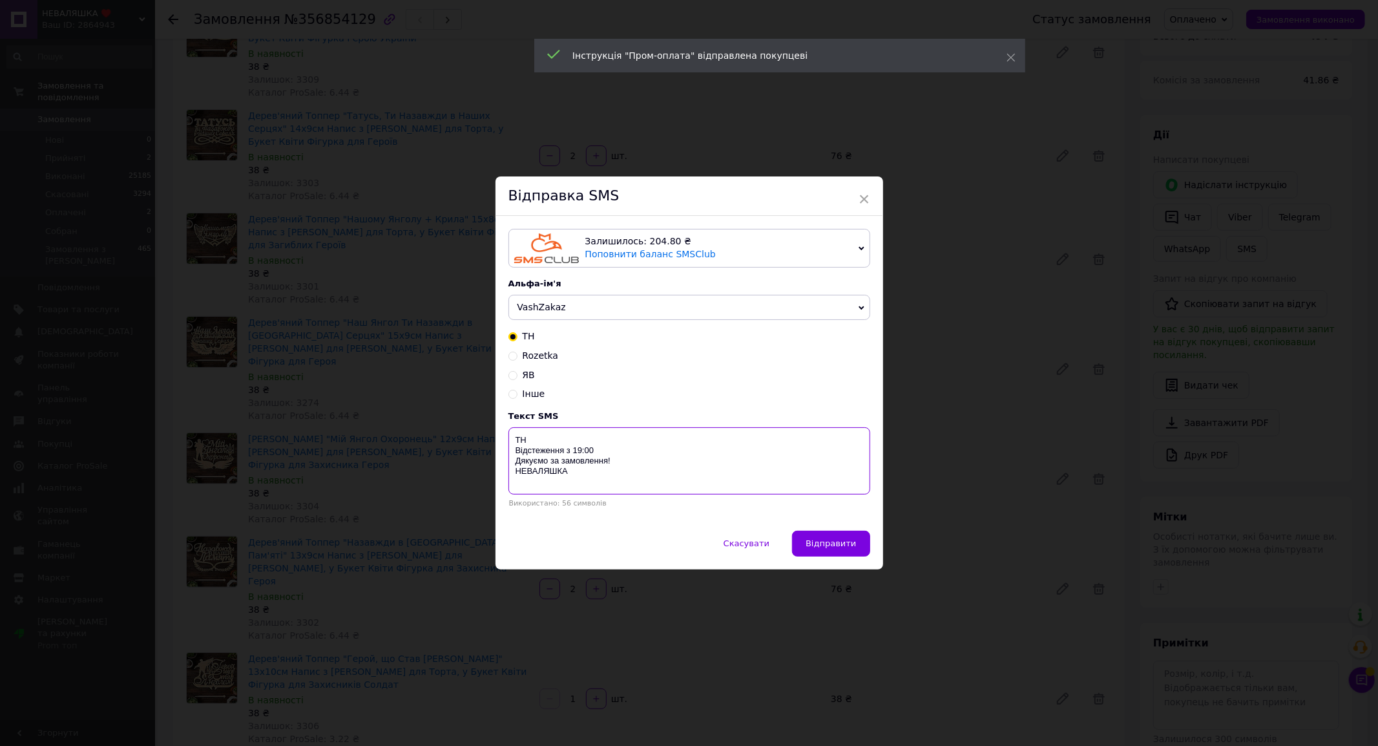
click at [580, 439] on textarea "ТН Відстеження з 19:00 Дякуємо за замовлення! НЕВАЛЯШКА" at bounding box center [690, 460] width 362 height 67
paste textarea "20451225242160"
type textarea "ТН 20451225242160 Відстеження з 19:00 Дякуємо за замовлення! НЕВАЛЯШКА"
click at [822, 544] on span "Відправити" at bounding box center [831, 543] width 50 height 10
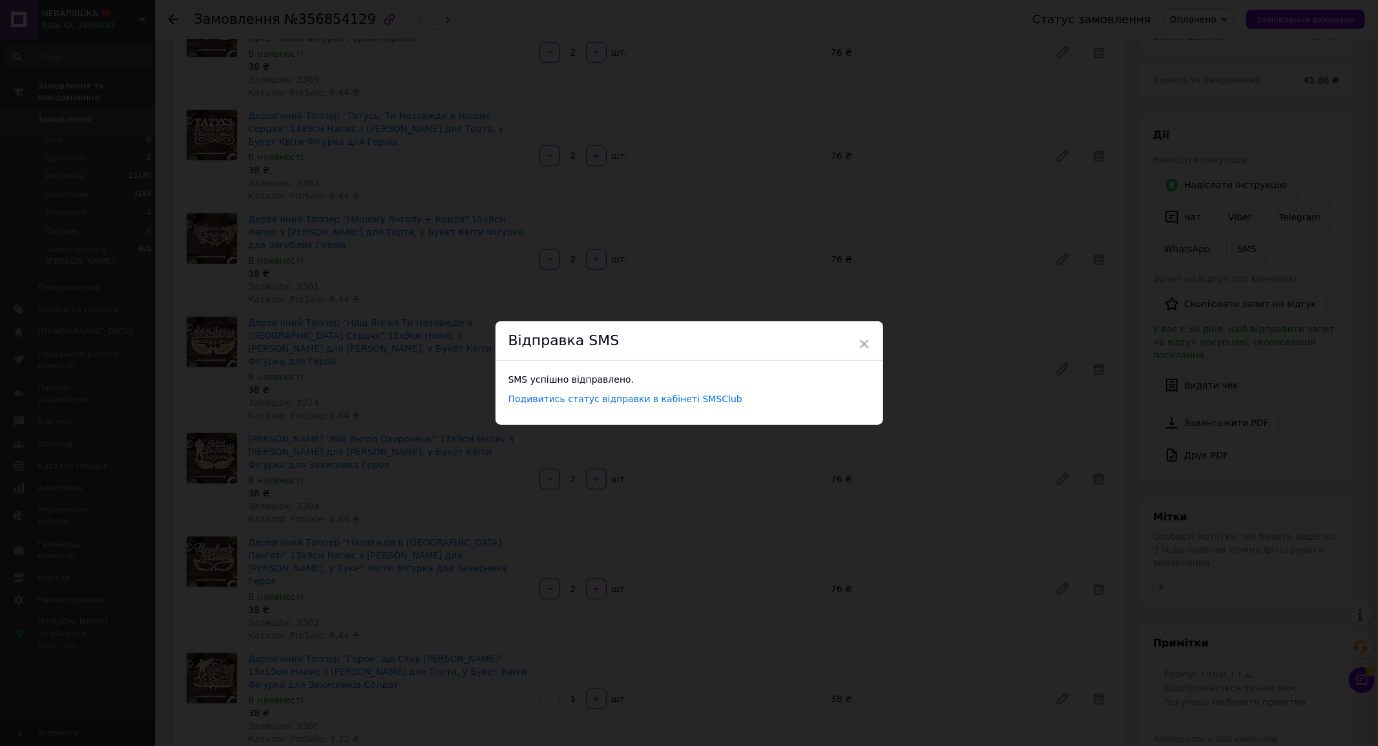
click at [1322, 31] on div "× Відправка SMS SMS успішно відправлено. Подивитись статус відправки в кабінеті…" at bounding box center [689, 373] width 1378 height 746
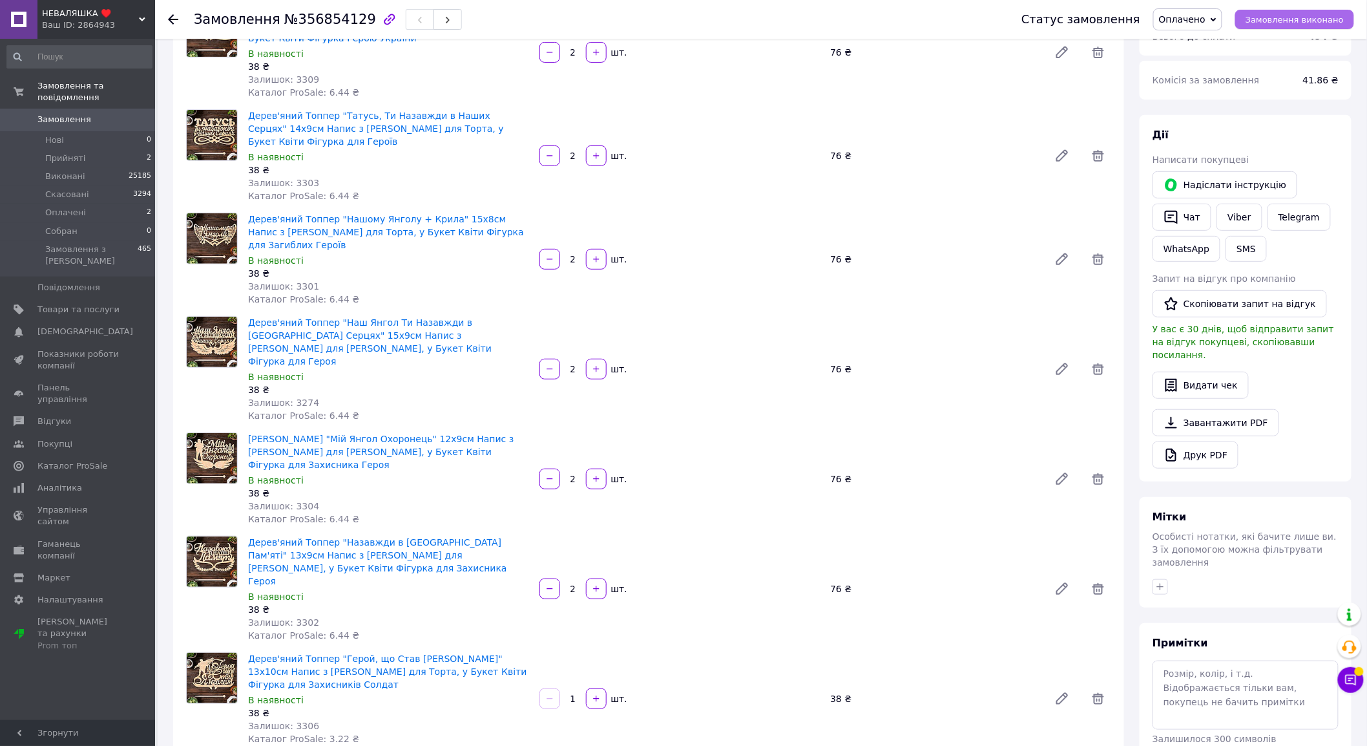
click at [1323, 15] on span "Замовлення виконано" at bounding box center [1295, 20] width 98 height 10
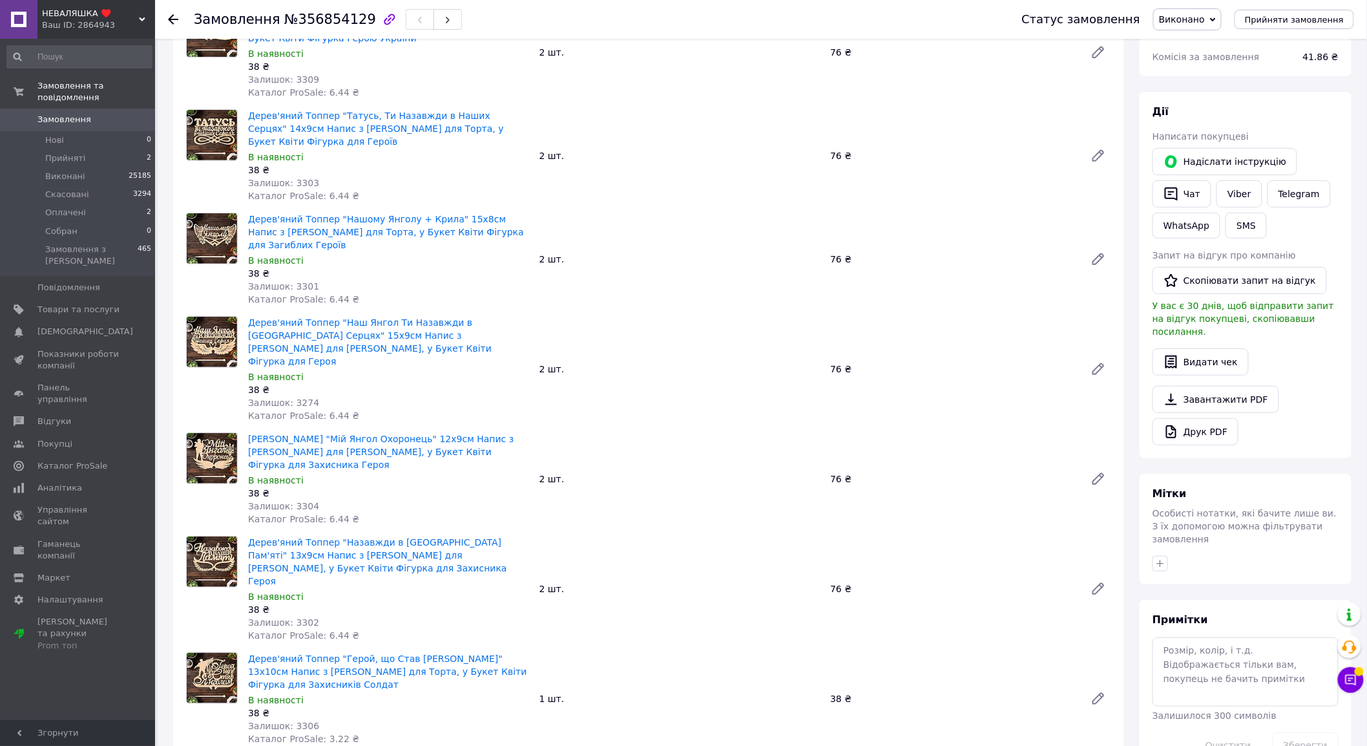
click at [1172, 20] on span "Виконано" at bounding box center [1187, 19] width 68 height 22
click at [1219, 87] on li "Оплачено" at bounding box center [1187, 83] width 67 height 19
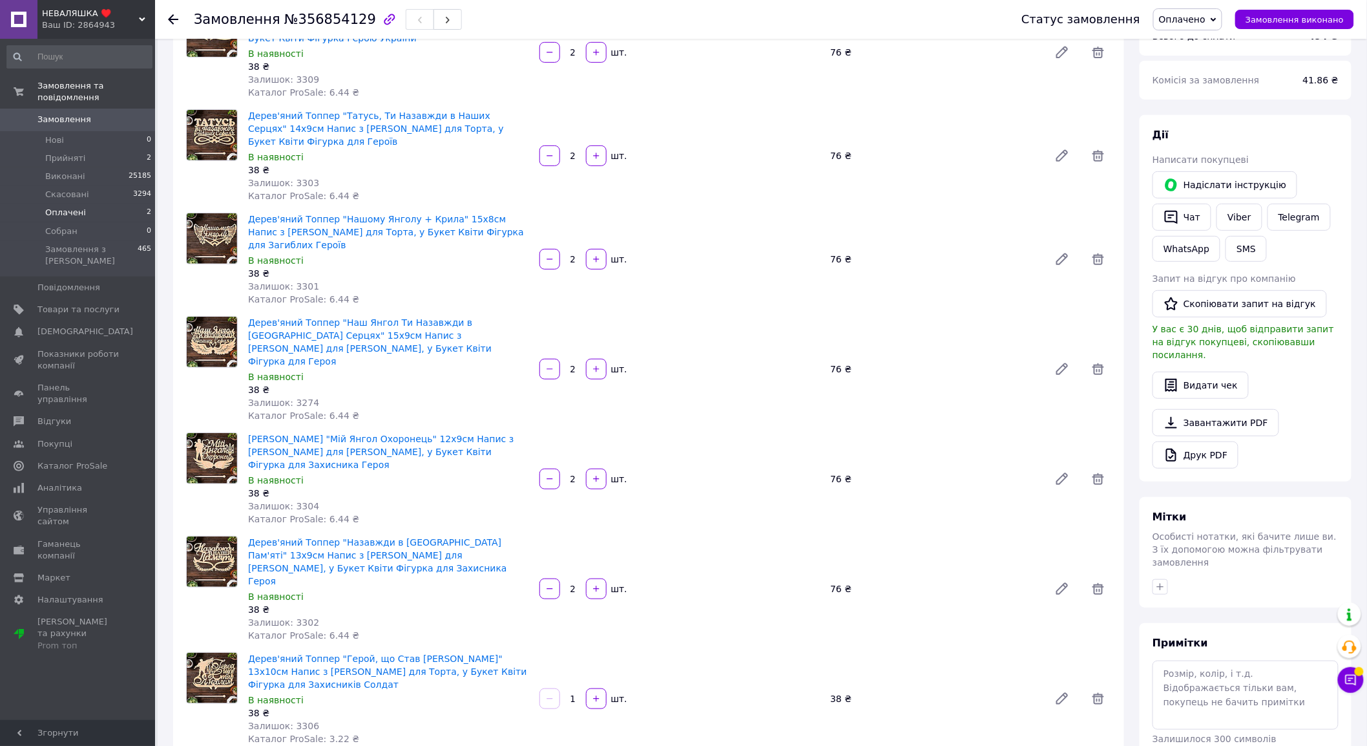
click at [74, 207] on span "Оплачені" at bounding box center [65, 213] width 41 height 12
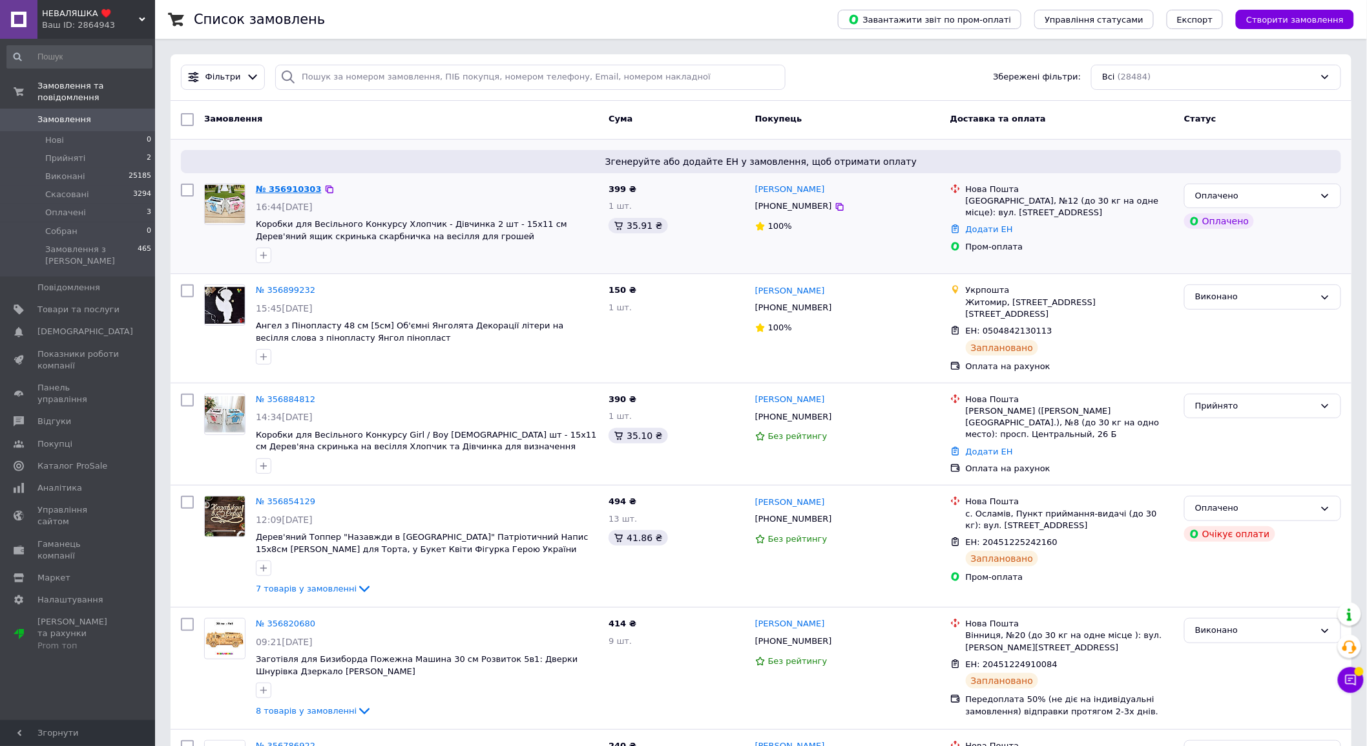
click at [298, 188] on link "№ 356910303" at bounding box center [289, 189] width 66 height 10
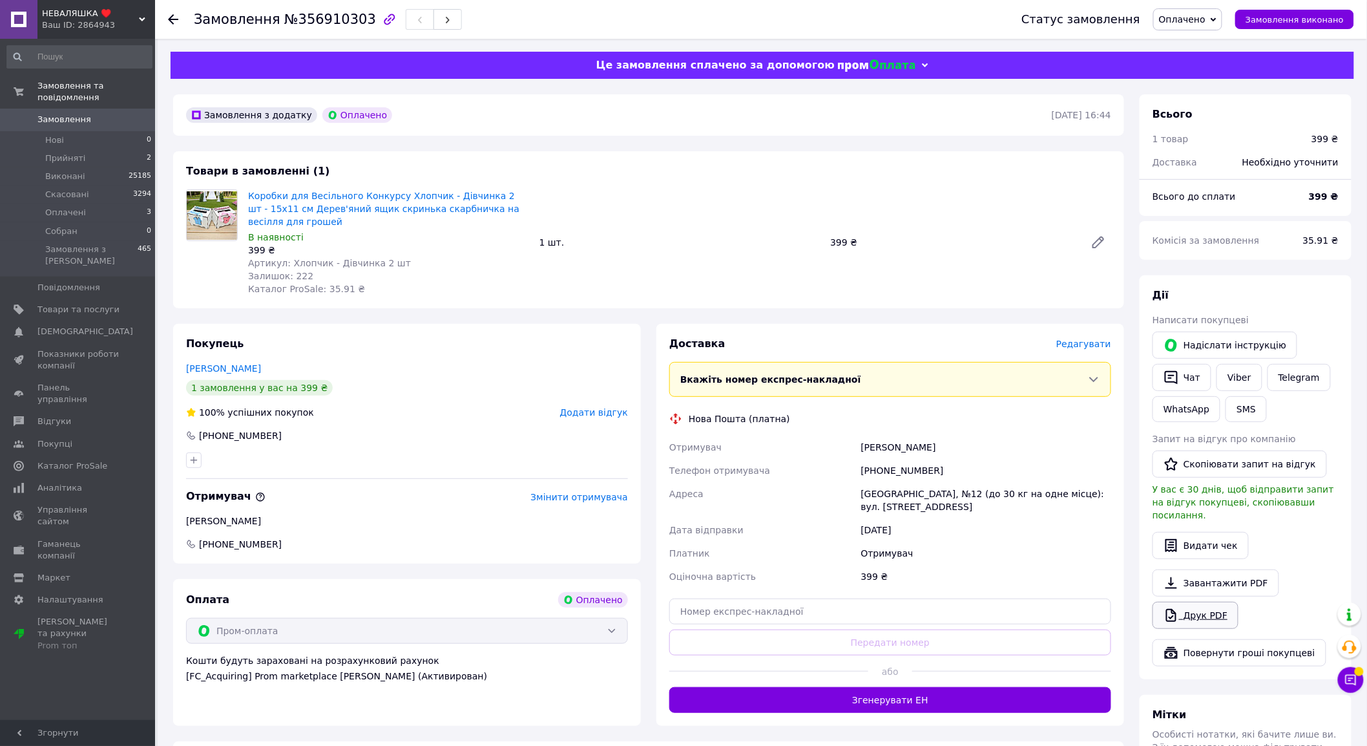
click at [1197, 608] on link "Друк PDF" at bounding box center [1196, 615] width 86 height 27
click at [1226, 383] on link "Viber" at bounding box center [1239, 377] width 45 height 27
click at [603, 669] on div "[FC_Acquiring] Prom marketplace [PERSON_NAME] (Активирован)" at bounding box center [407, 675] width 442 height 13
